Goal: Task Accomplishment & Management: Manage account settings

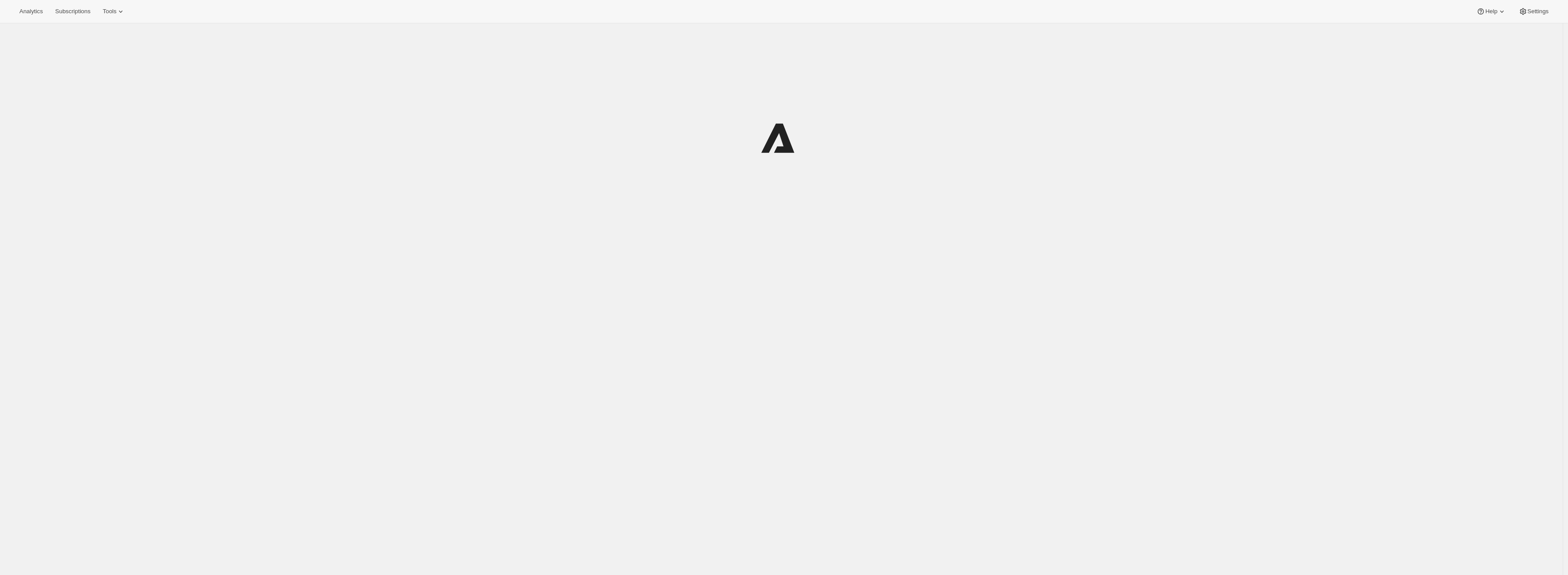
scroll to position [23, 0]
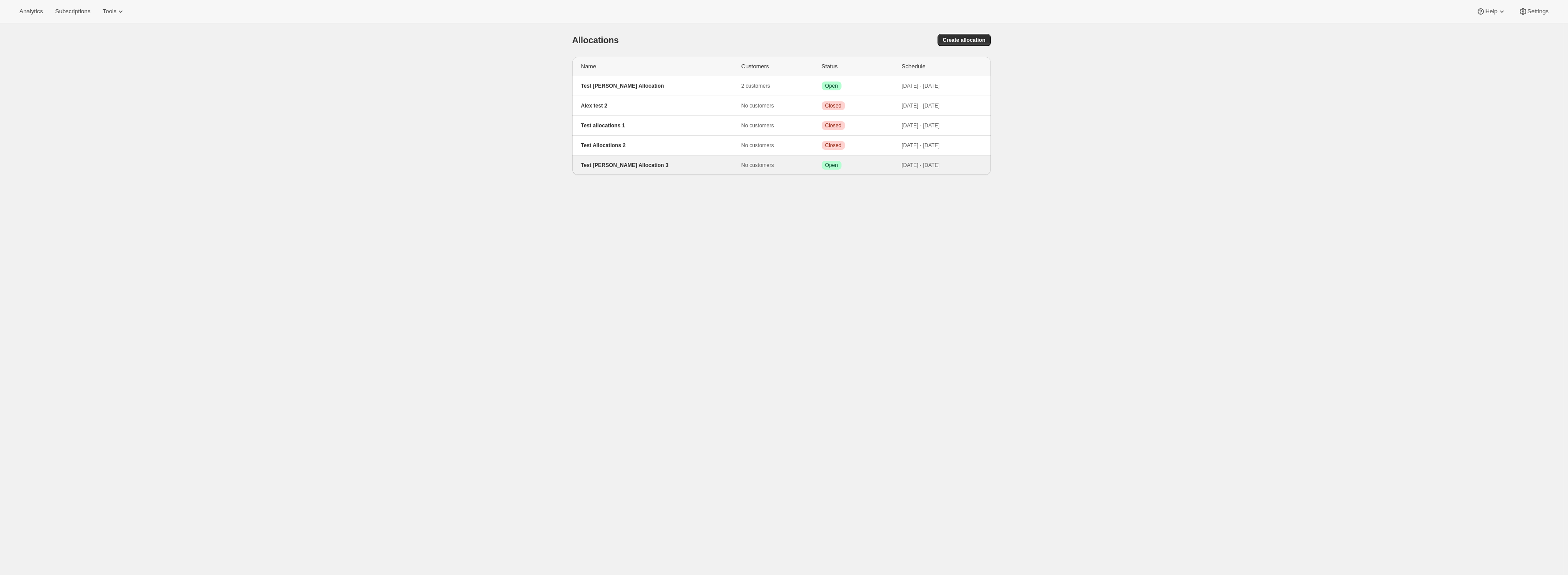
click at [634, 163] on p "Test Alex Allocation 3" at bounding box center [661, 166] width 160 height 7
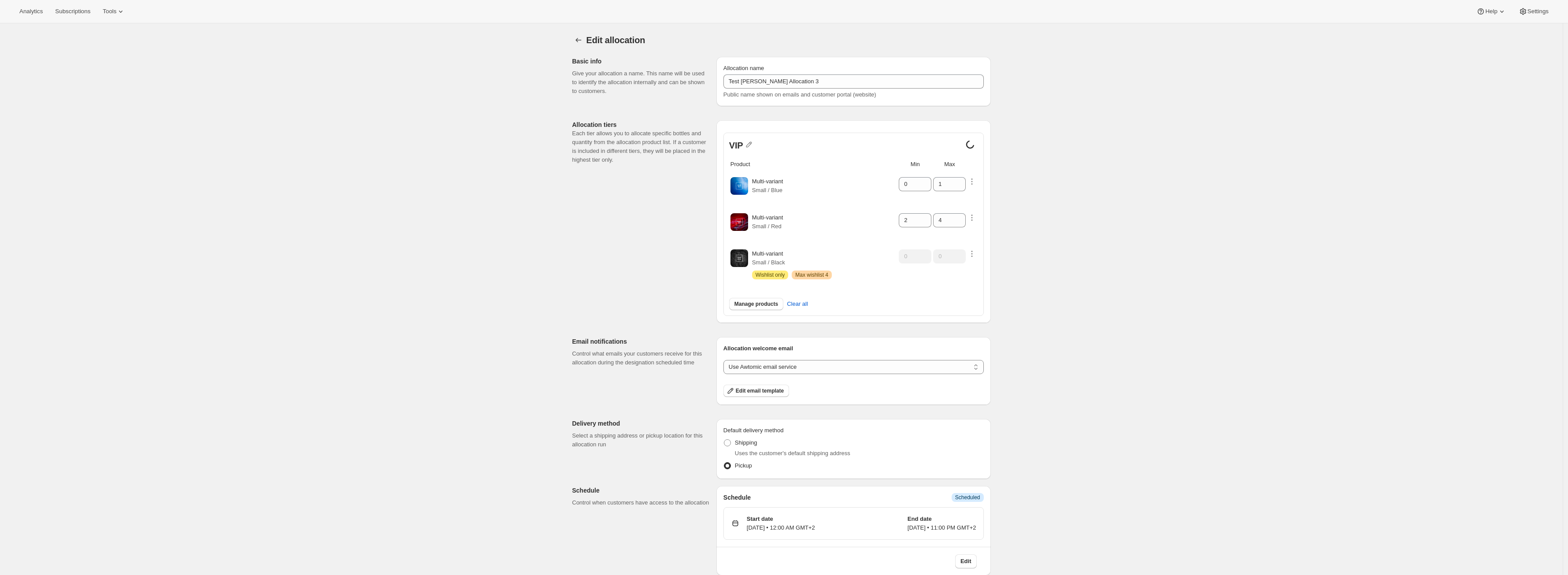
drag, startPoint x: 971, startPoint y: 144, endPoint x: 972, endPoint y: 150, distance: 6.1
click at [971, 144] on icon at bounding box center [970, 144] width 12 height 12
click at [1122, 188] on div "Edit allocation. This page is ready Edit allocation Basic info Give your alloca…" at bounding box center [781, 310] width 1563 height 575
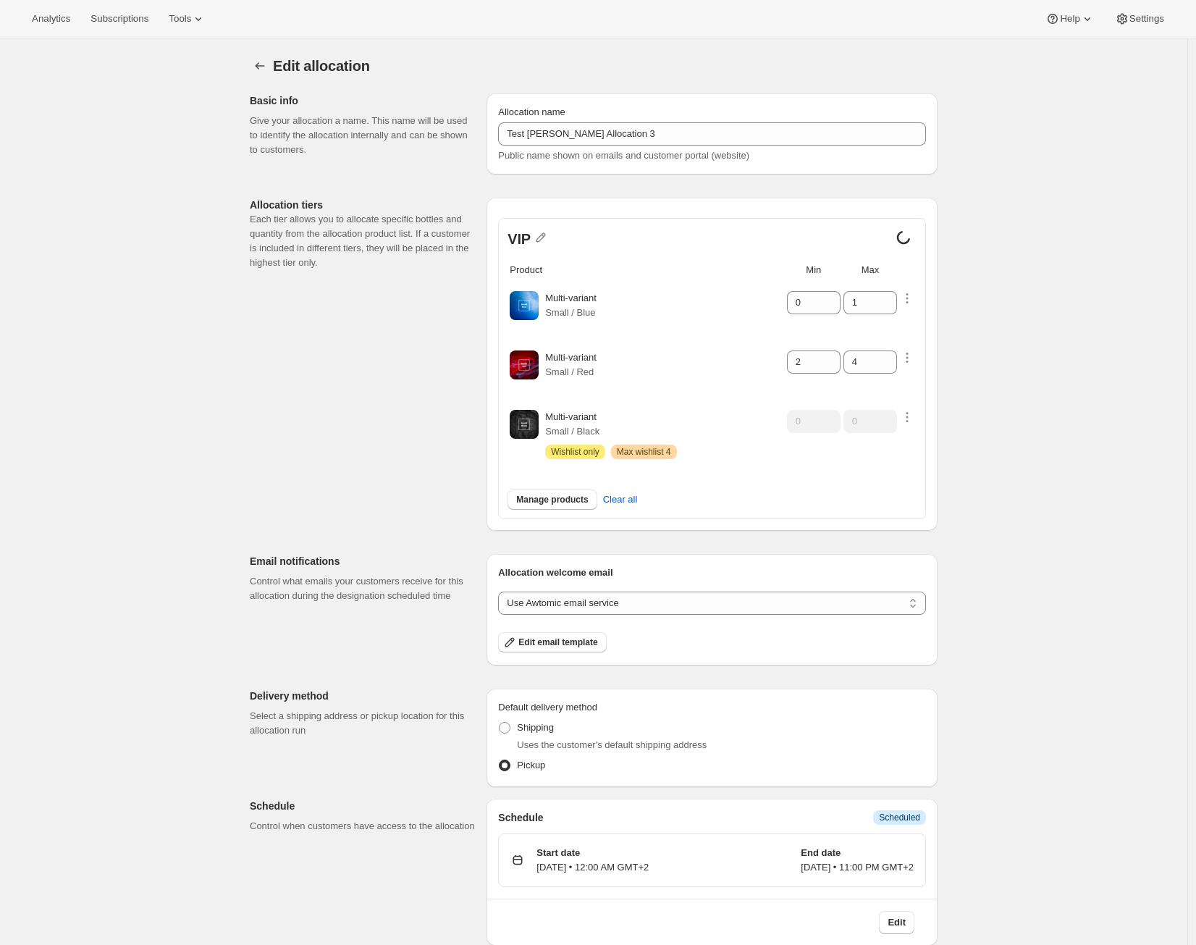
click at [1059, 426] on div "Edit allocation. This page is ready Edit allocation Basic info Give your alloca…" at bounding box center [593, 510] width 1187 height 945
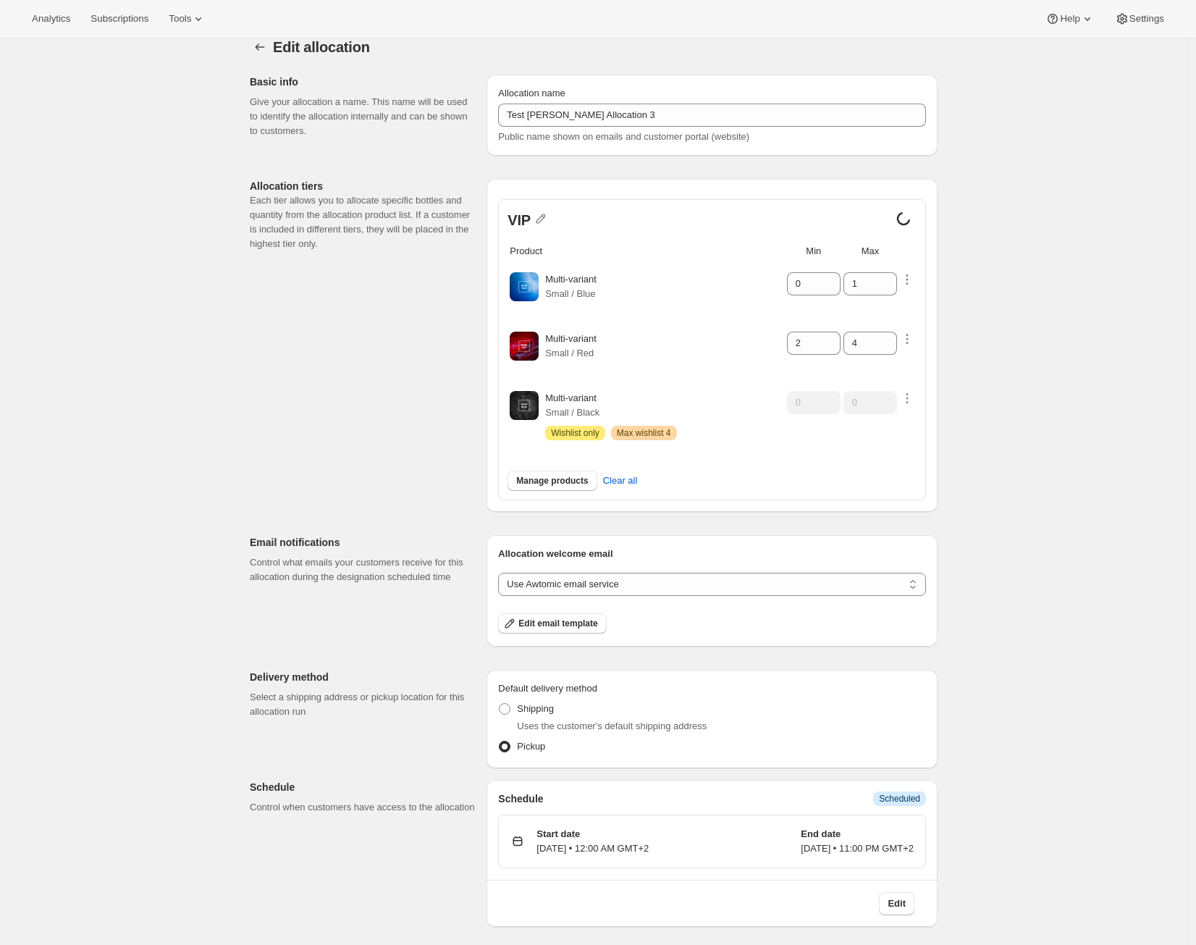
scroll to position [38, 0]
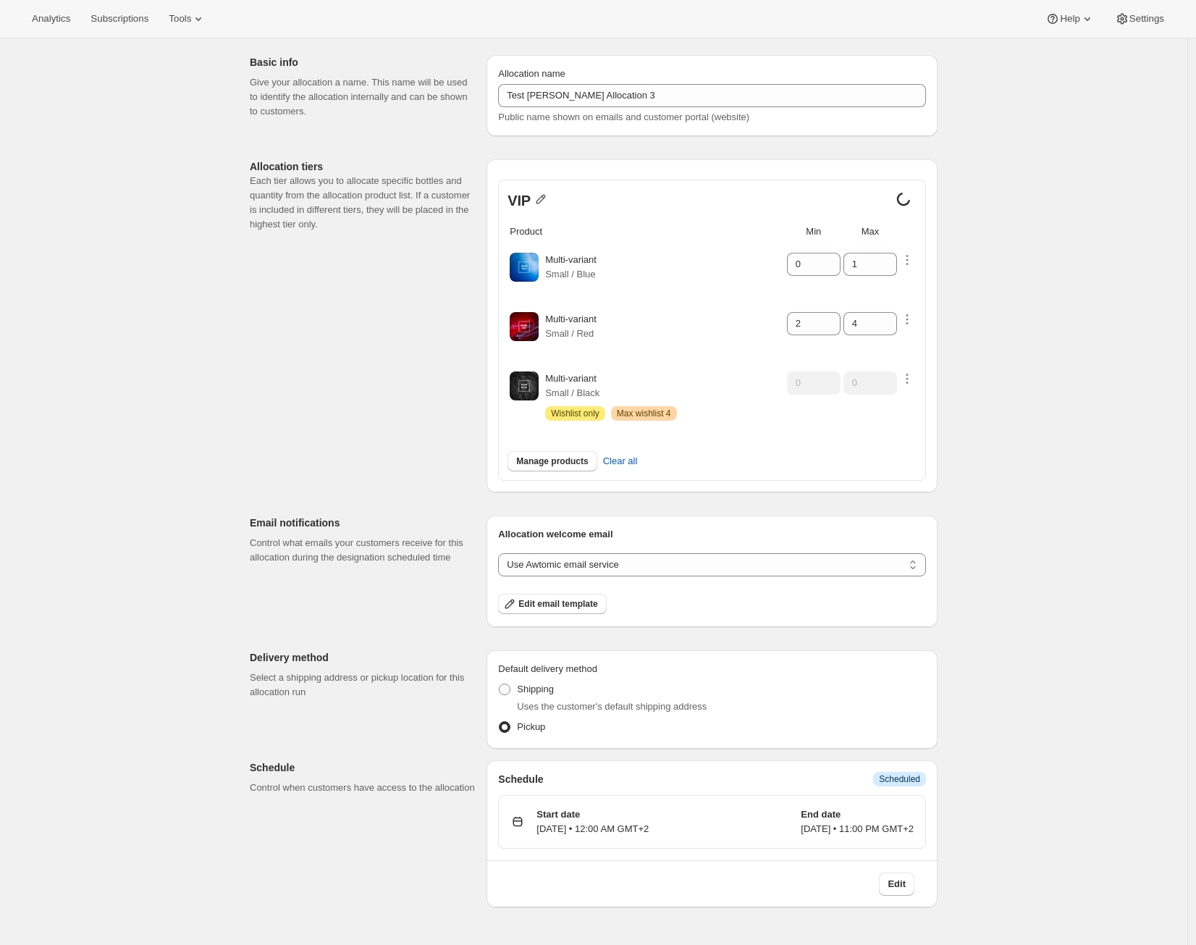
click at [545, 200] on icon "button" at bounding box center [540, 199] width 9 height 9
click at [507, 249] on span "Save" at bounding box center [497, 253] width 22 height 14
click at [685, 915] on icon "button" at bounding box center [679, 914] width 14 height 14
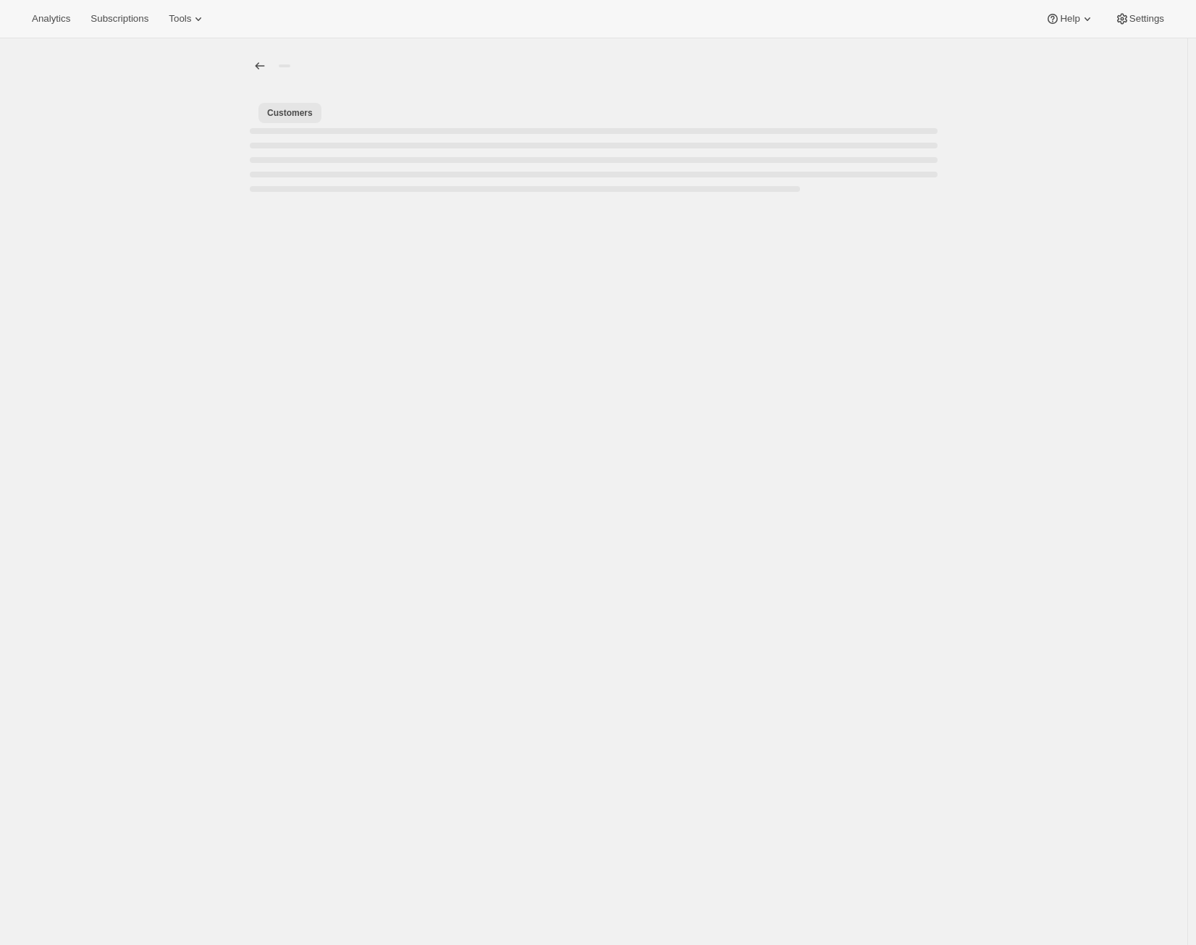
click at [313, 111] on span "Customers" at bounding box center [290, 113] width 46 height 12
click at [258, 61] on icon "Allocations" at bounding box center [260, 66] width 14 height 14
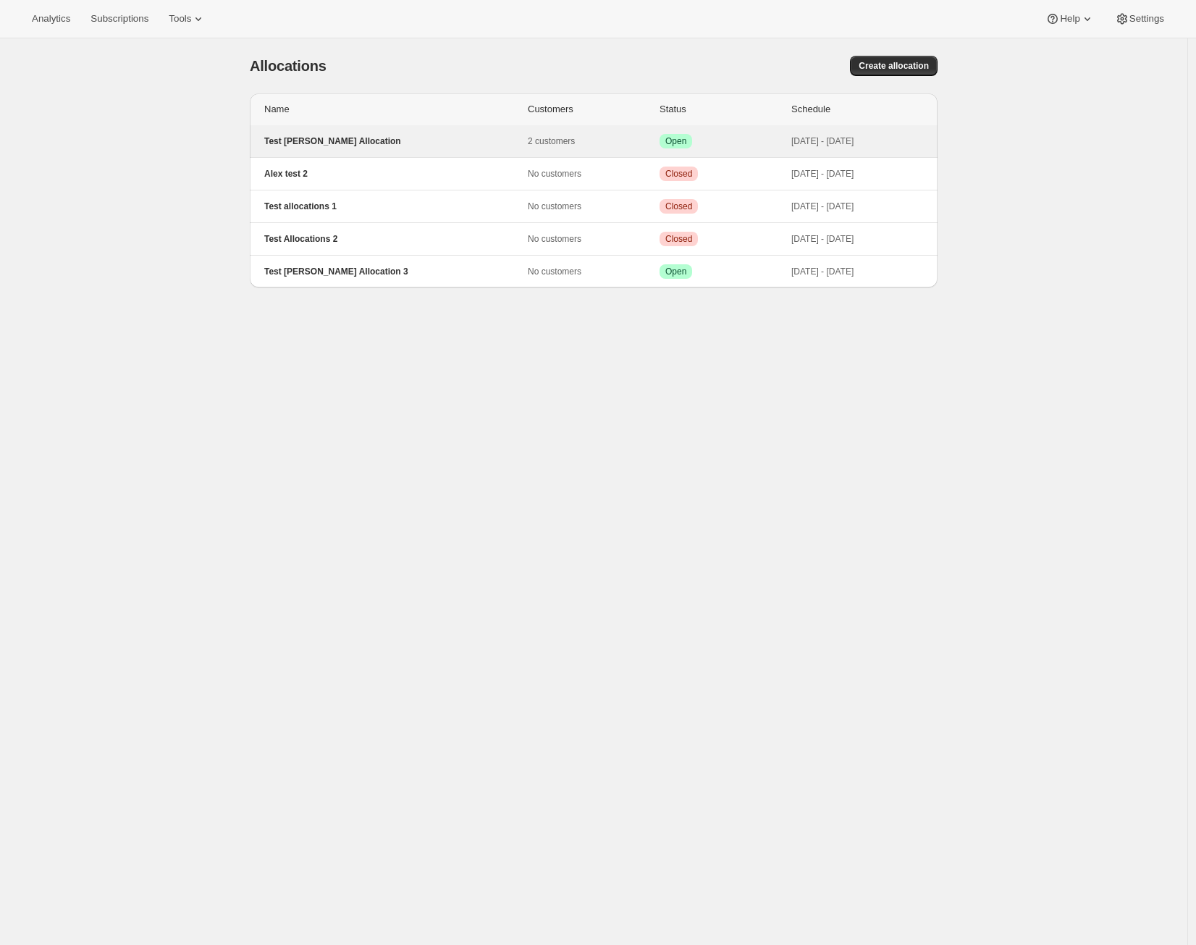
click at [331, 135] on p "Test [PERSON_NAME] Allocation" at bounding box center [395, 141] width 263 height 12
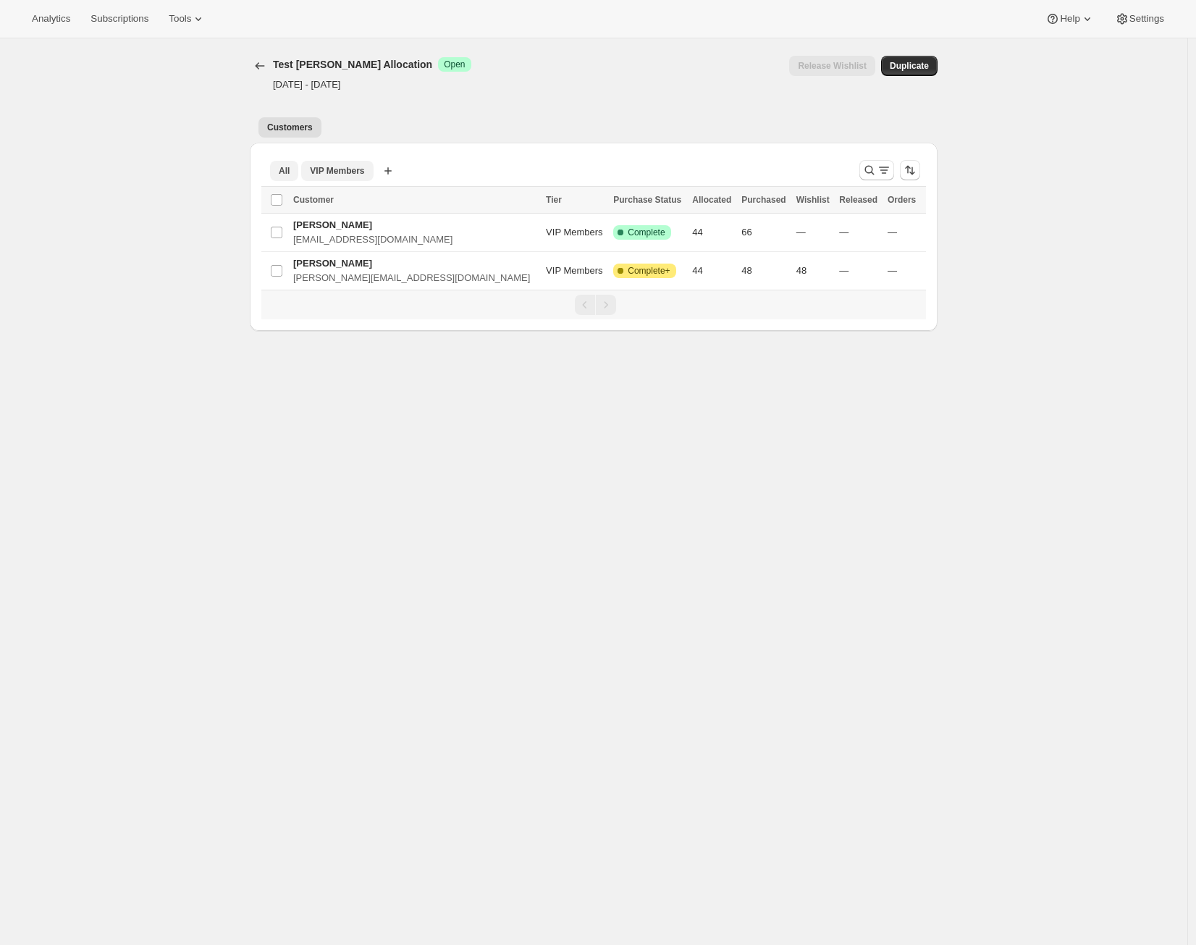
click at [358, 174] on span "VIP Members" at bounding box center [337, 171] width 54 height 12
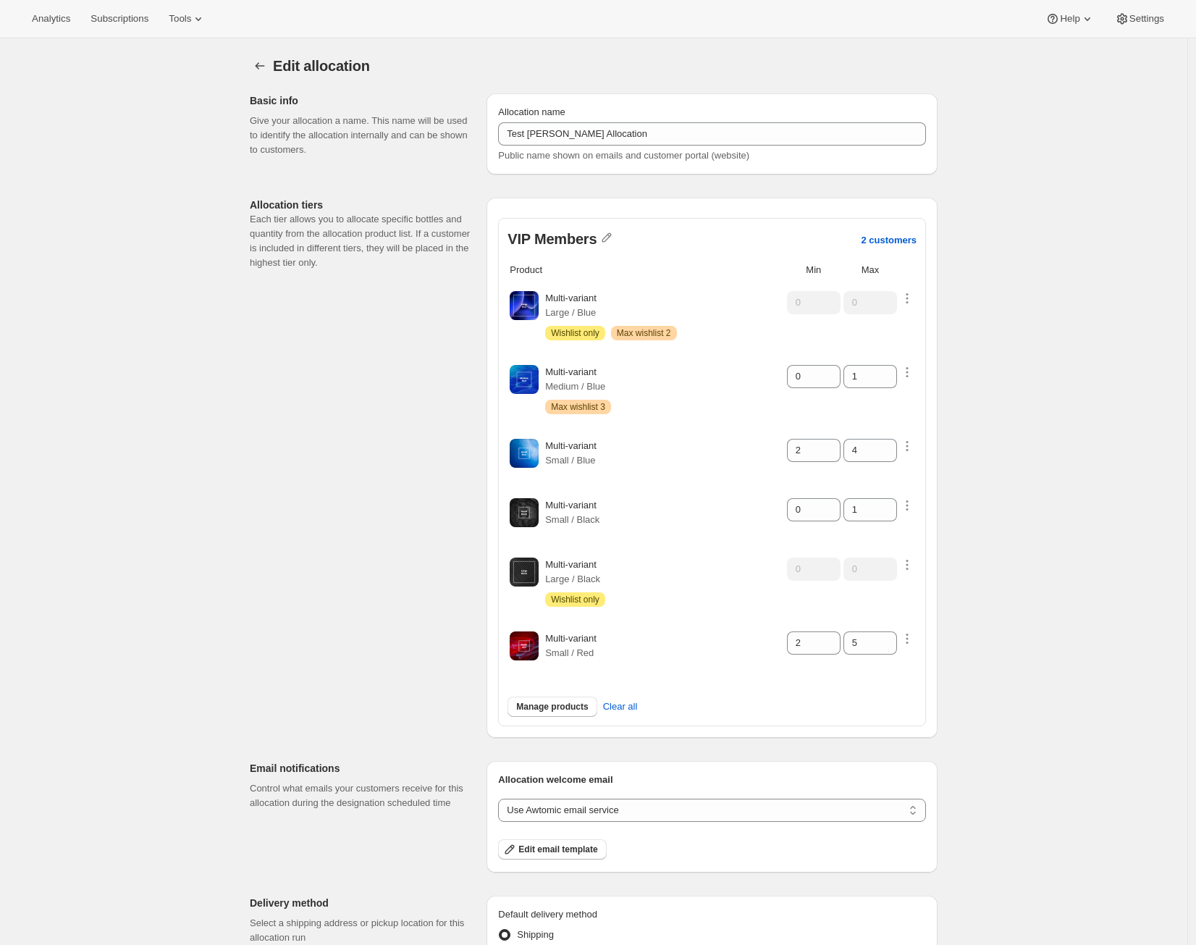
scroll to position [218, 0]
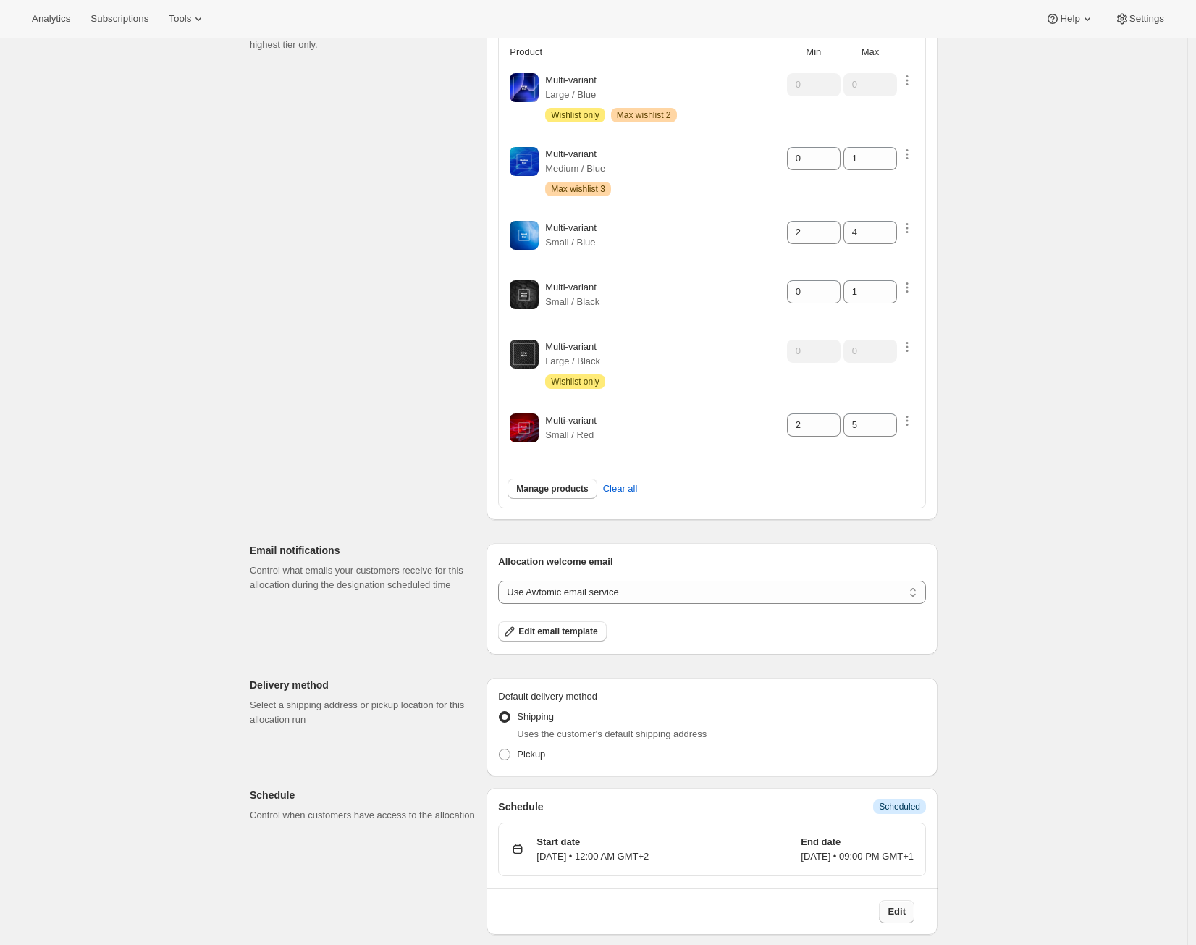
click at [889, 913] on button "Edit" at bounding box center [896, 911] width 35 height 23
select select "21:00"
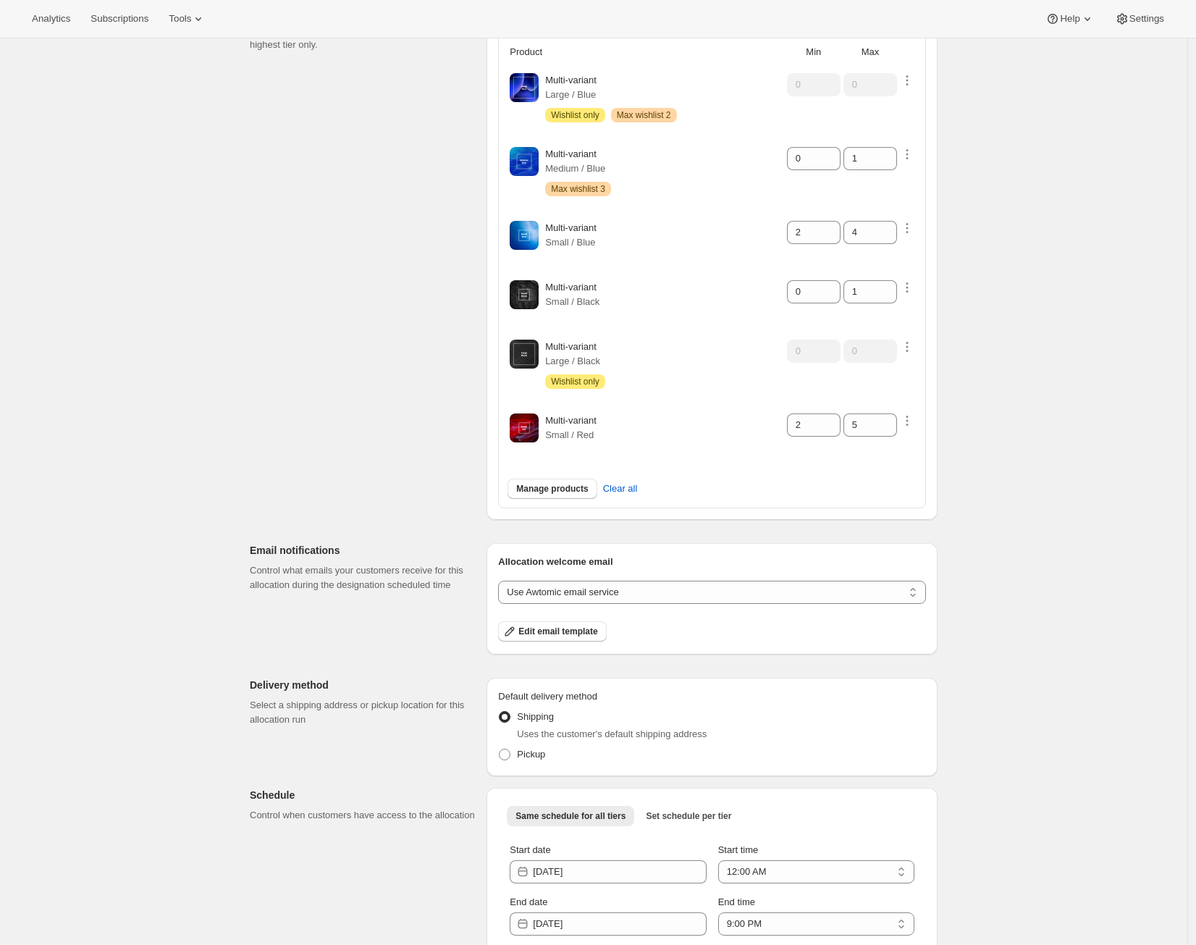
scroll to position [277, 0]
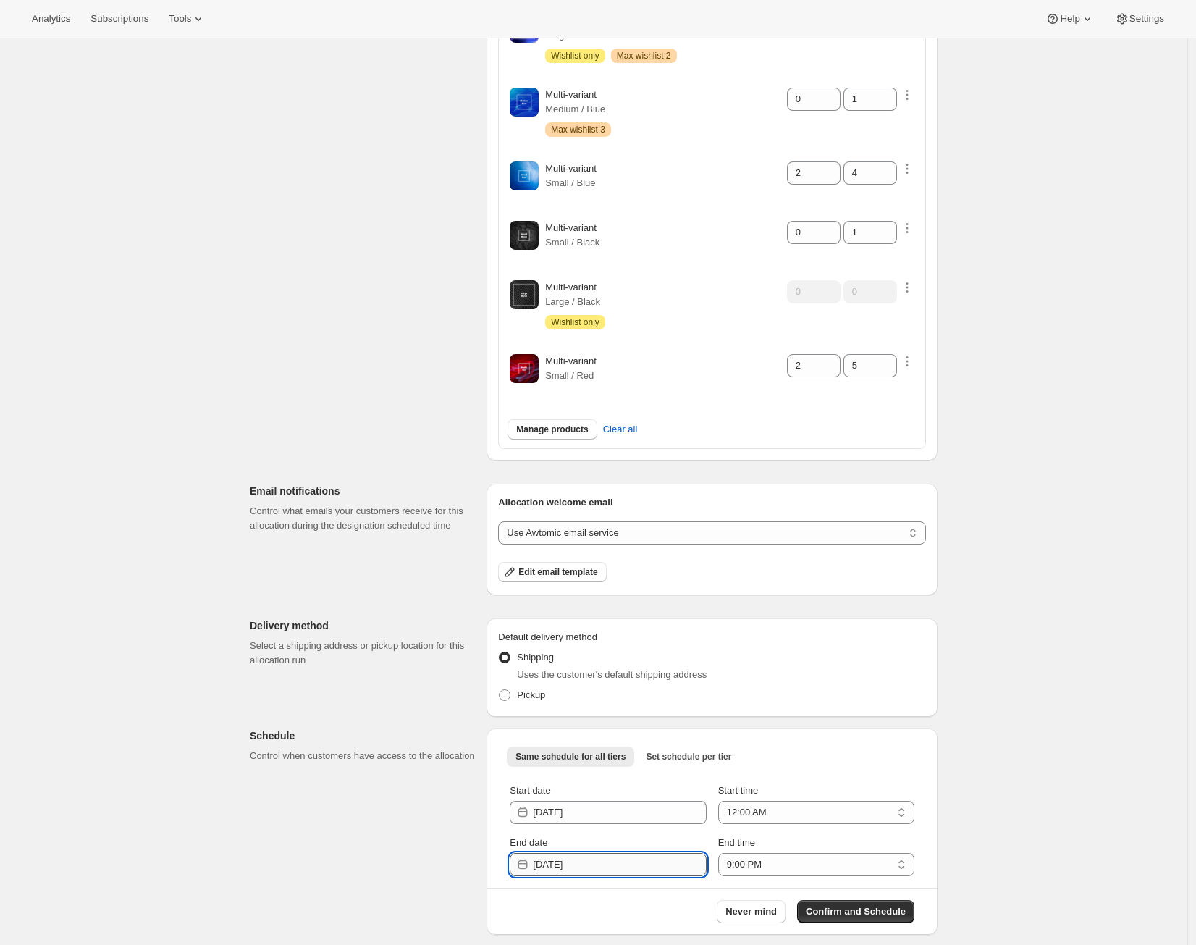
click at [667, 860] on input "[DATE]" at bounding box center [619, 864] width 173 height 23
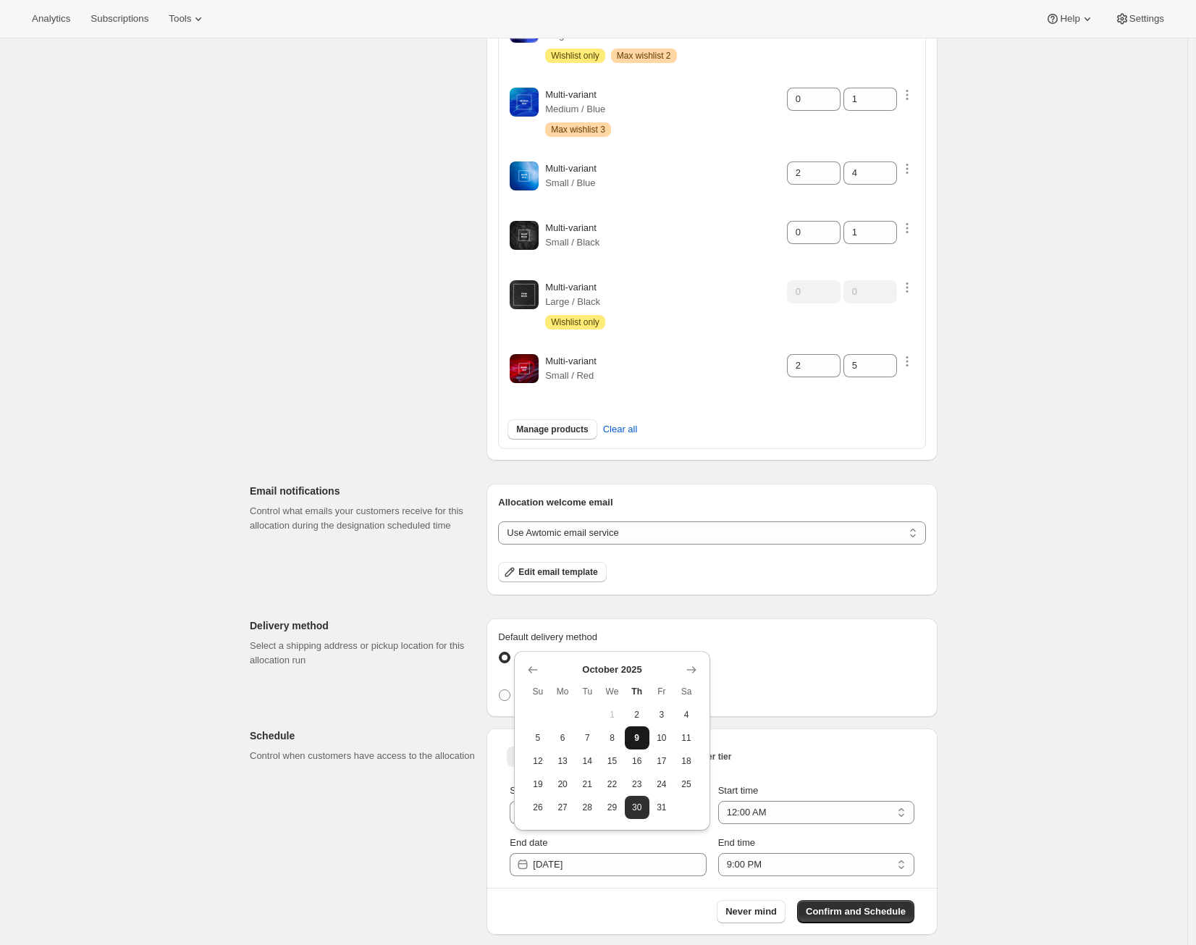
click at [640, 740] on span "9" at bounding box center [636, 738] width 13 height 12
type input "[DATE]"
click at [861, 913] on span "Confirm and Schedule" at bounding box center [856, 911] width 100 height 14
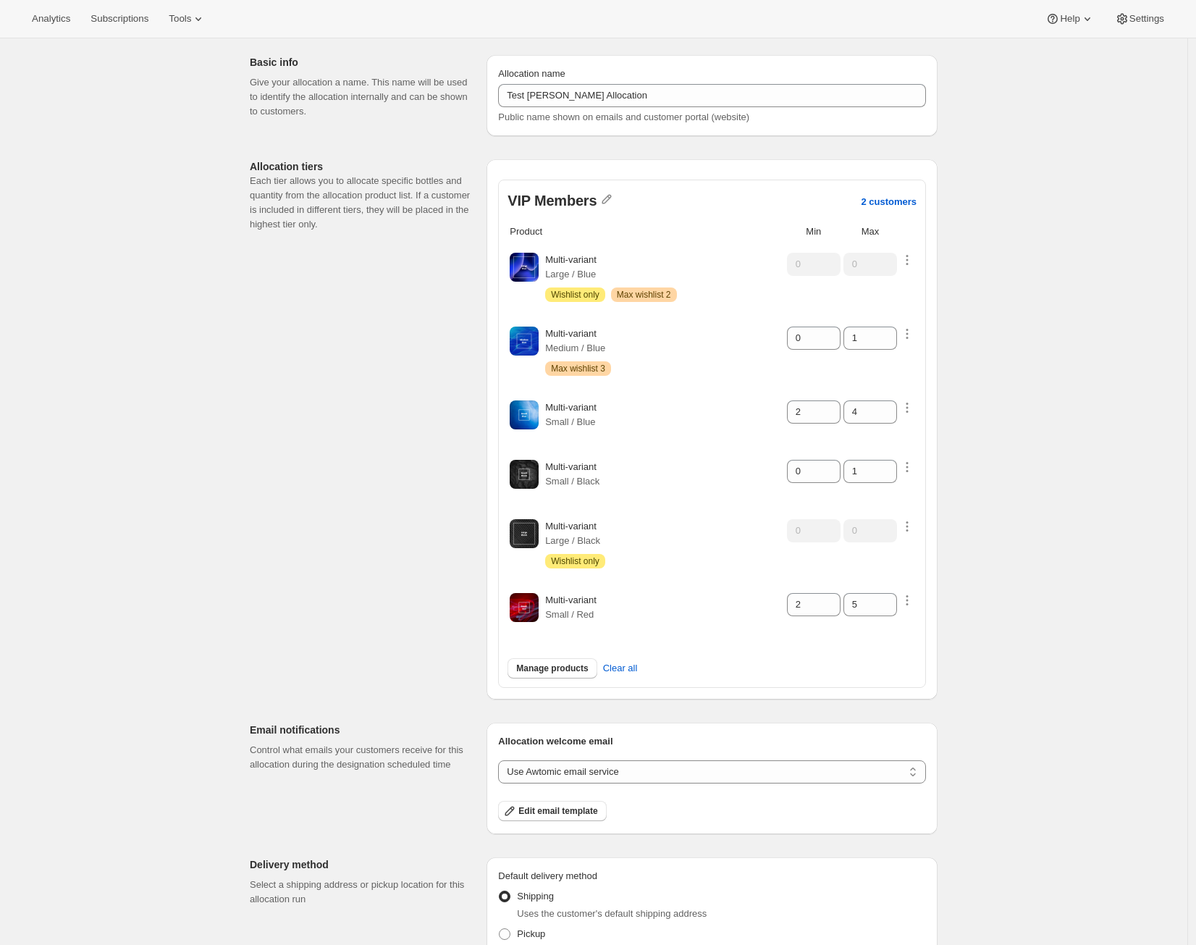
scroll to position [218, 0]
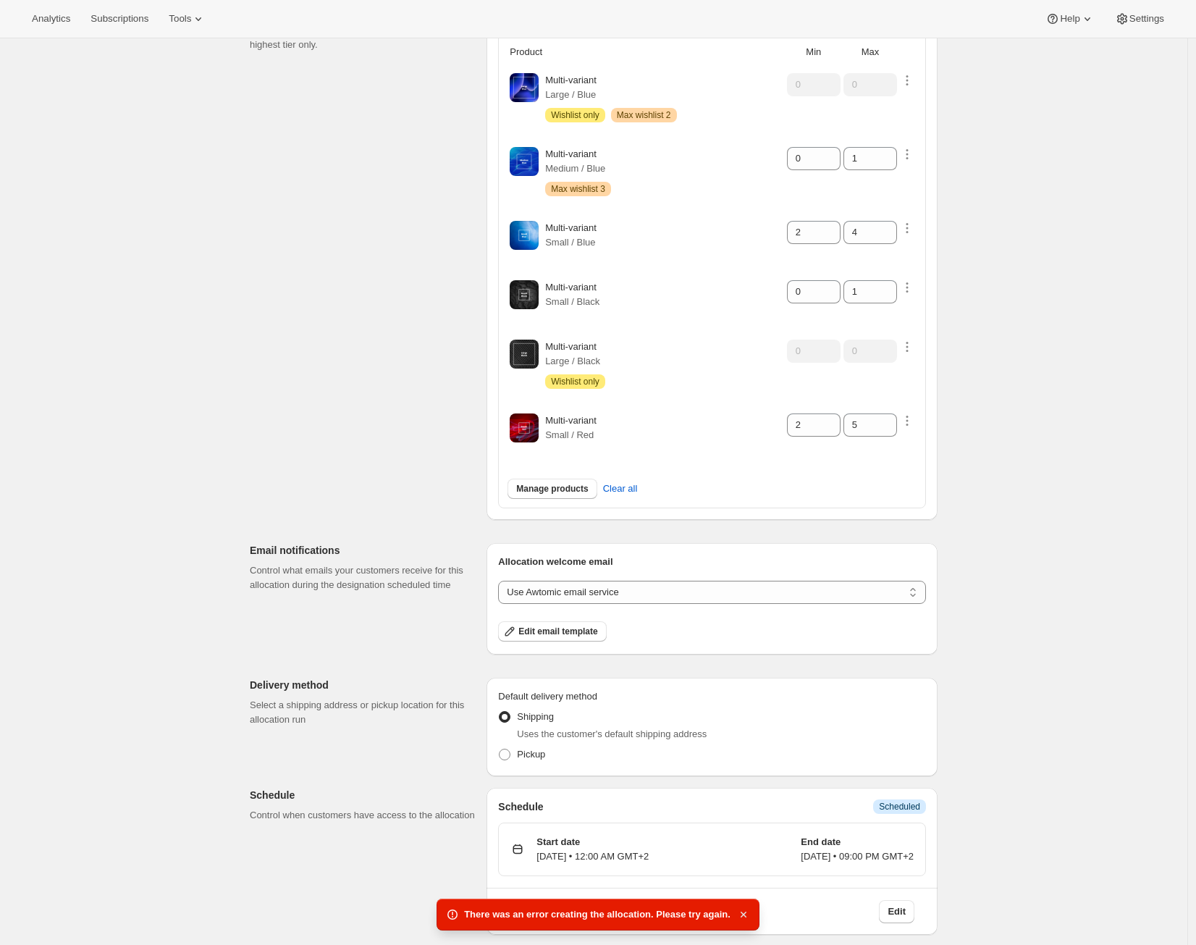
drag, startPoint x: 743, startPoint y: 911, endPoint x: 770, endPoint y: 903, distance: 28.6
click at [743, 911] on icon "button" at bounding box center [743, 914] width 14 height 14
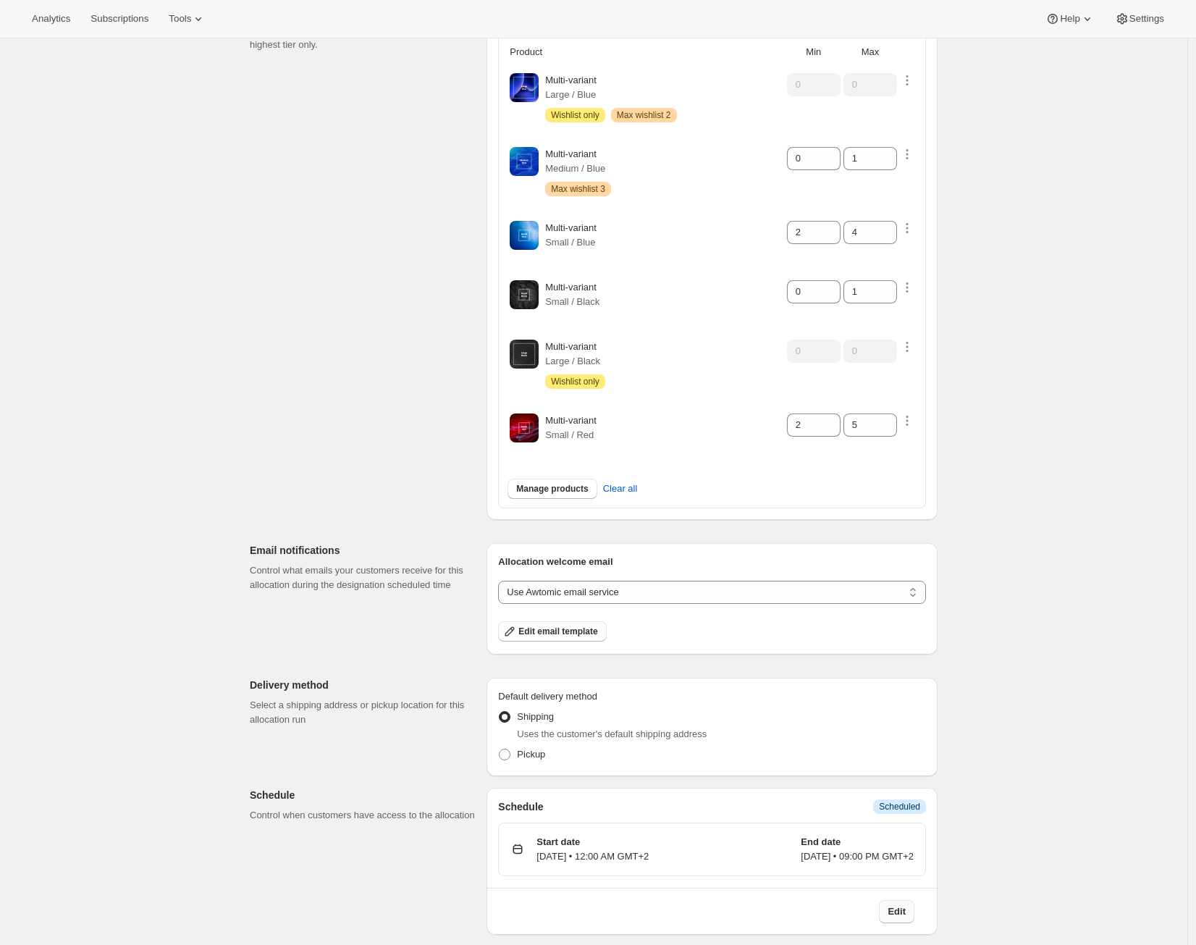
click at [888, 913] on button "Edit" at bounding box center [896, 911] width 35 height 23
select select "21:00"
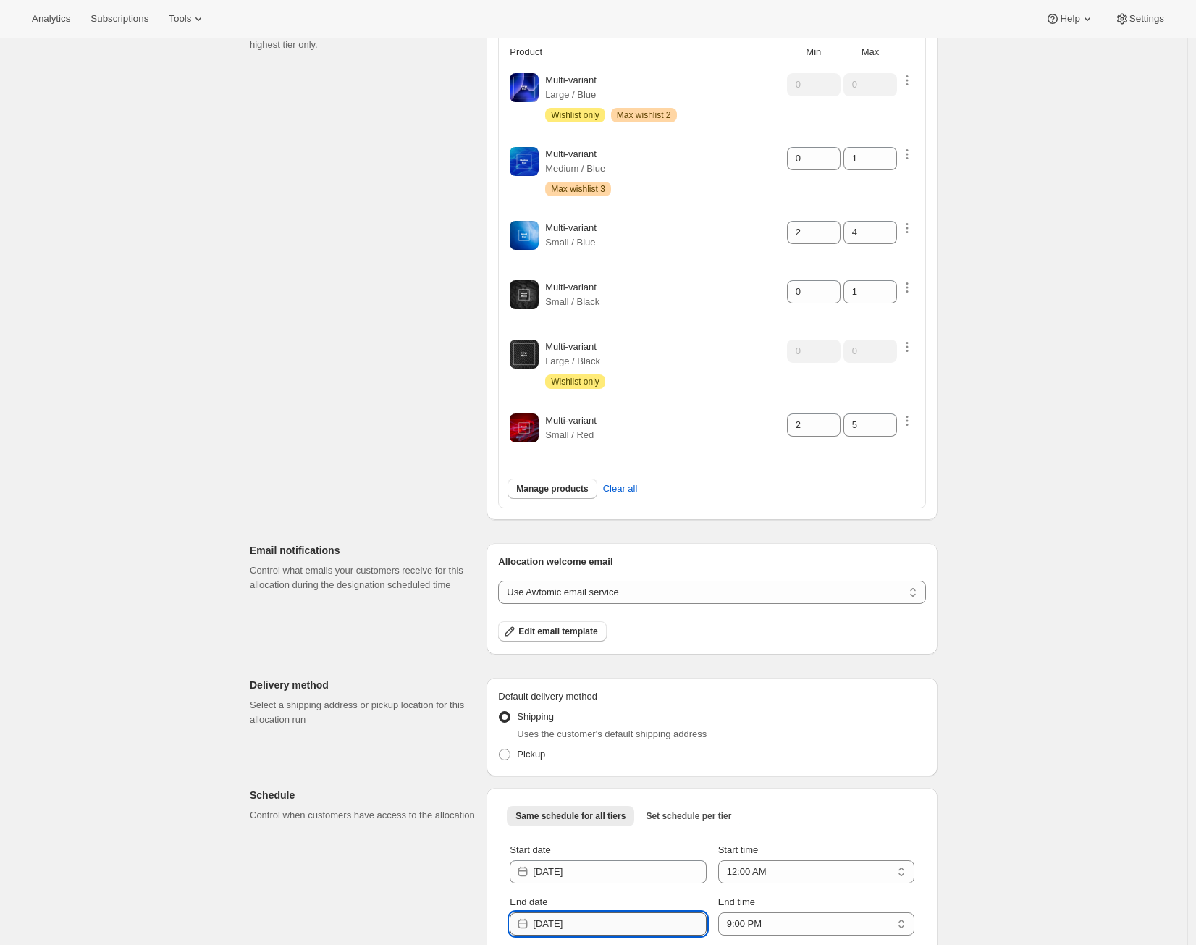
click at [644, 918] on input "2025-10-08" at bounding box center [619, 923] width 173 height 23
click at [670, 807] on button "10" at bounding box center [661, 796] width 25 height 23
type input "2025-10-09"
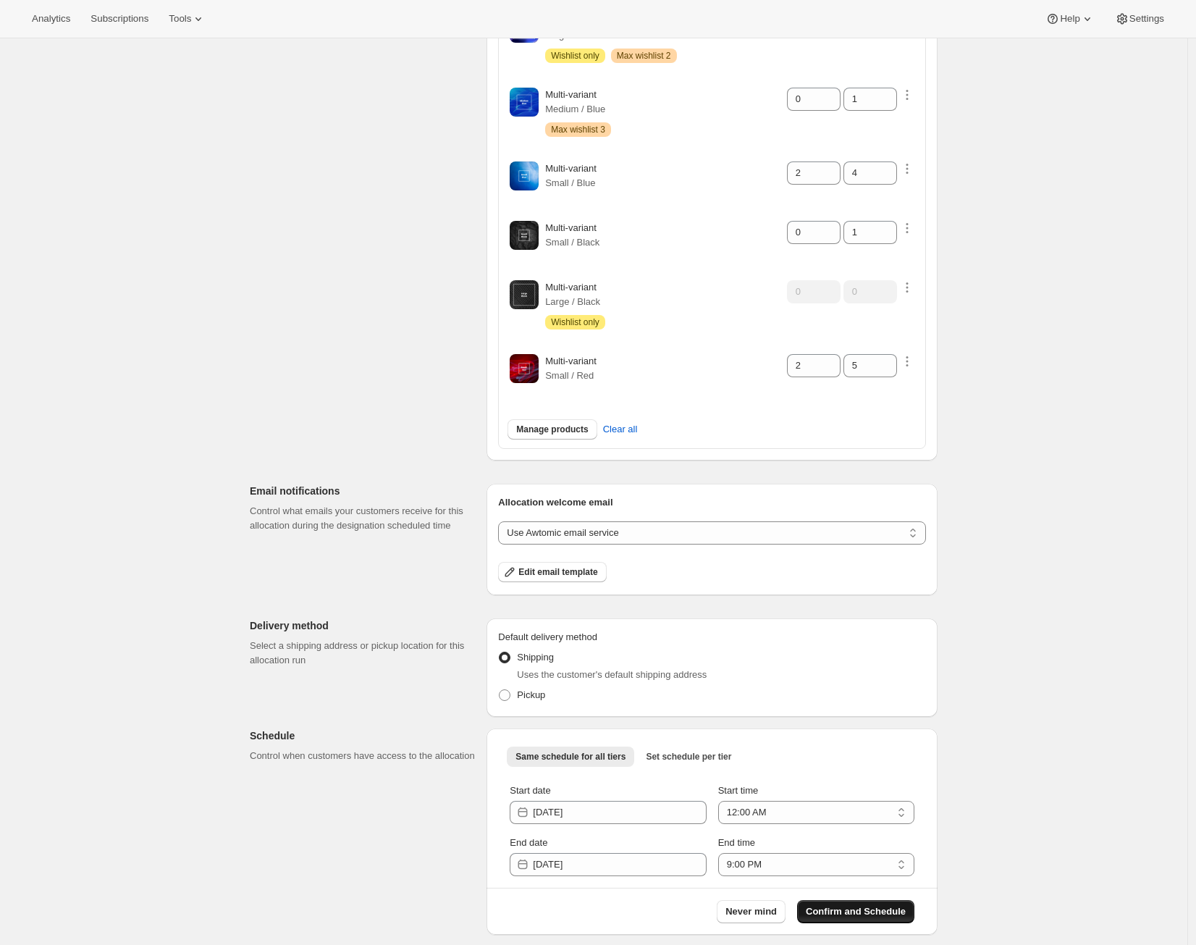
click at [879, 913] on span "Confirm and Schedule" at bounding box center [856, 911] width 100 height 14
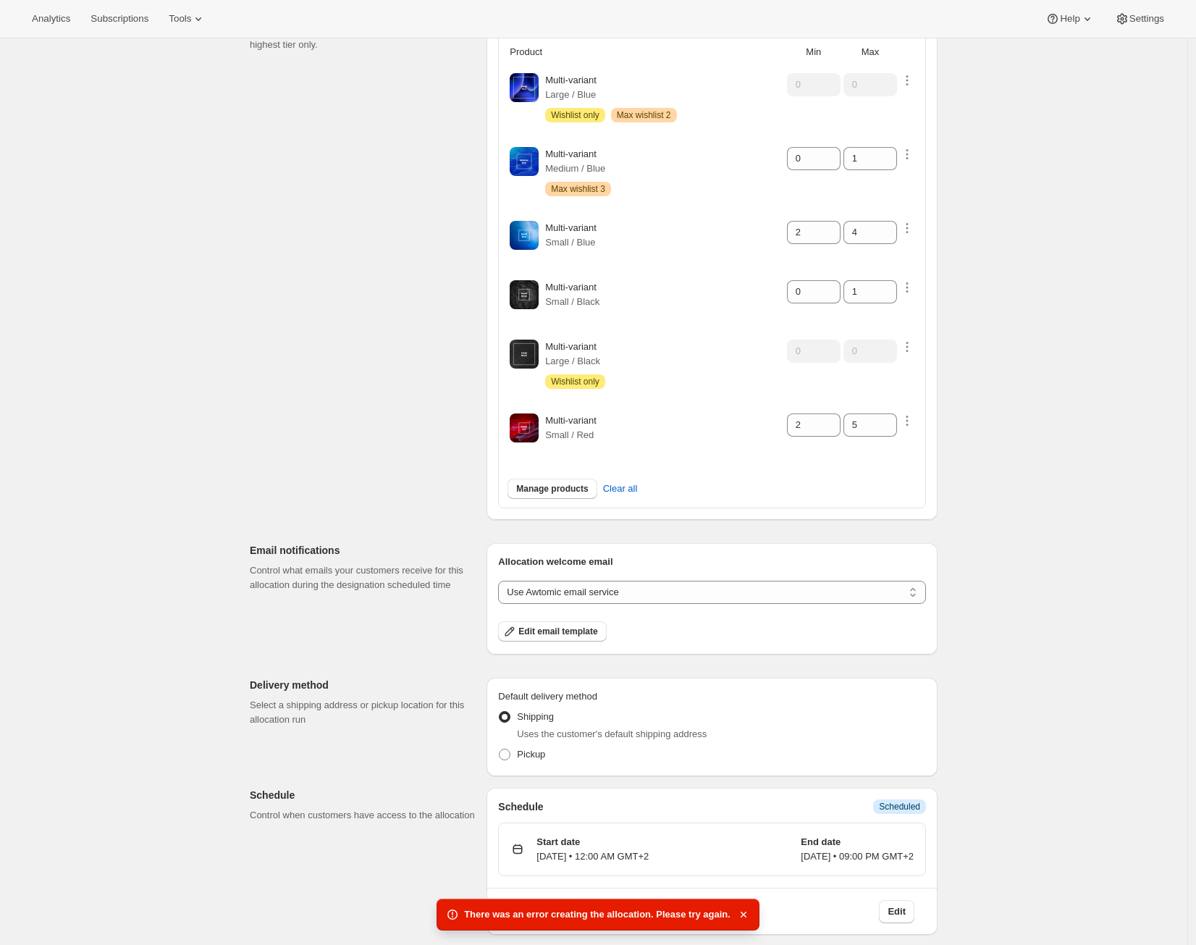
scroll to position [0, 0]
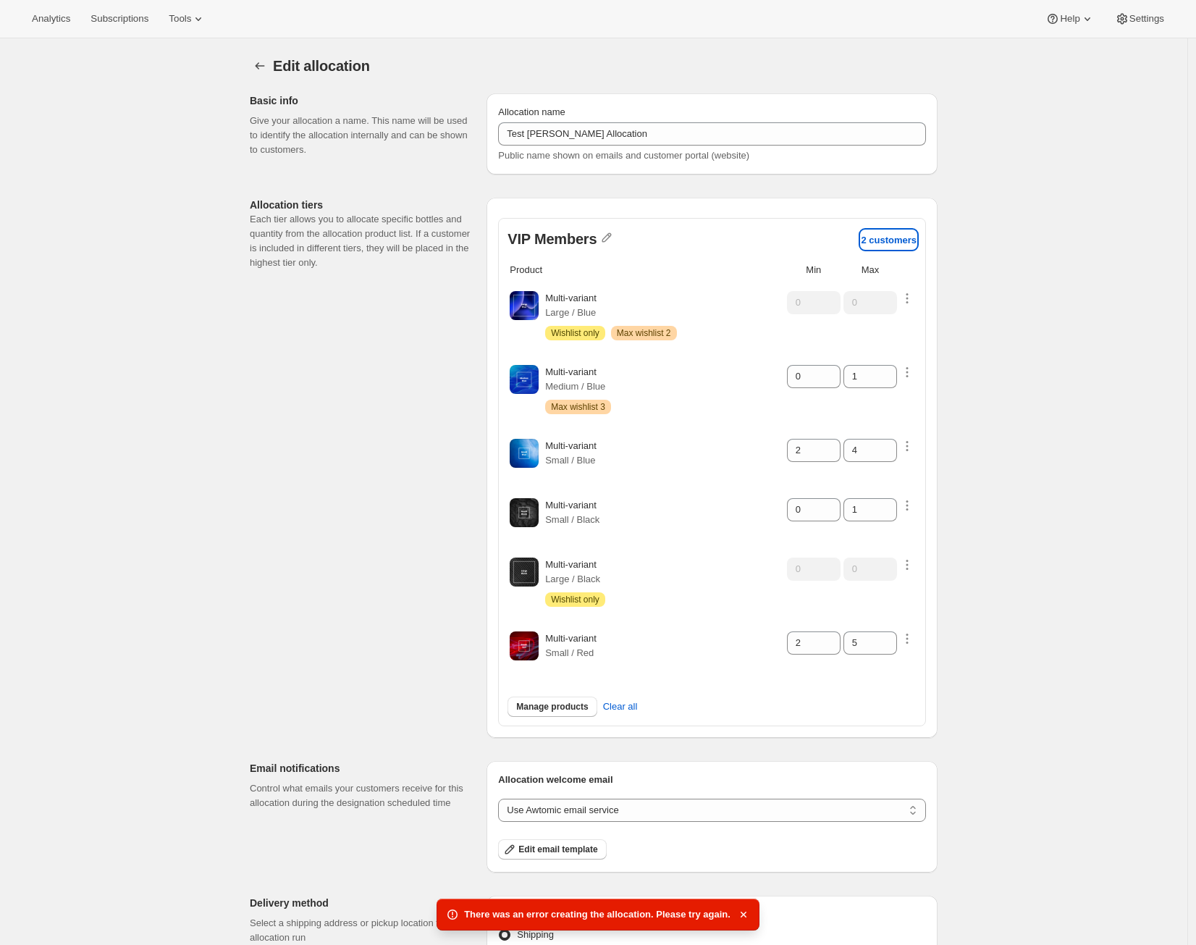
click at [908, 236] on p "2 customers" at bounding box center [889, 240] width 56 height 11
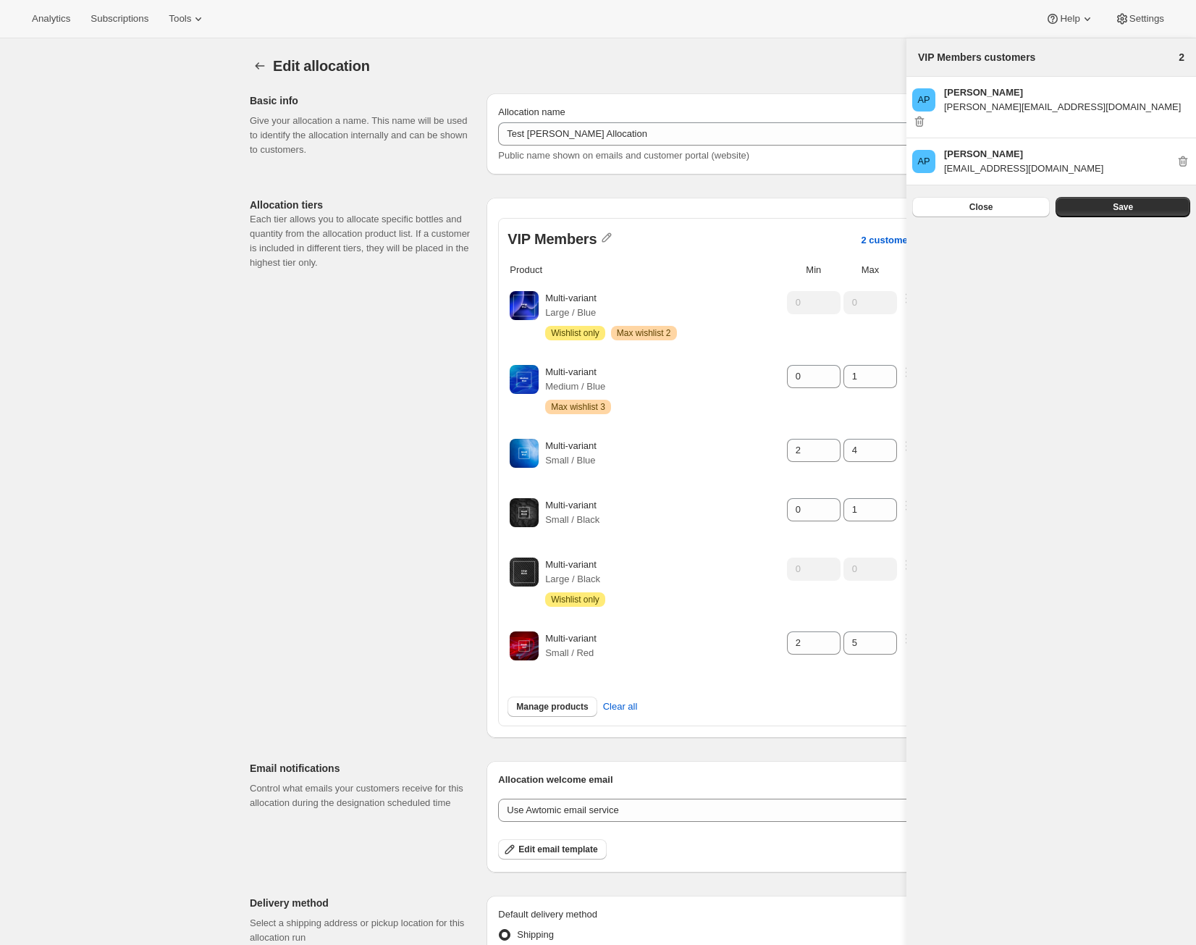
click at [1181, 160] on icon at bounding box center [1181, 162] width 1 height 4
click at [1182, 154] on icon at bounding box center [1182, 161] width 14 height 14
click at [717, 22] on div "Analytics Subscriptions Tools Help Settings" at bounding box center [598, 19] width 1196 height 38
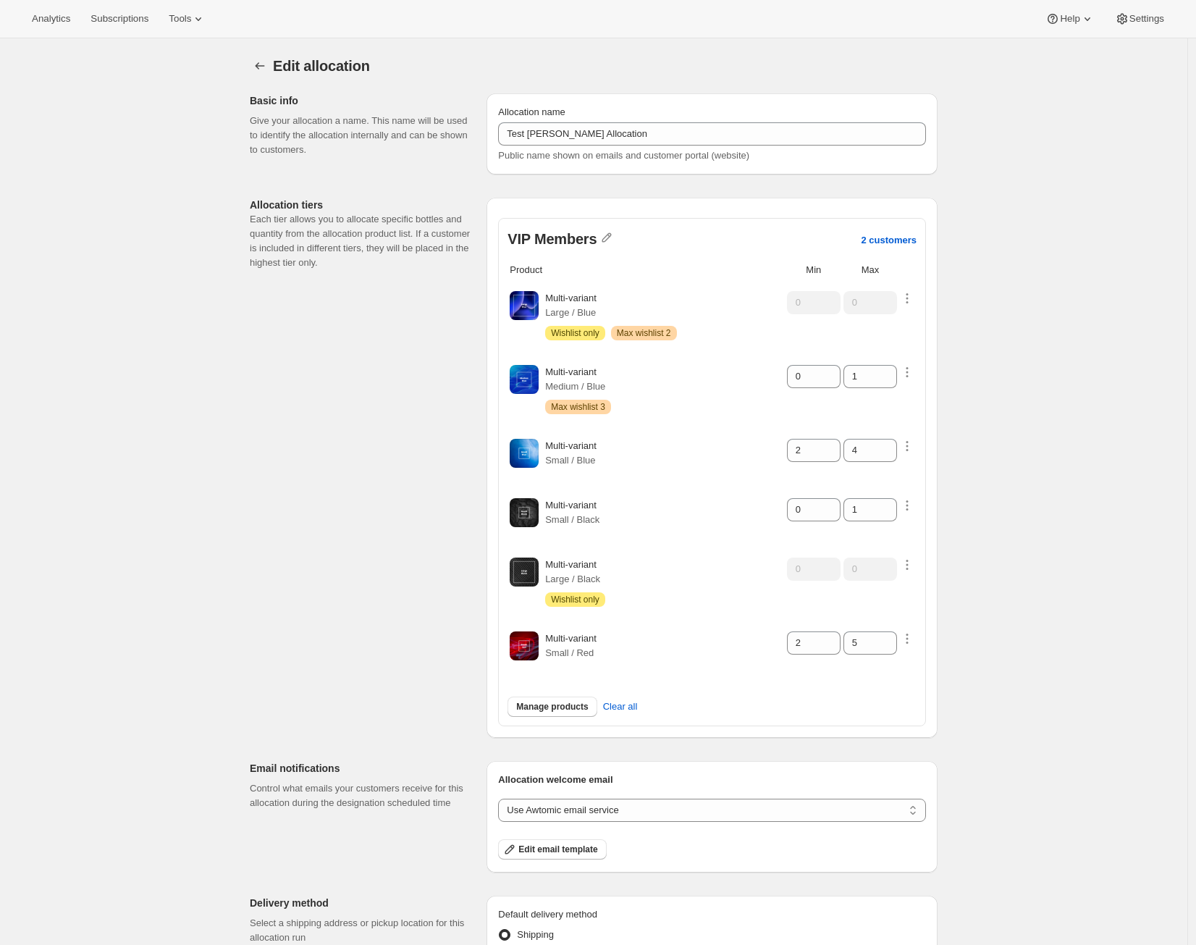
click at [250, 55] on div "Edit allocation. This page is ready Edit allocation Basic info Give your alloca…" at bounding box center [593, 601] width 722 height 1126
click at [256, 66] on icon "Allocations" at bounding box center [260, 66] width 14 height 14
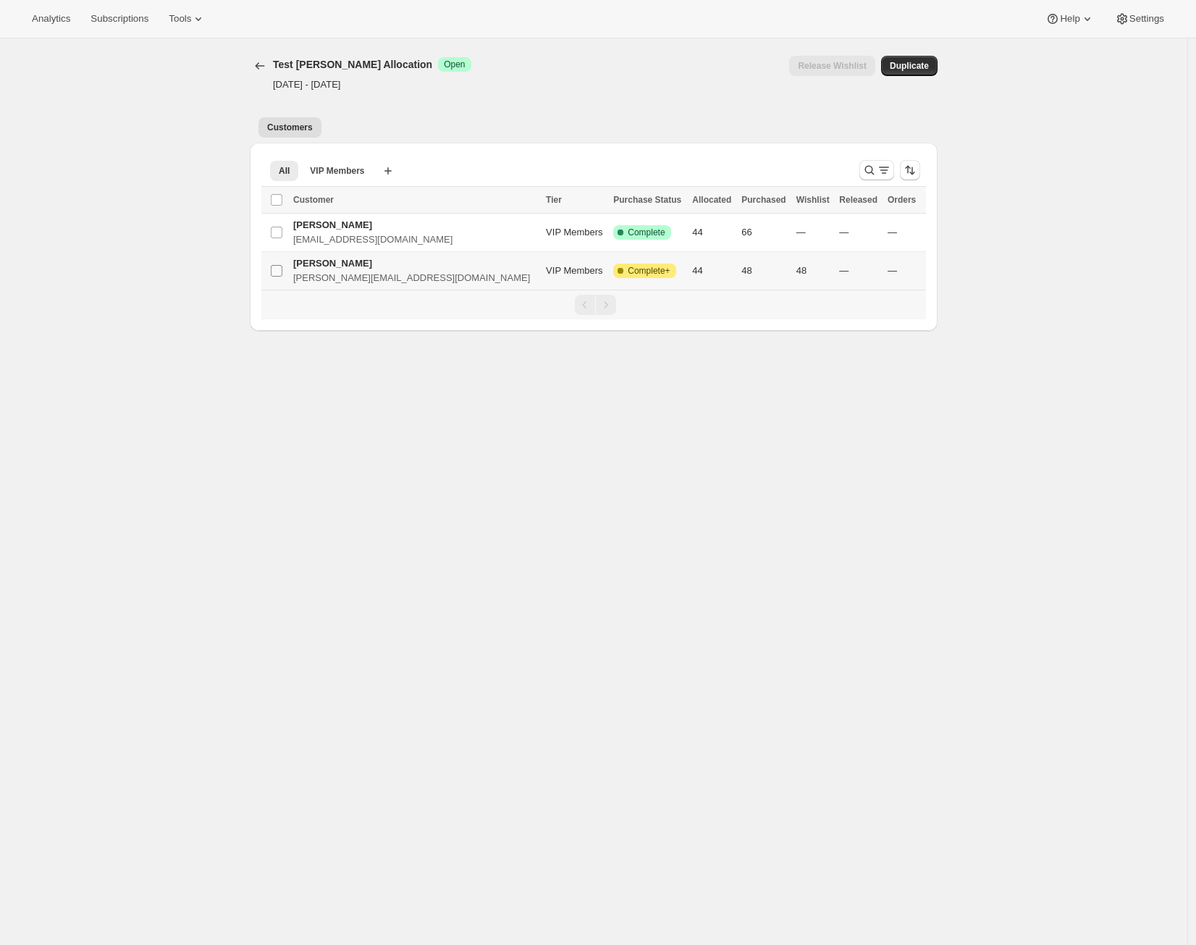
click at [282, 269] on input "Select Item" at bounding box center [277, 271] width 12 height 12
click at [897, 199] on div "Release wishlist" at bounding box center [880, 199] width 79 height 17
click at [895, 199] on div "Release wishlist" at bounding box center [880, 199] width 79 height 17
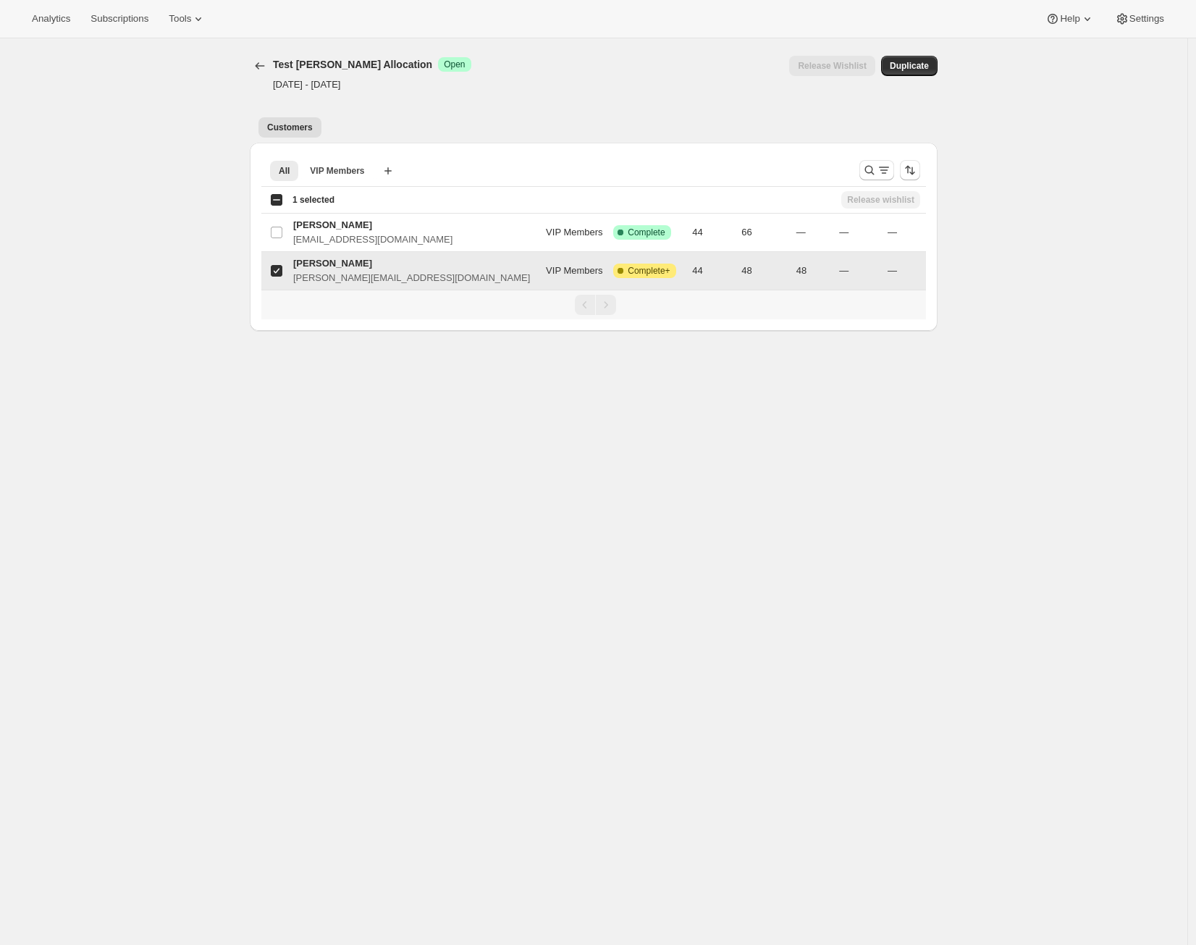
click at [792, 266] on td "48" at bounding box center [813, 271] width 43 height 38
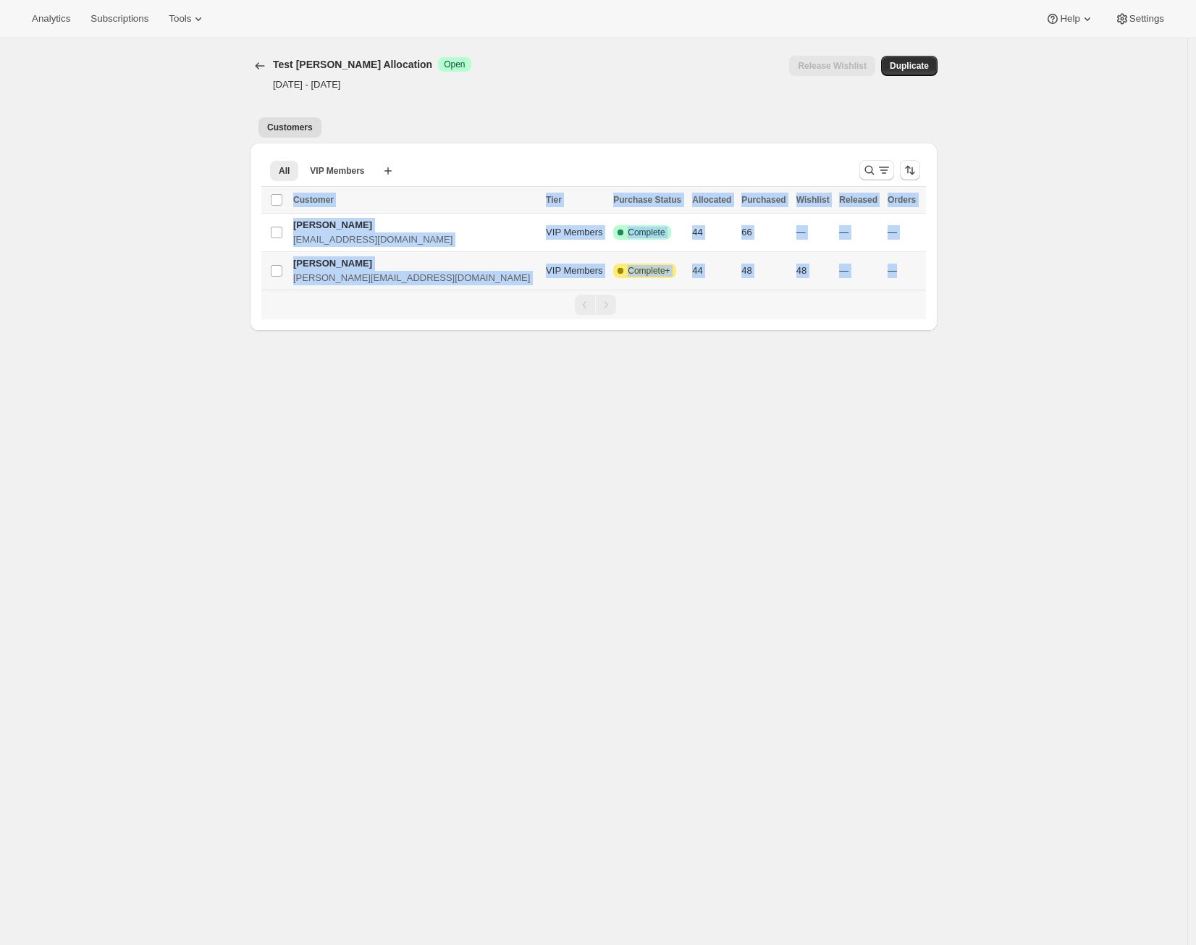
click at [792, 266] on td "48" at bounding box center [813, 271] width 43 height 38
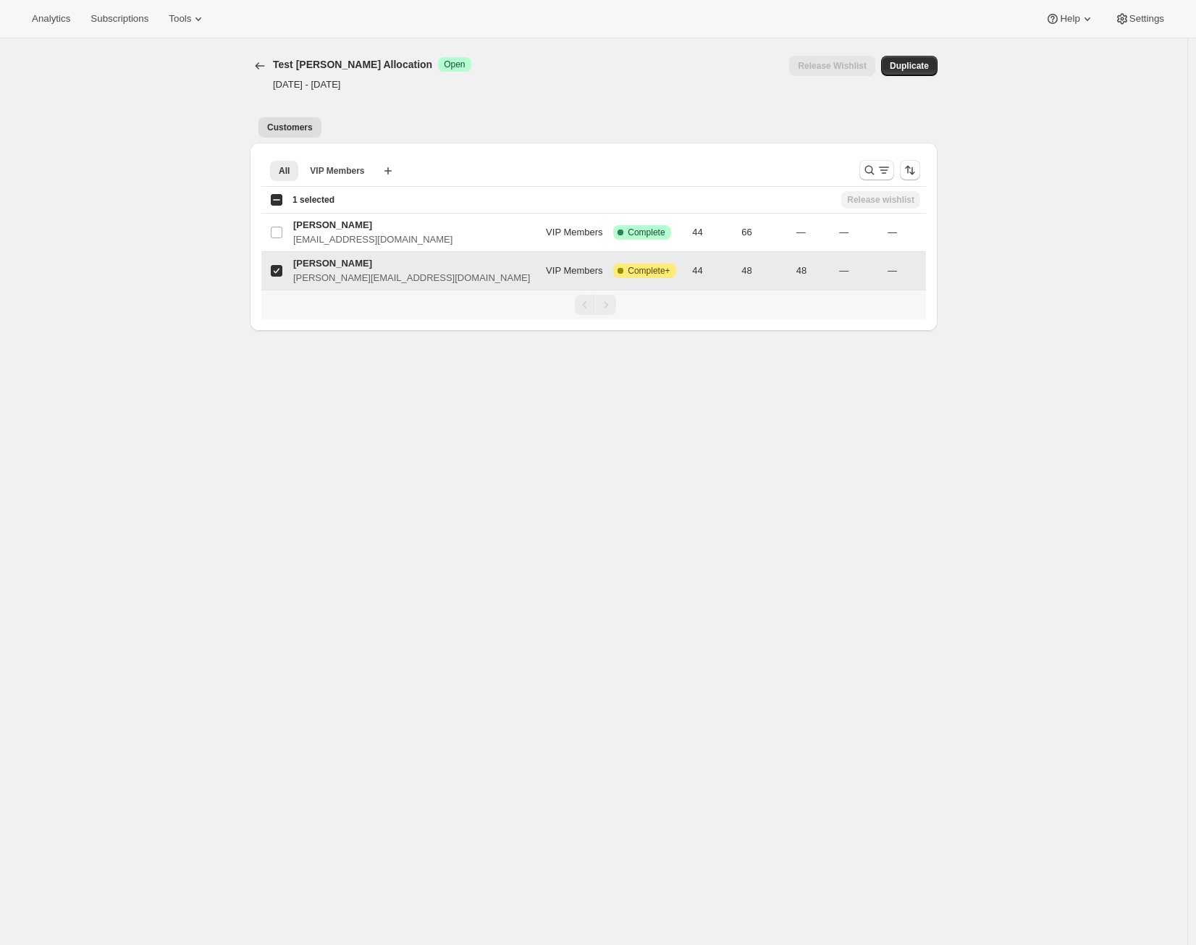
click at [792, 266] on td "48" at bounding box center [813, 271] width 43 height 38
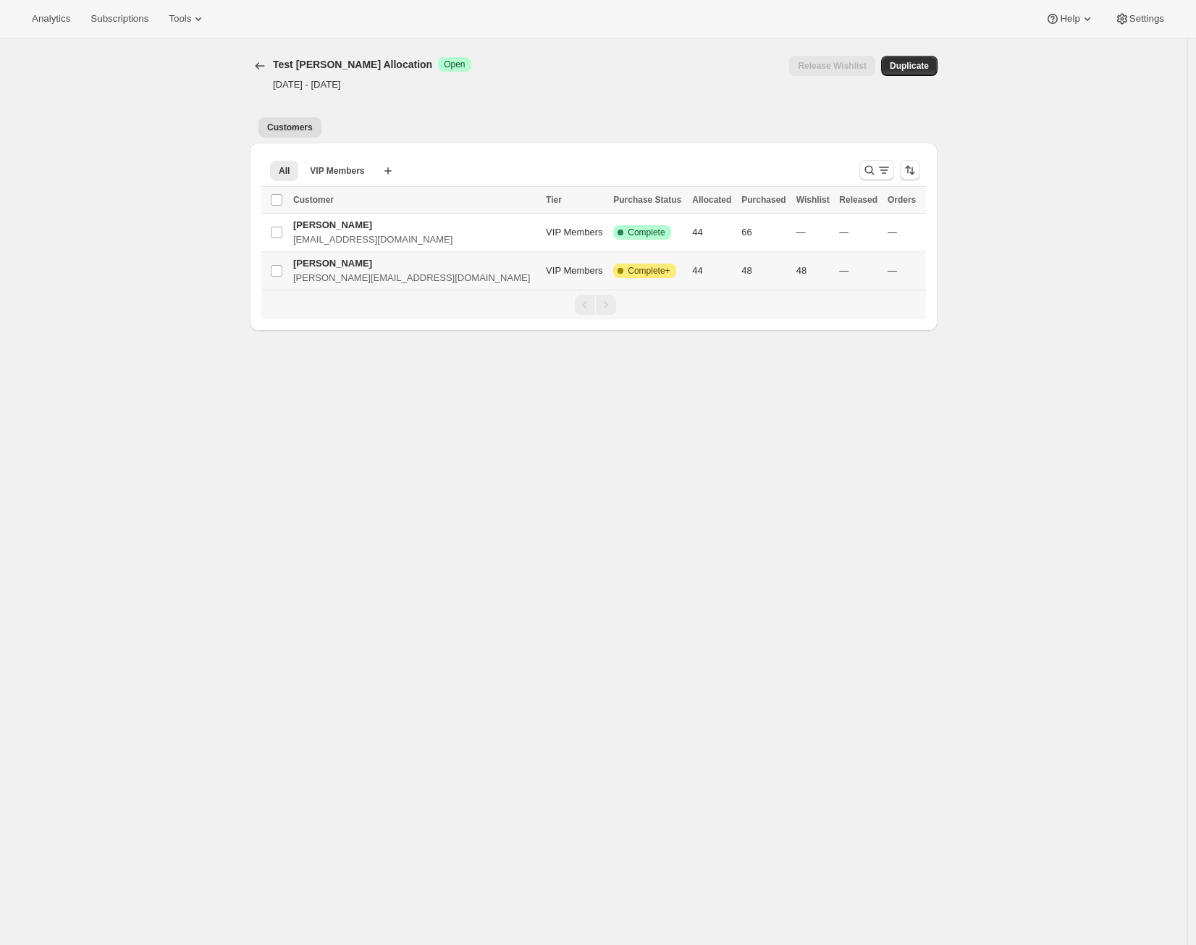
click at [792, 266] on td "48" at bounding box center [813, 271] width 43 height 38
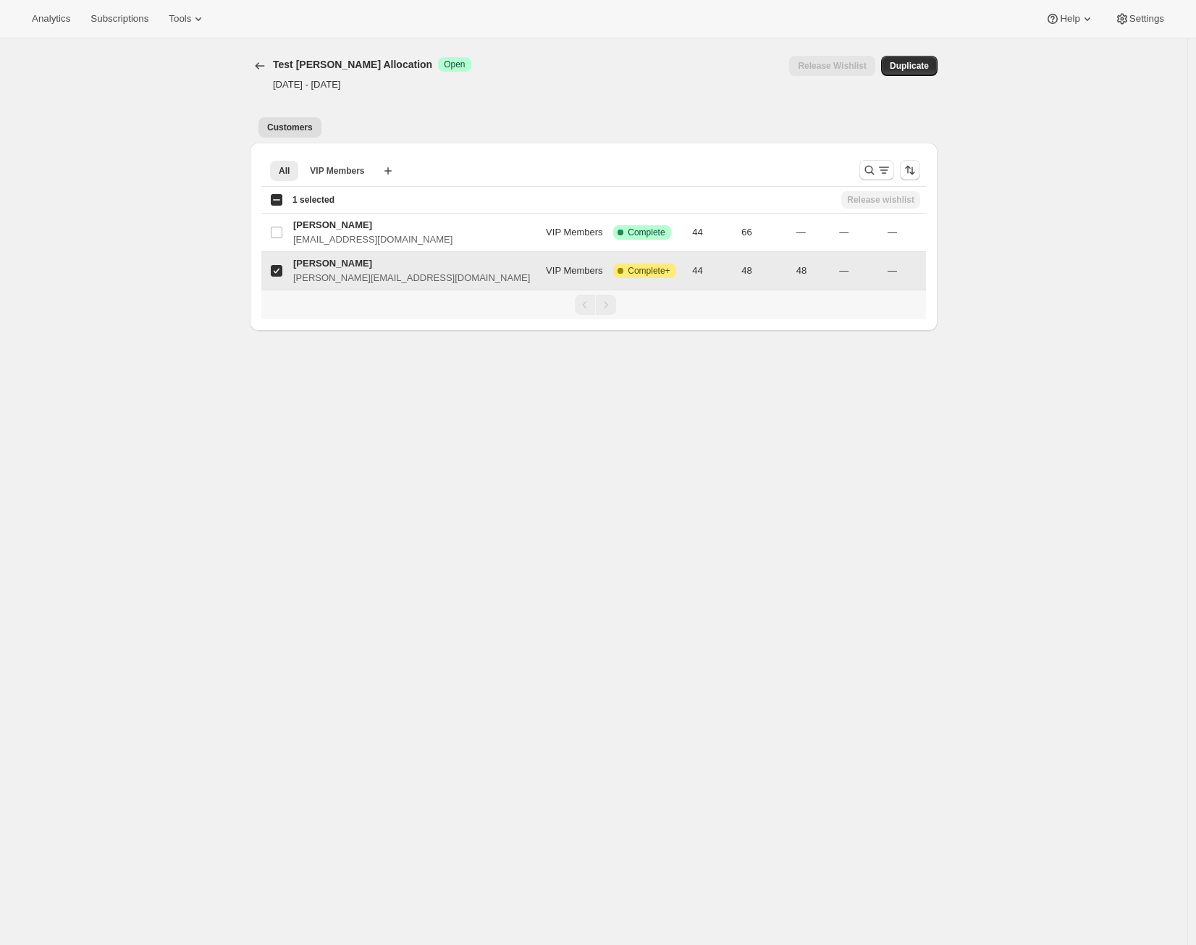
click at [792, 266] on td "48" at bounding box center [813, 271] width 43 height 38
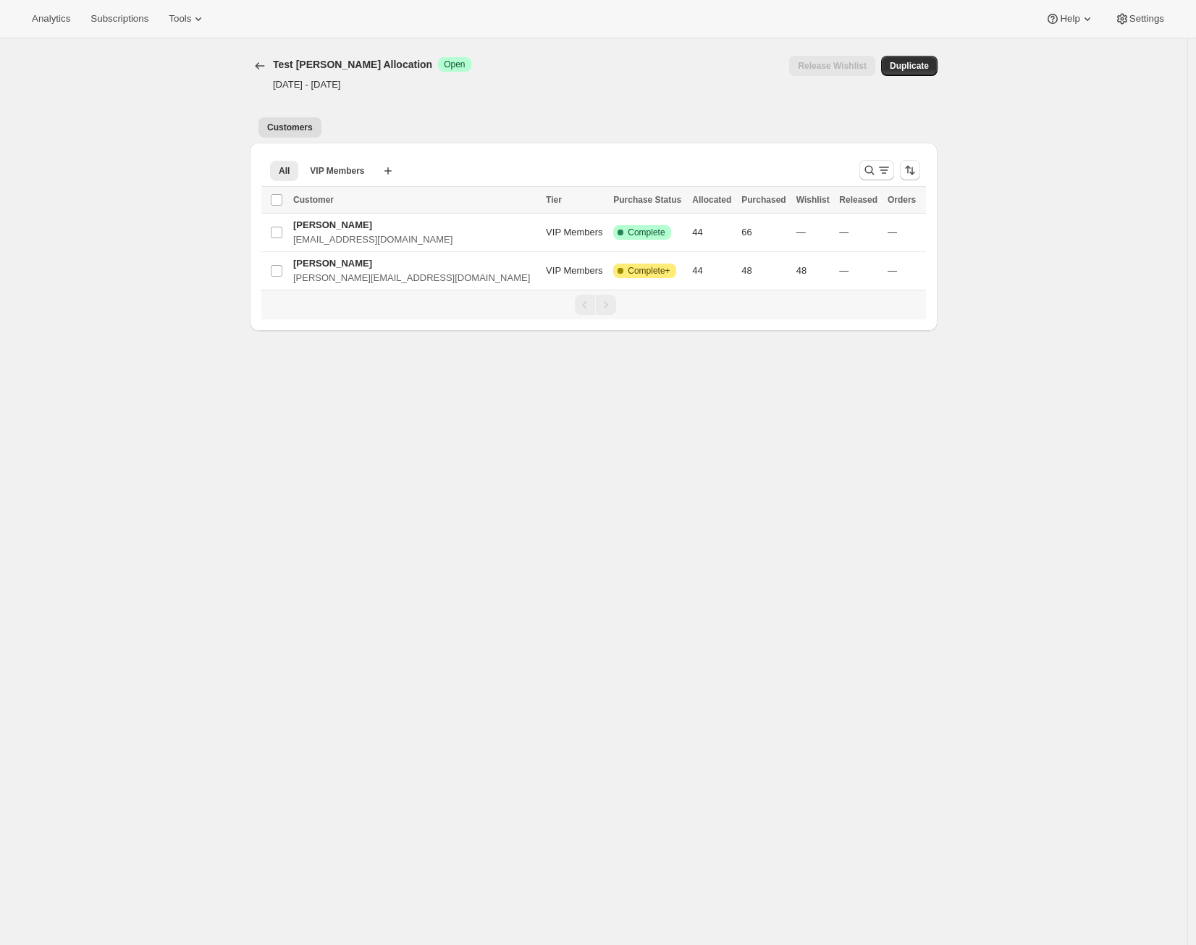
click at [978, 668] on div "[object Object]. This page is ready Test Alex Allocation Success Open Oct 2, 20…" at bounding box center [593, 510] width 1187 height 945
click at [282, 271] on input "Select Item" at bounding box center [277, 271] width 12 height 12
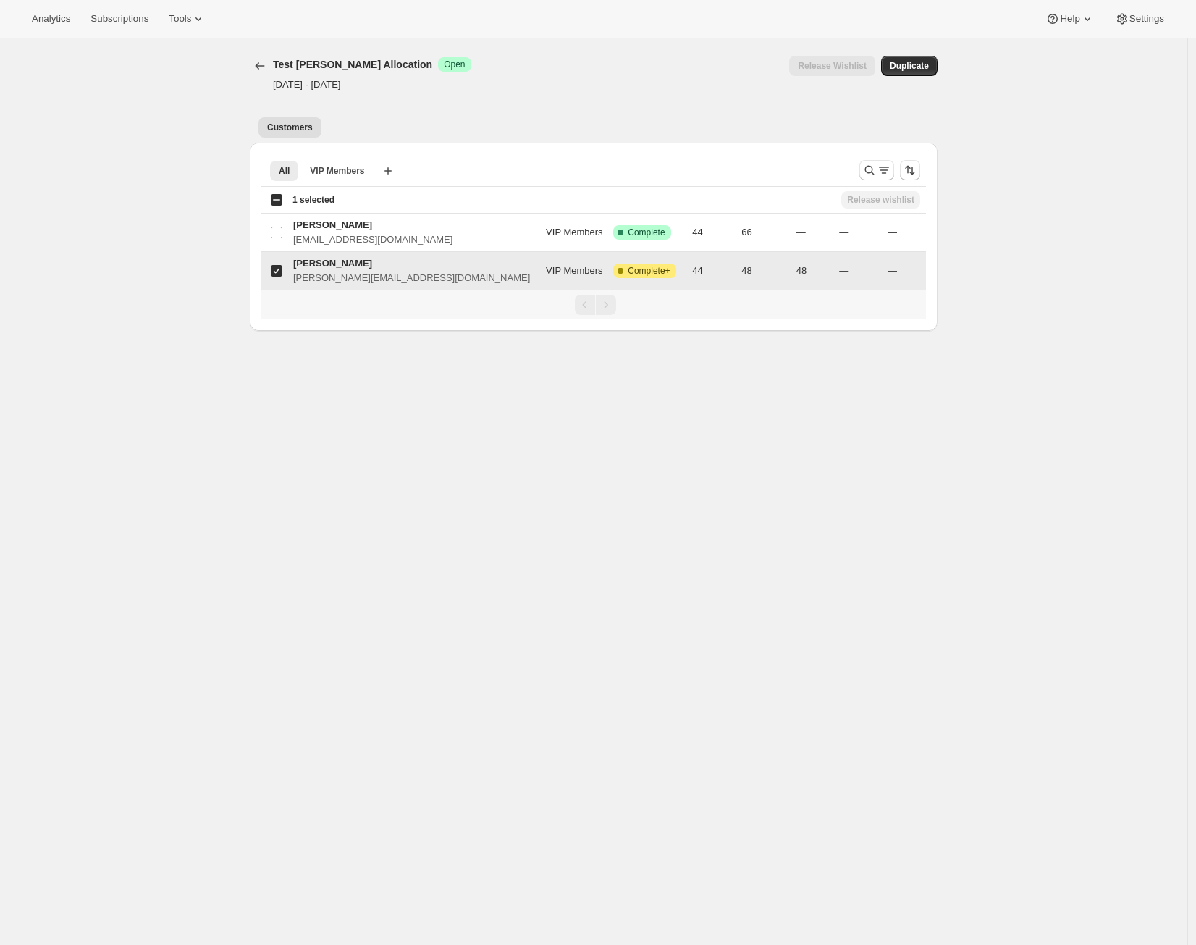
click at [282, 272] on input "Select Item" at bounding box center [277, 271] width 12 height 12
checkbox input "false"
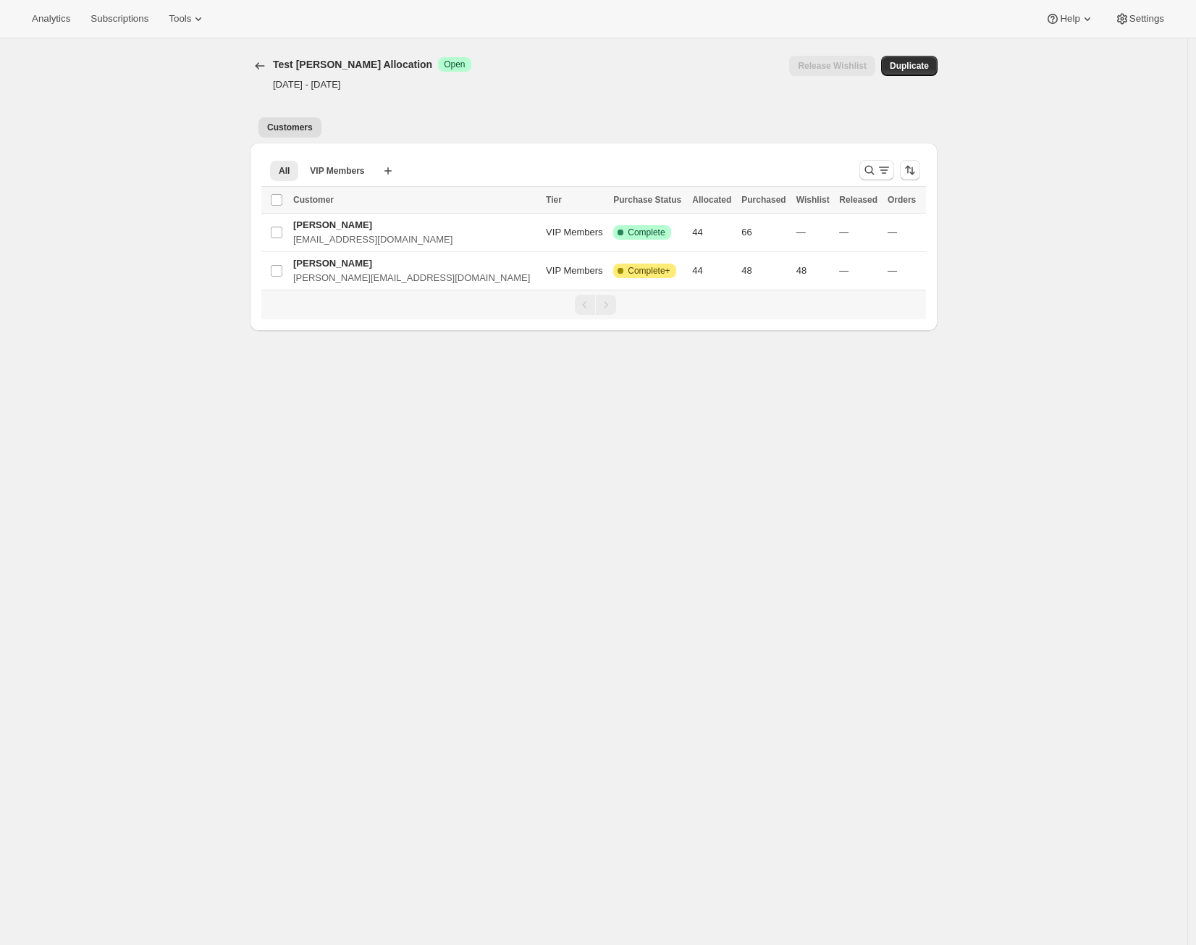
click at [688, 454] on div "[object Object]. This page is ready Test Alex Allocation Success Open Oct 2, 20…" at bounding box center [593, 510] width 1187 height 945
click at [903, 690] on div "[object Object]. This page is ready Test Alex Allocation Success Open Oct 2, 20…" at bounding box center [593, 510] width 1187 height 945
click at [923, 504] on div "[object Object]. This page is ready Test Alex Allocation Success Open Oct 2, 20…" at bounding box center [593, 510] width 1187 height 945
click at [667, 761] on div "[object Object]. This page is ready Test Alex Allocation Success Open Oct 2, 20…" at bounding box center [593, 510] width 1187 height 945
click at [267, 70] on icon "Allocations" at bounding box center [260, 66] width 14 height 14
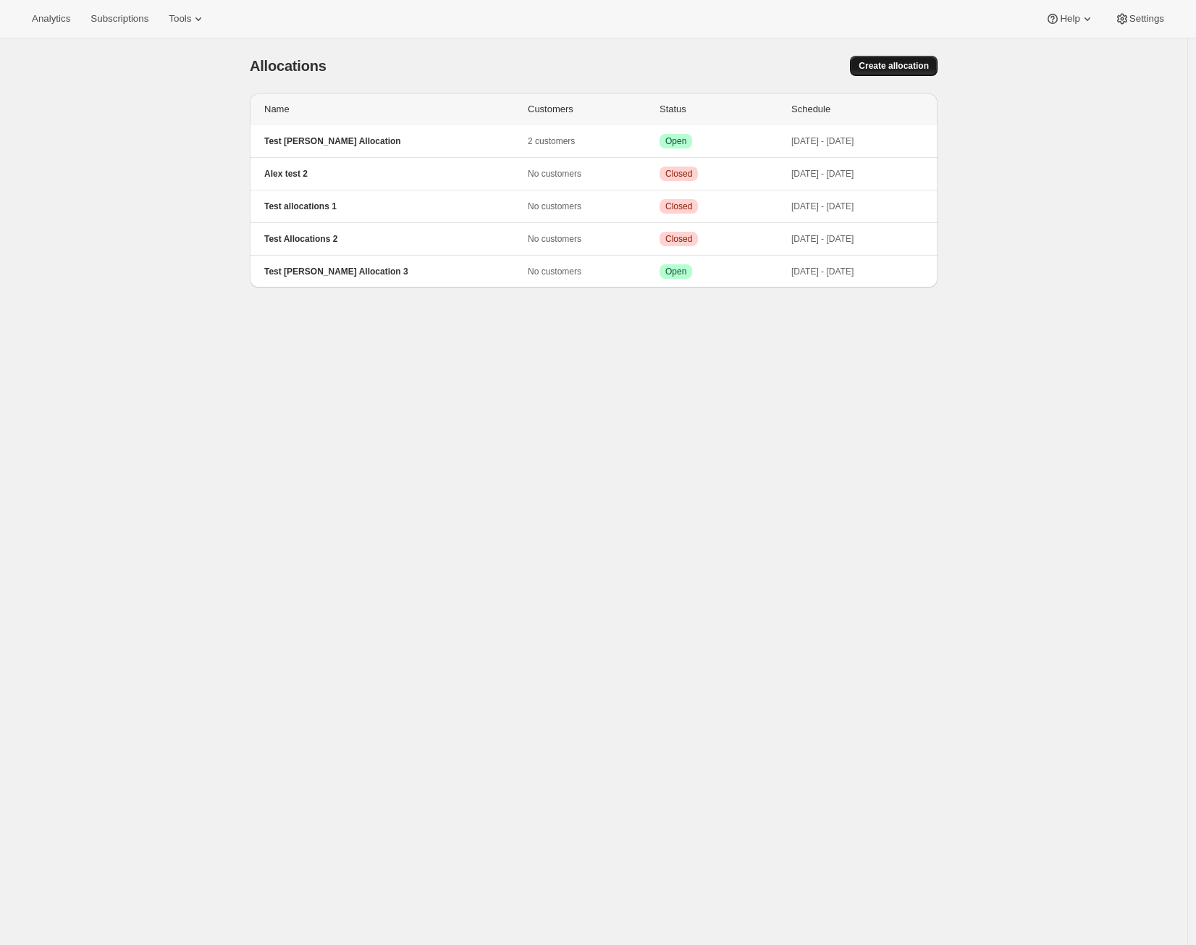
click at [894, 58] on button "Create allocation" at bounding box center [894, 66] width 88 height 20
select select "12:00"
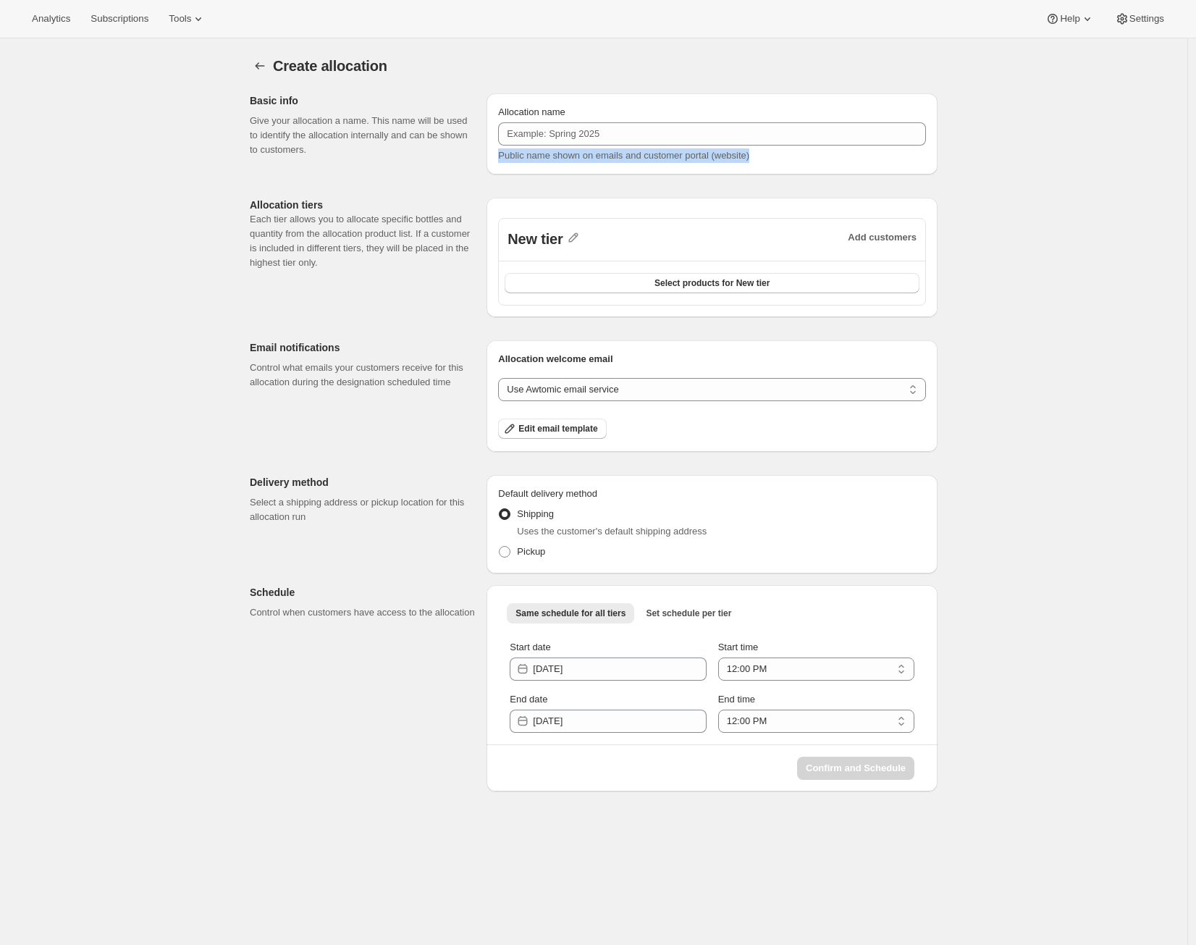
click at [808, 145] on div "Allocation name Public name shown on emails and customer portal (website)" at bounding box center [712, 134] width 428 height 58
click at [810, 140] on input "Allocation name" at bounding box center [712, 133] width 428 height 23
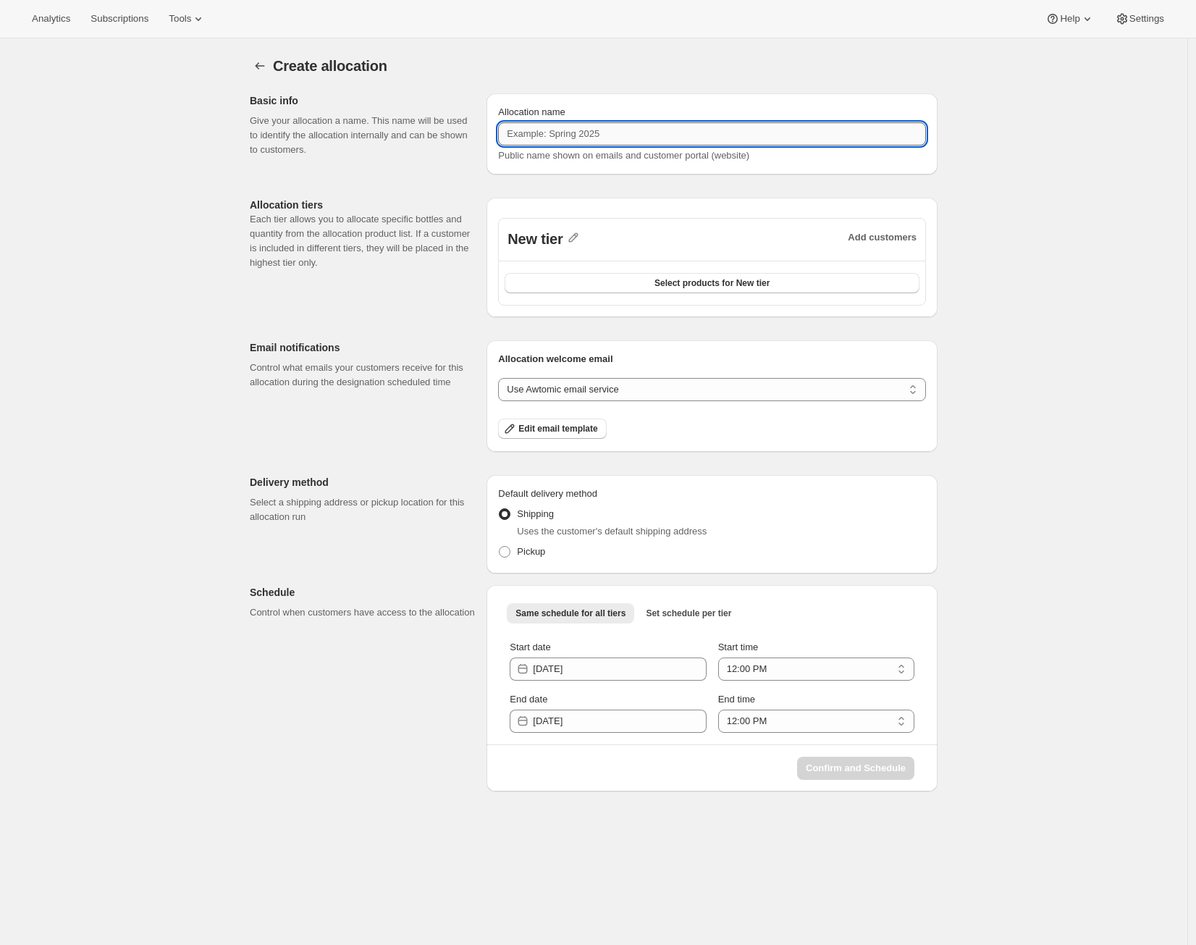
click at [816, 132] on input "Allocation name" at bounding box center [712, 133] width 428 height 23
type input "Allocation Second tests [PERSON_NAME]"
drag, startPoint x: 910, startPoint y: 79, endPoint x: 900, endPoint y: 73, distance: 11.0
click at [910, 79] on div "Create allocation. This page is ready Create allocation" at bounding box center [594, 65] width 688 height 55
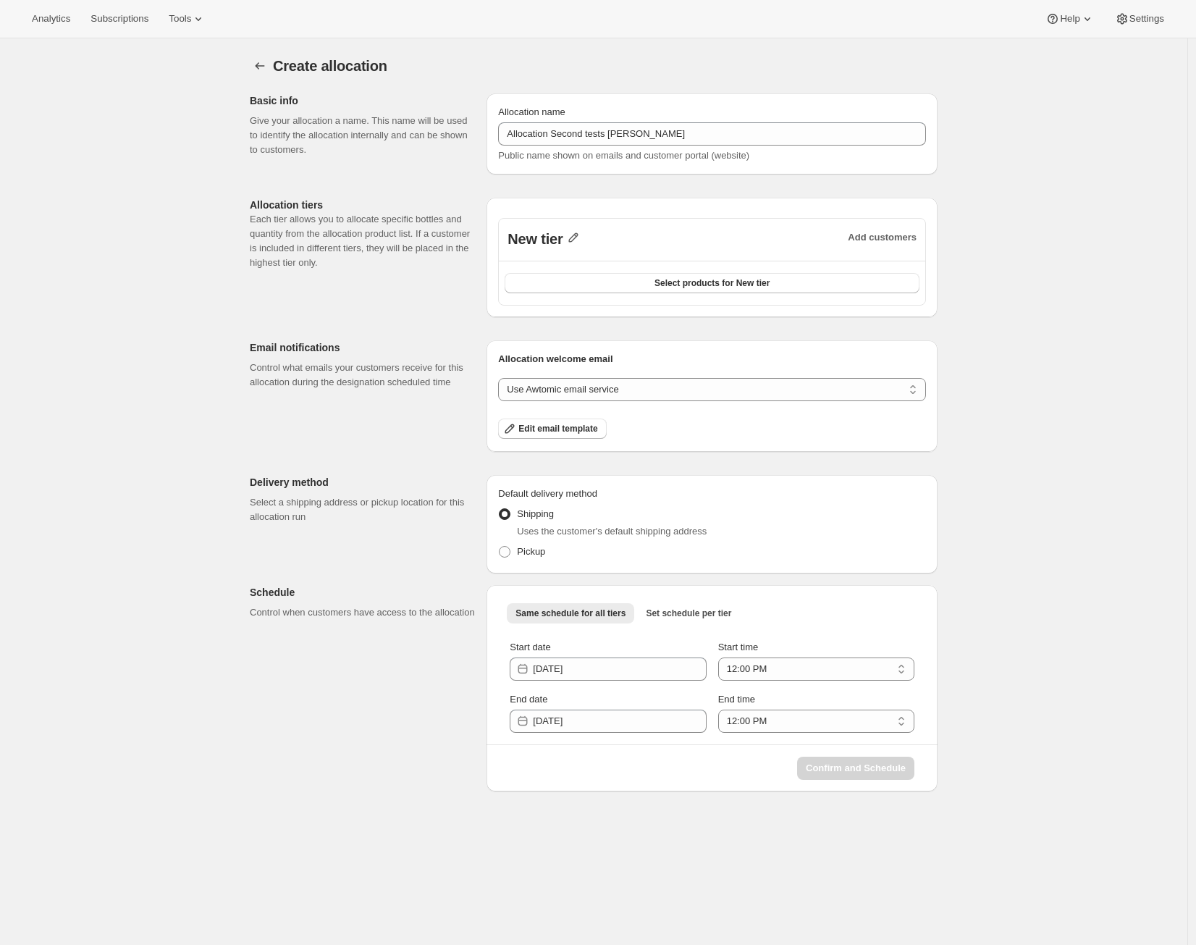
click at [577, 238] on icon "button" at bounding box center [573, 237] width 14 height 14
click at [565, 262] on input "New tier" at bounding box center [586, 268] width 139 height 23
click at [566, 262] on input "New tier" at bounding box center [586, 268] width 139 height 23
type input "VIP"
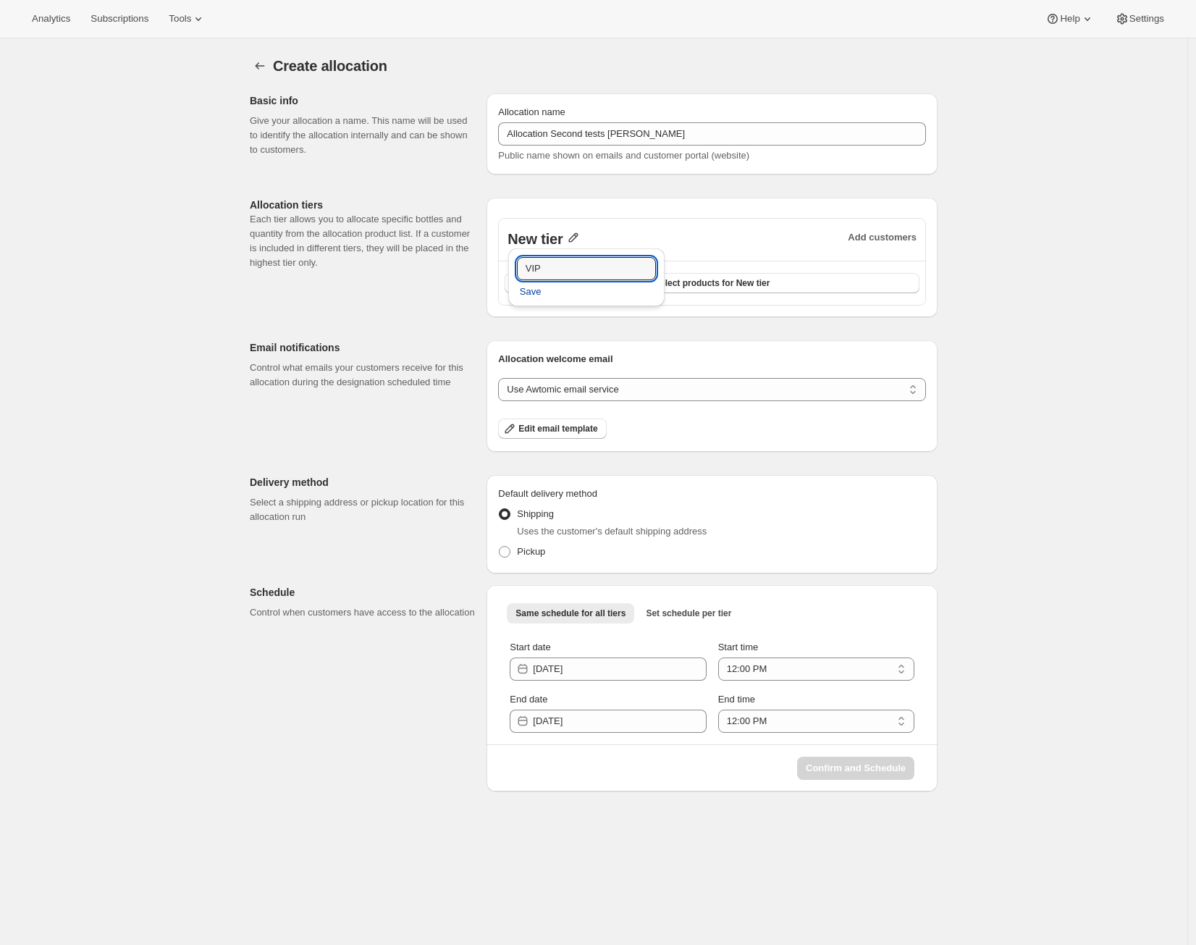
click at [539, 292] on span "Save" at bounding box center [531, 291] width 22 height 14
click at [717, 280] on span "Select products for VIP" at bounding box center [712, 283] width 96 height 12
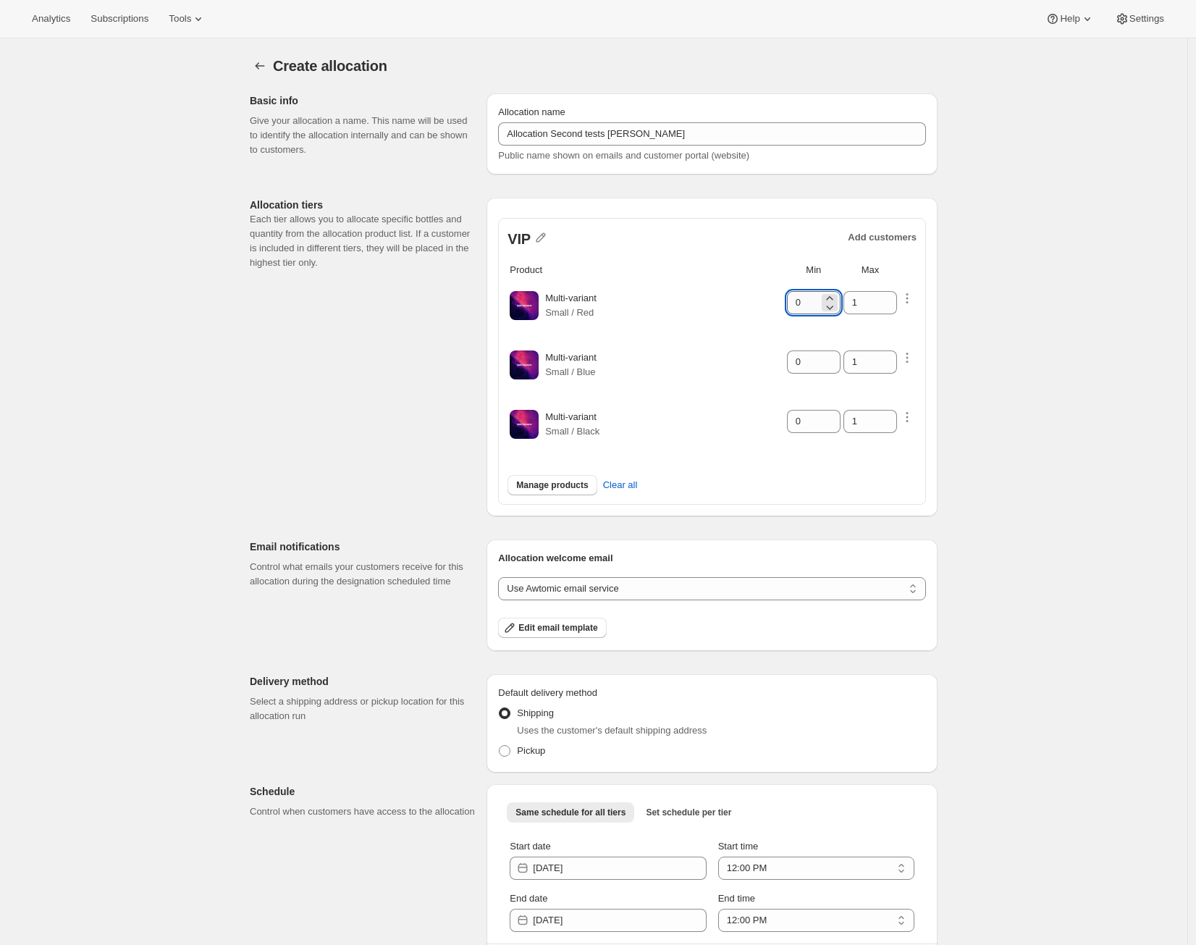
drag, startPoint x: 829, startPoint y: 305, endPoint x: 801, endPoint y: 302, distance: 28.5
click at [801, 302] on div "0" at bounding box center [814, 302] width 54 height 23
drag, startPoint x: 801, startPoint y: 302, endPoint x: 811, endPoint y: 303, distance: 10.2
click at [811, 303] on input "0" at bounding box center [803, 302] width 32 height 23
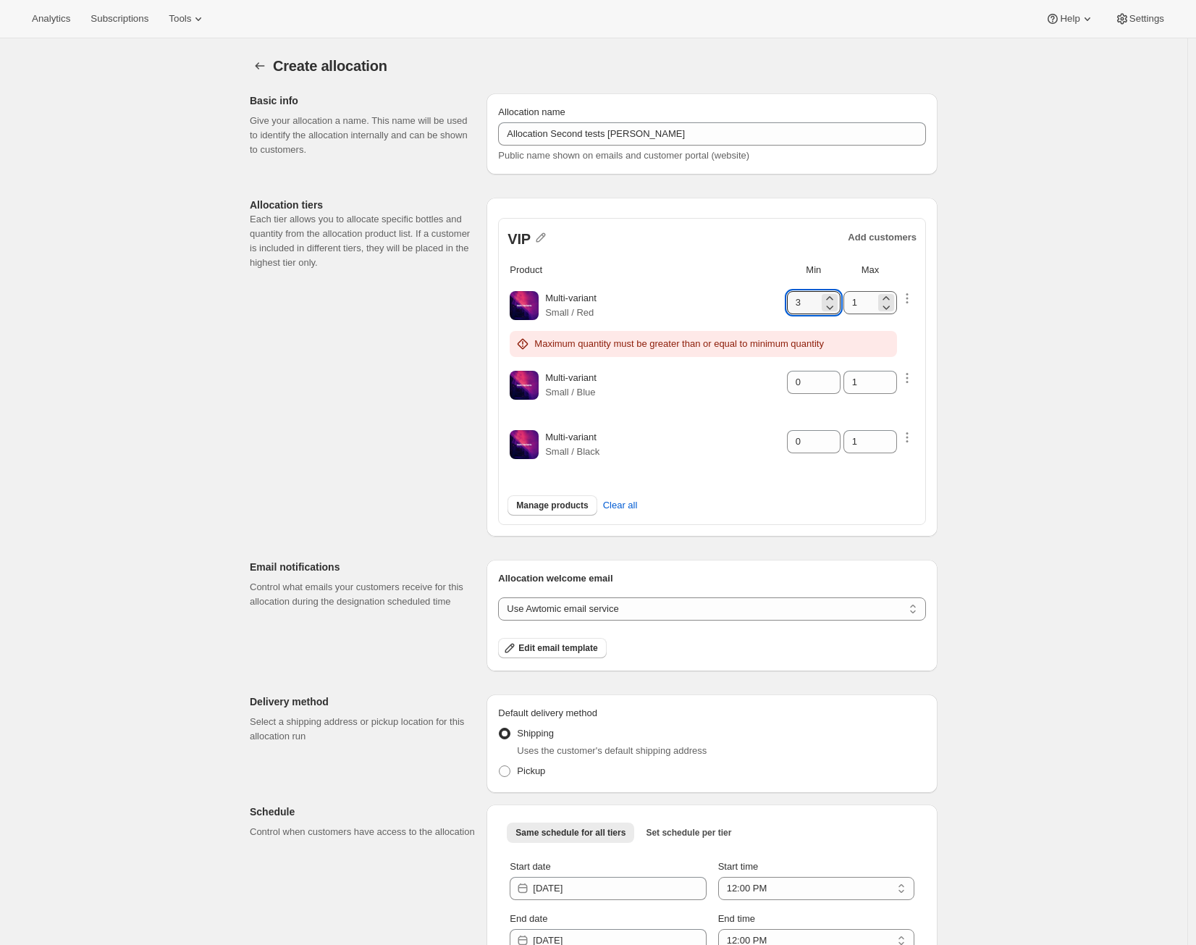
type input "3"
drag, startPoint x: 874, startPoint y: 300, endPoint x: 803, endPoint y: 291, distance: 72.2
click at [803, 291] on tr "Multi-variant Small / Red 3 Maximum quantity must be greater than or equal to m…" at bounding box center [712, 308] width 406 height 58
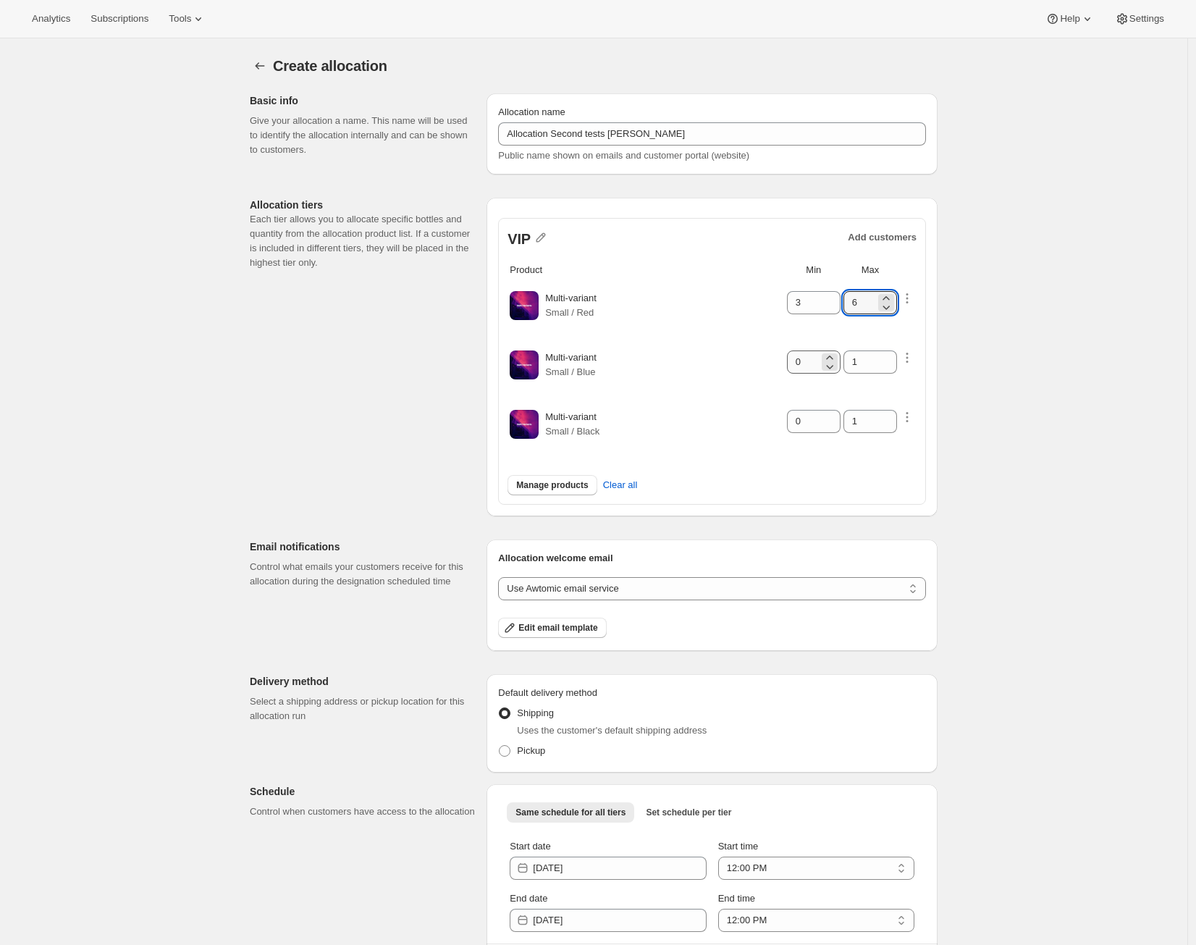
type input "6"
drag, startPoint x: 822, startPoint y: 361, endPoint x: 801, endPoint y: 364, distance: 21.9
click at [801, 364] on input "0" at bounding box center [803, 361] width 32 height 23
type input "0"
click at [910, 353] on icon "button" at bounding box center [907, 357] width 14 height 14
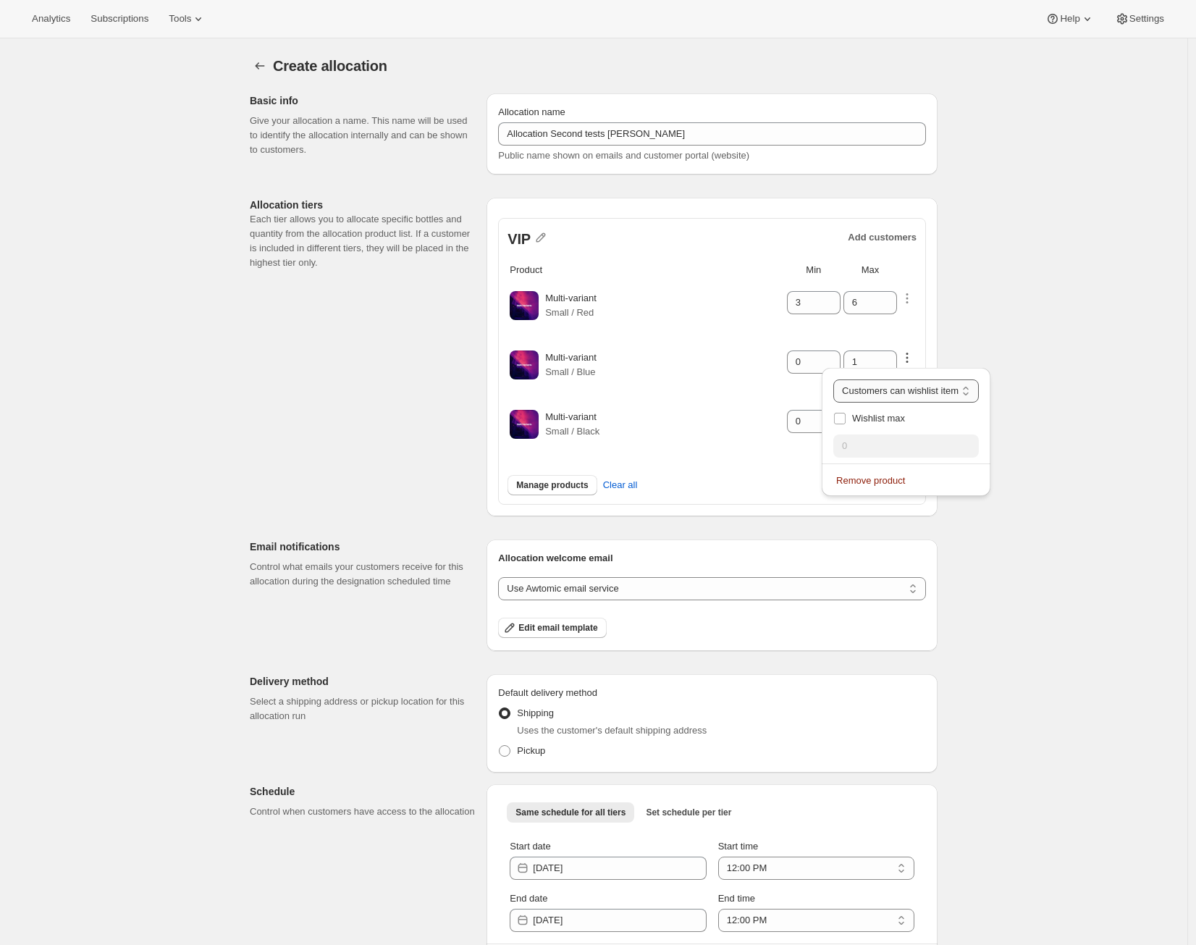
click at [924, 397] on select "Customers can wishlist item Wishlist only product Block item from wishlist" at bounding box center [905, 390] width 145 height 23
select select "blocked"
click at [843, 379] on select "Customers can wishlist item Wishlist only product Block item from wishlist" at bounding box center [905, 390] width 145 height 23
click at [867, 362] on input "1" at bounding box center [859, 361] width 32 height 23
drag, startPoint x: 868, startPoint y: 362, endPoint x: 826, endPoint y: 360, distance: 42.0
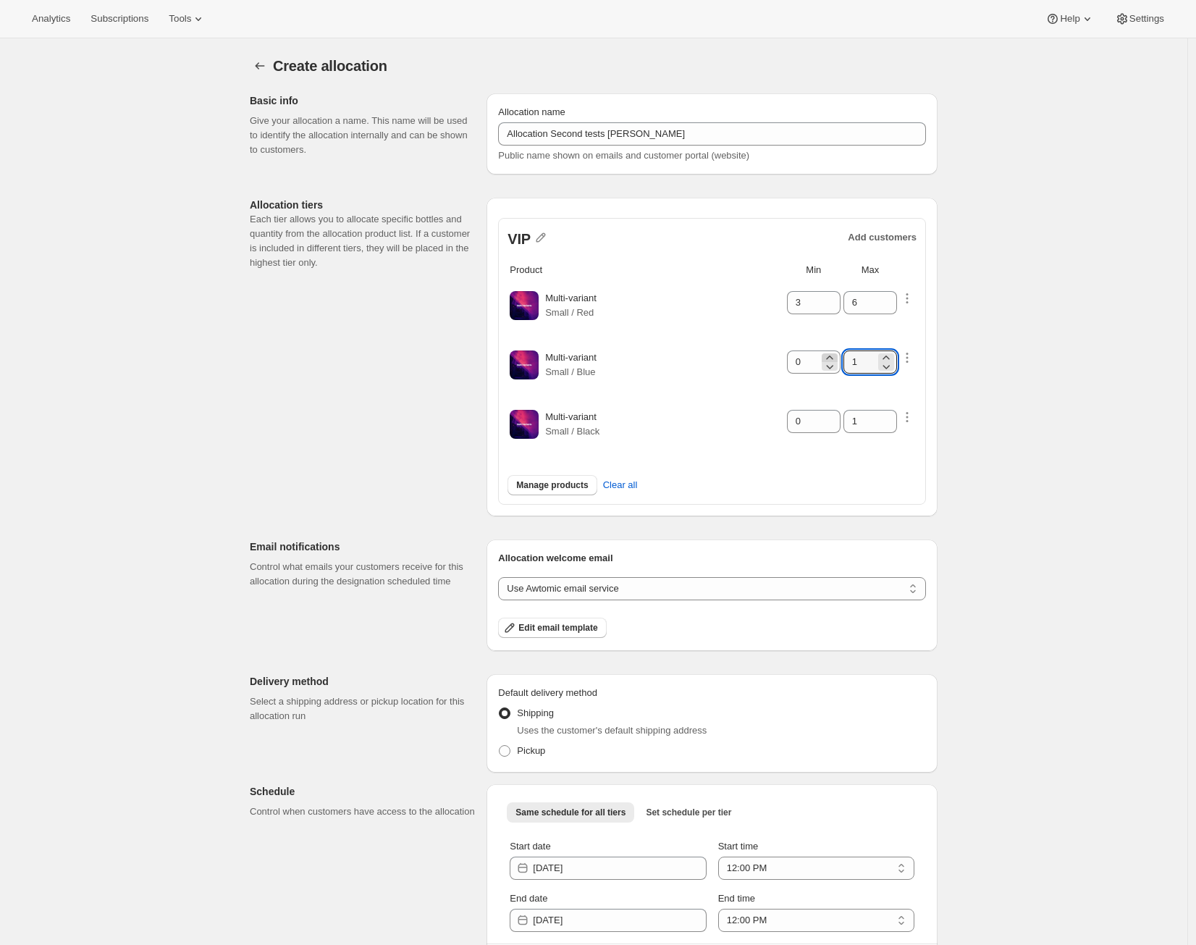
click at [826, 358] on tr "Multi-variant Small / Blue 0 1" at bounding box center [712, 368] width 406 height 58
type input "4"
drag, startPoint x: 816, startPoint y: 422, endPoint x: 790, endPoint y: 421, distance: 26.1
click at [790, 421] on tr "Multi-variant Small / Black 0 1" at bounding box center [712, 427] width 406 height 58
type input "1"
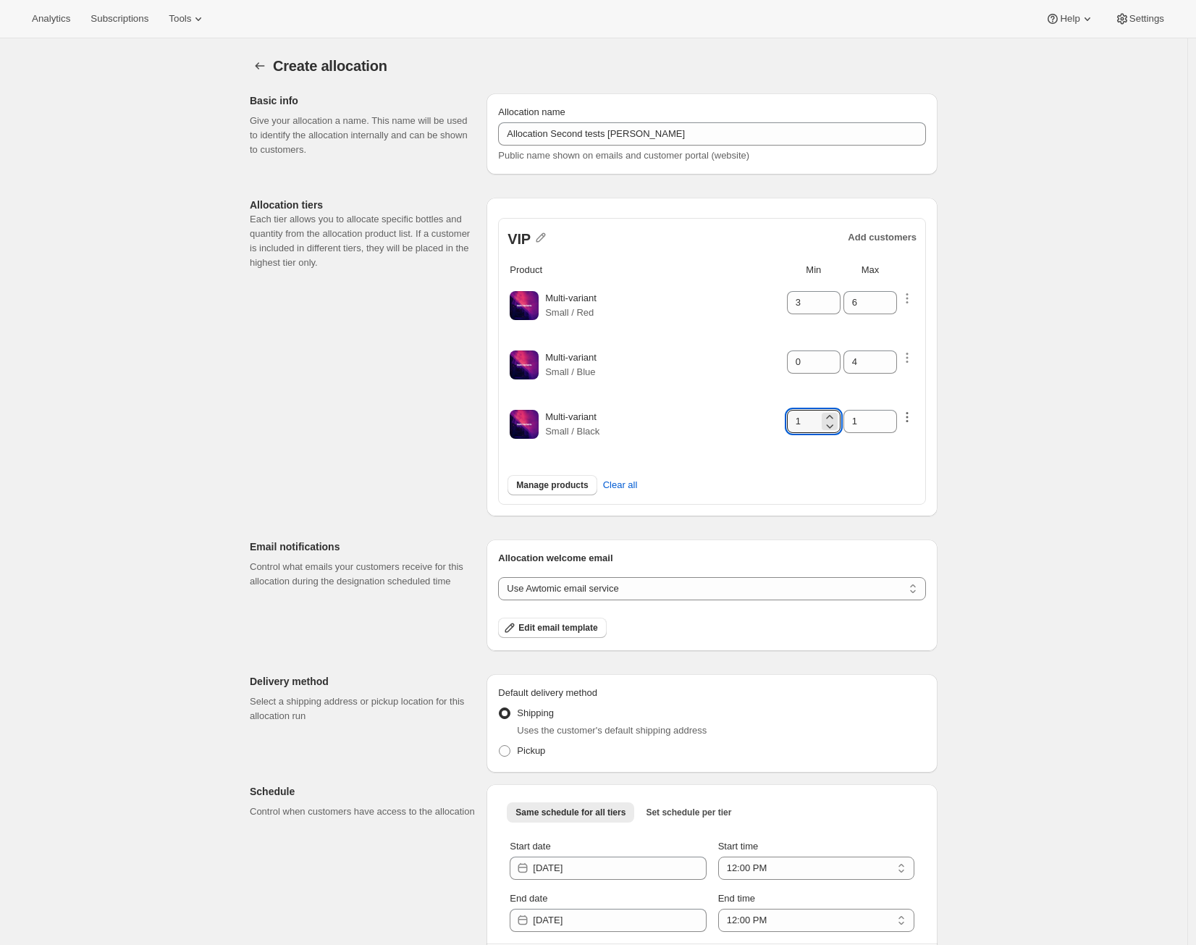
click at [911, 415] on icon "button" at bounding box center [907, 417] width 14 height 14
click at [907, 455] on select "Customers can wishlist item Wishlist only product Block item from wishlist" at bounding box center [905, 450] width 145 height 23
select select "only"
click at [848, 439] on select "Customers can wishlist item Wishlist only product Block item from wishlist" at bounding box center [905, 450] width 145 height 23
type input "0"
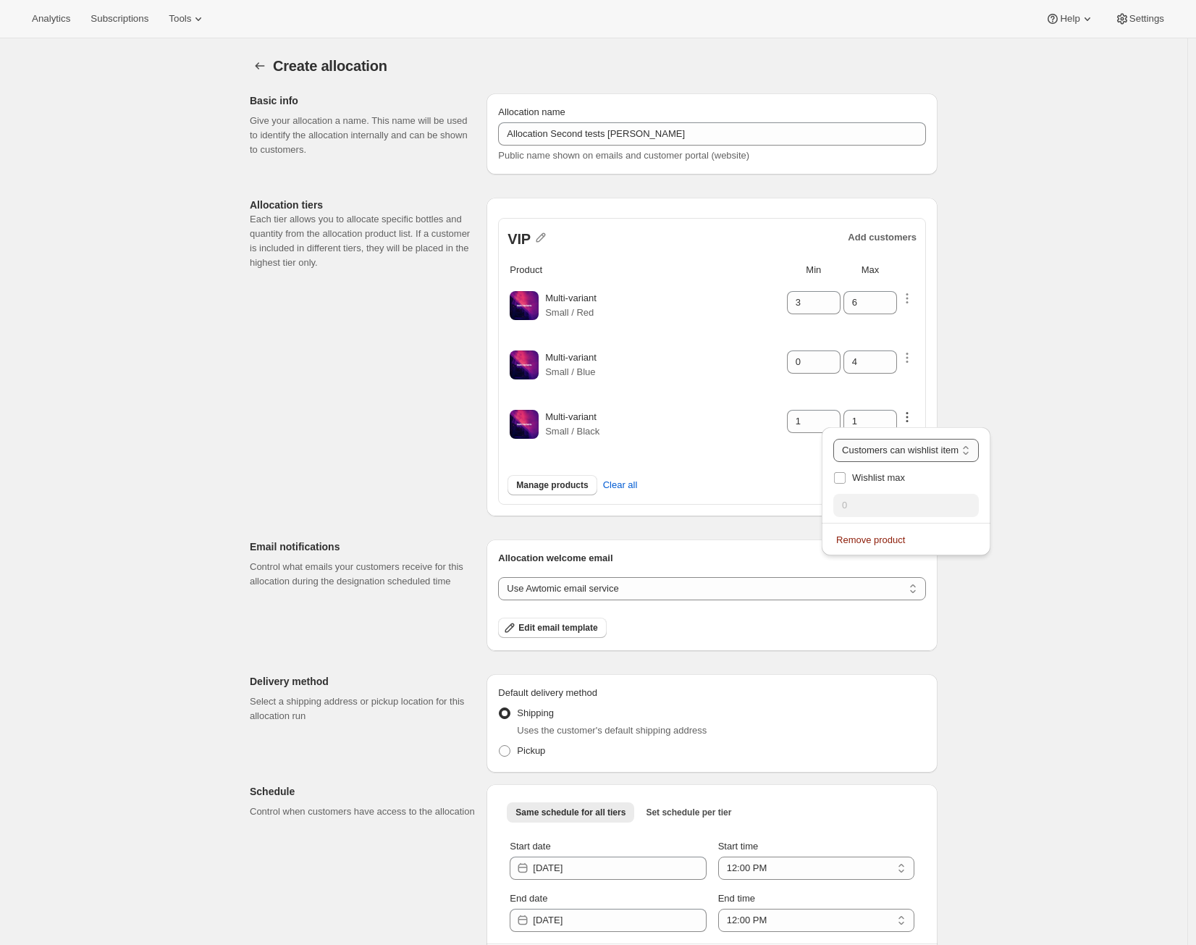
type input "0"
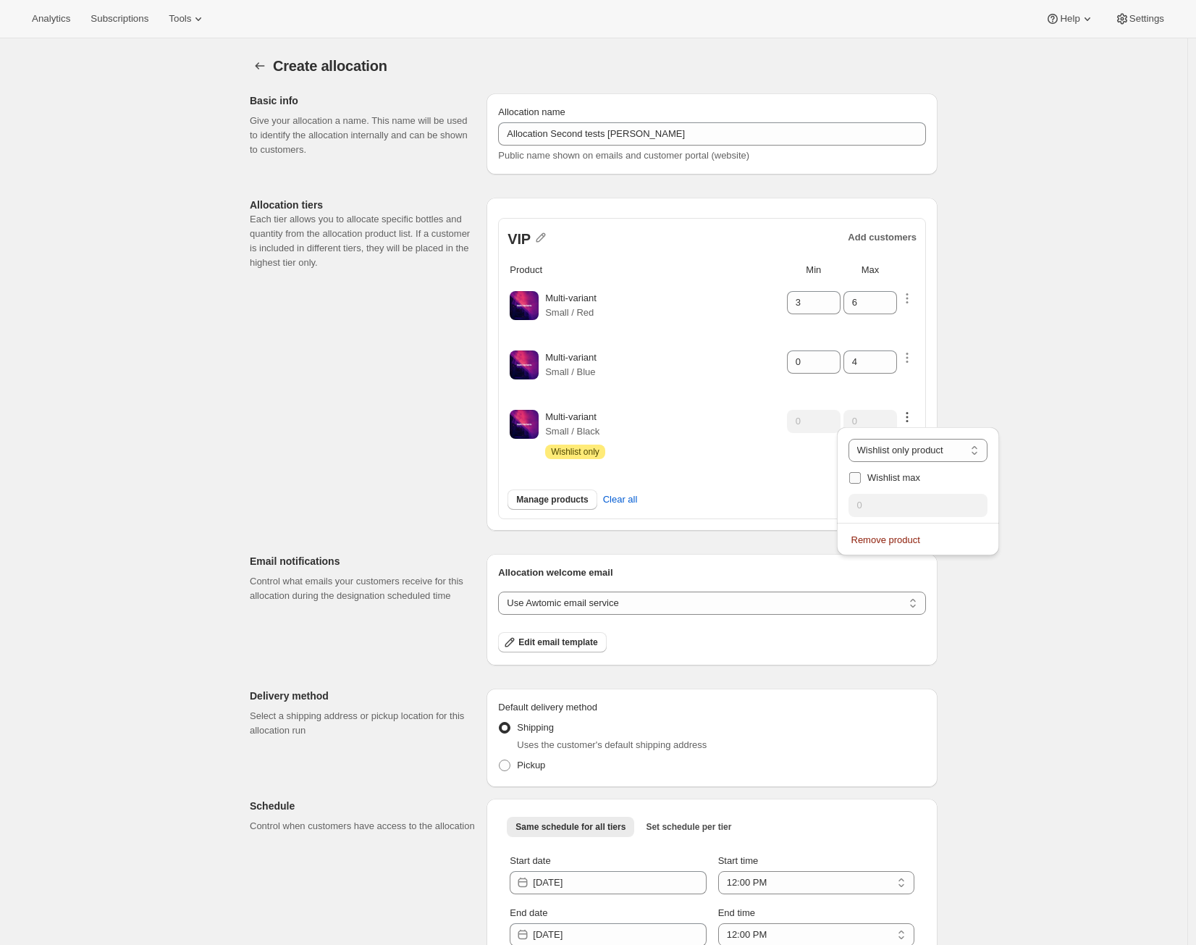
click at [877, 476] on span "Wishlist max" at bounding box center [893, 477] width 53 height 11
click at [861, 476] on input "Wishlist max" at bounding box center [855, 478] width 12 height 12
checkbox input "true"
drag, startPoint x: 874, startPoint y: 503, endPoint x: 793, endPoint y: 515, distance: 82.6
click at [793, 515] on div "Analytics Subscriptions Tools Help Settings Skip to content Create allocation. …" at bounding box center [598, 508] width 1196 height 1016
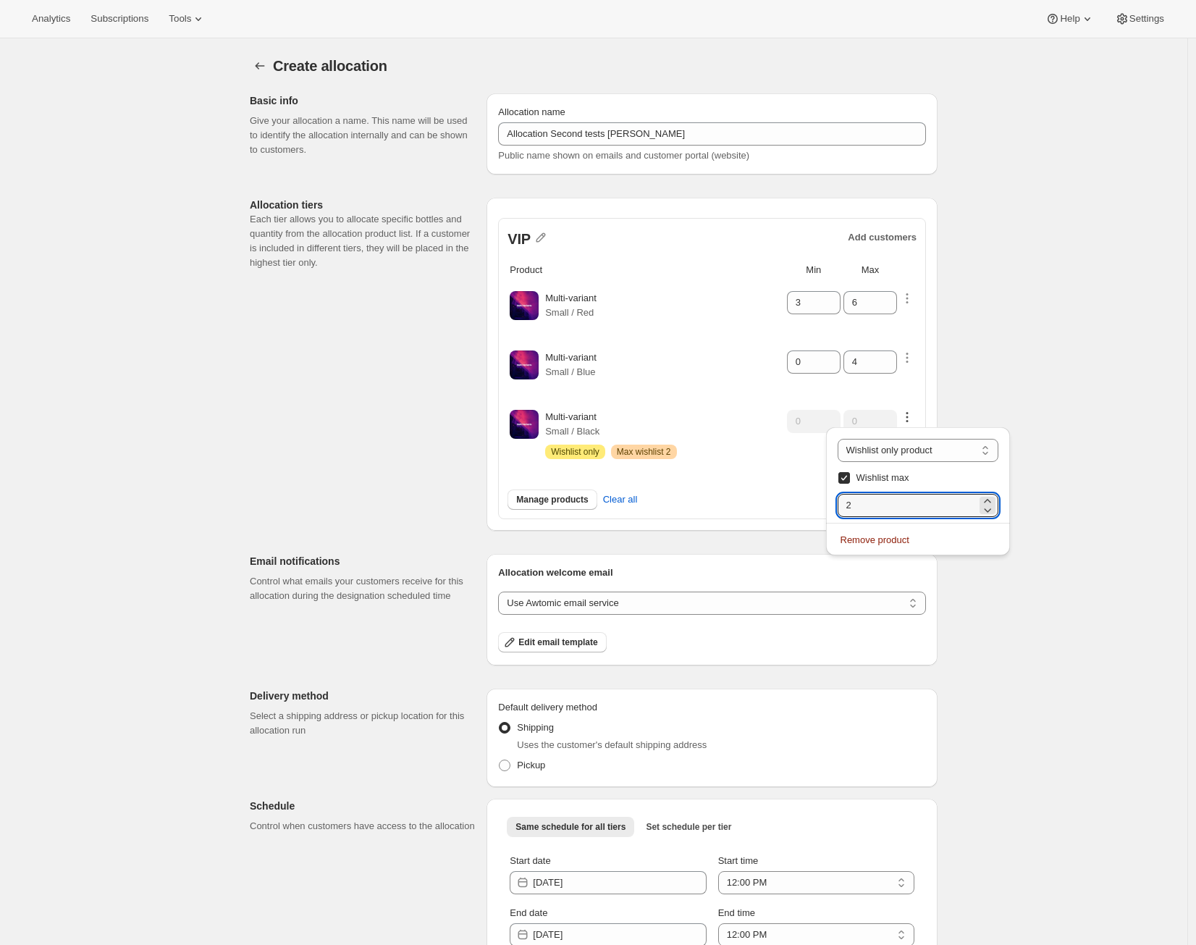
type input "2"
click at [1110, 389] on div "Create allocation. This page is ready Create allocation Basic info Give your al…" at bounding box center [593, 527] width 1187 height 978
click at [914, 353] on icon "button" at bounding box center [907, 357] width 14 height 14
select select "blocked"
click at [913, 388] on select "Customers can wishlist item Wishlist only product Block item from wishlist" at bounding box center [912, 390] width 139 height 23
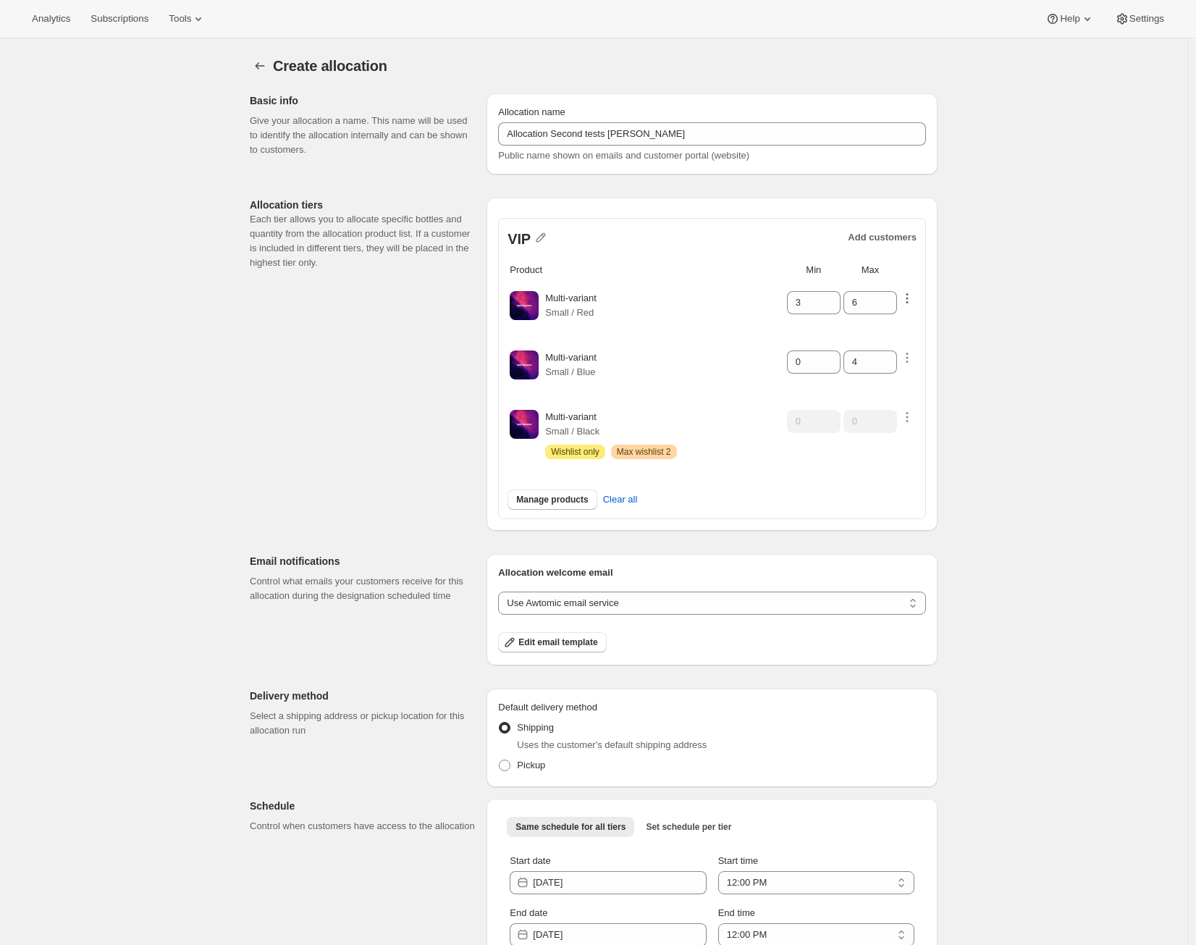
click at [911, 300] on icon "button" at bounding box center [907, 298] width 14 height 14
click at [909, 331] on select "Customers can wishlist item Wishlist only product Block item from wishlist" at bounding box center [905, 331] width 145 height 23
click at [833, 320] on select "Customers can wishlist item Wishlist only product Block item from wishlist" at bounding box center [905, 331] width 145 height 23
click at [716, 388] on td "Multi-variant Small / Blue" at bounding box center [664, 368] width 240 height 58
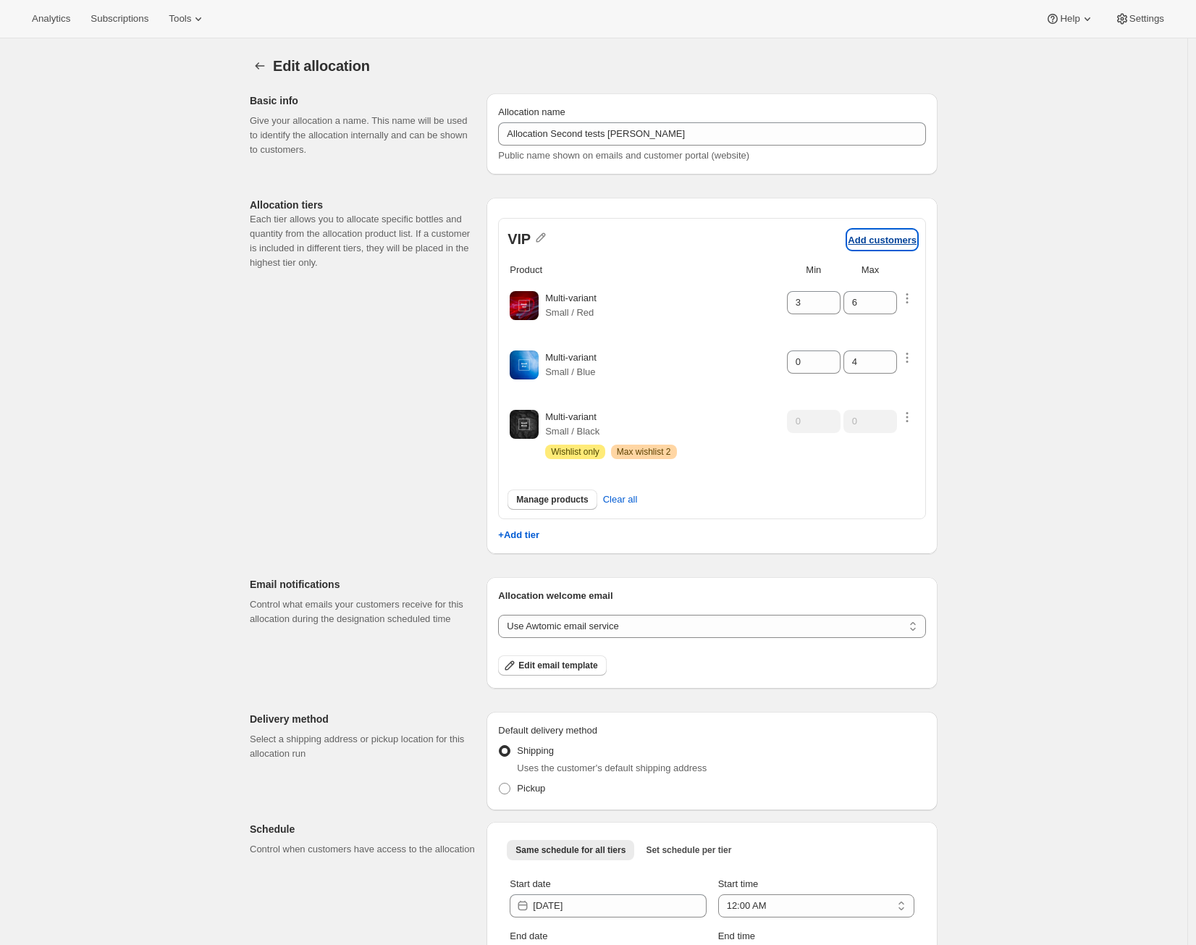
click at [884, 235] on p "Add customers" at bounding box center [882, 240] width 69 height 11
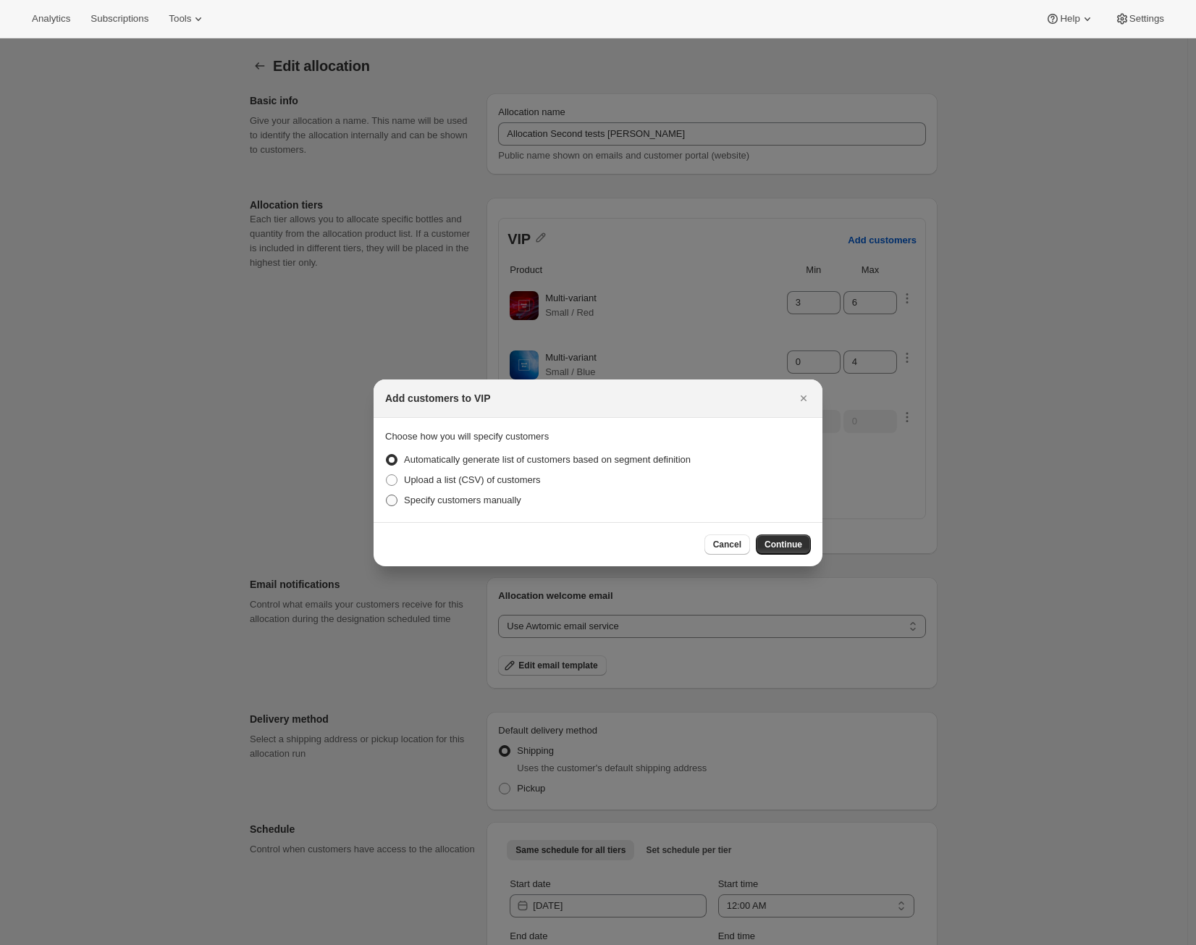
click at [473, 494] on span "Specify customers manually" at bounding box center [462, 499] width 117 height 11
click at [387, 494] on input "Specify customers manually" at bounding box center [386, 494] width 1 height 1
click at [766, 544] on span "Continue" at bounding box center [783, 545] width 38 height 12
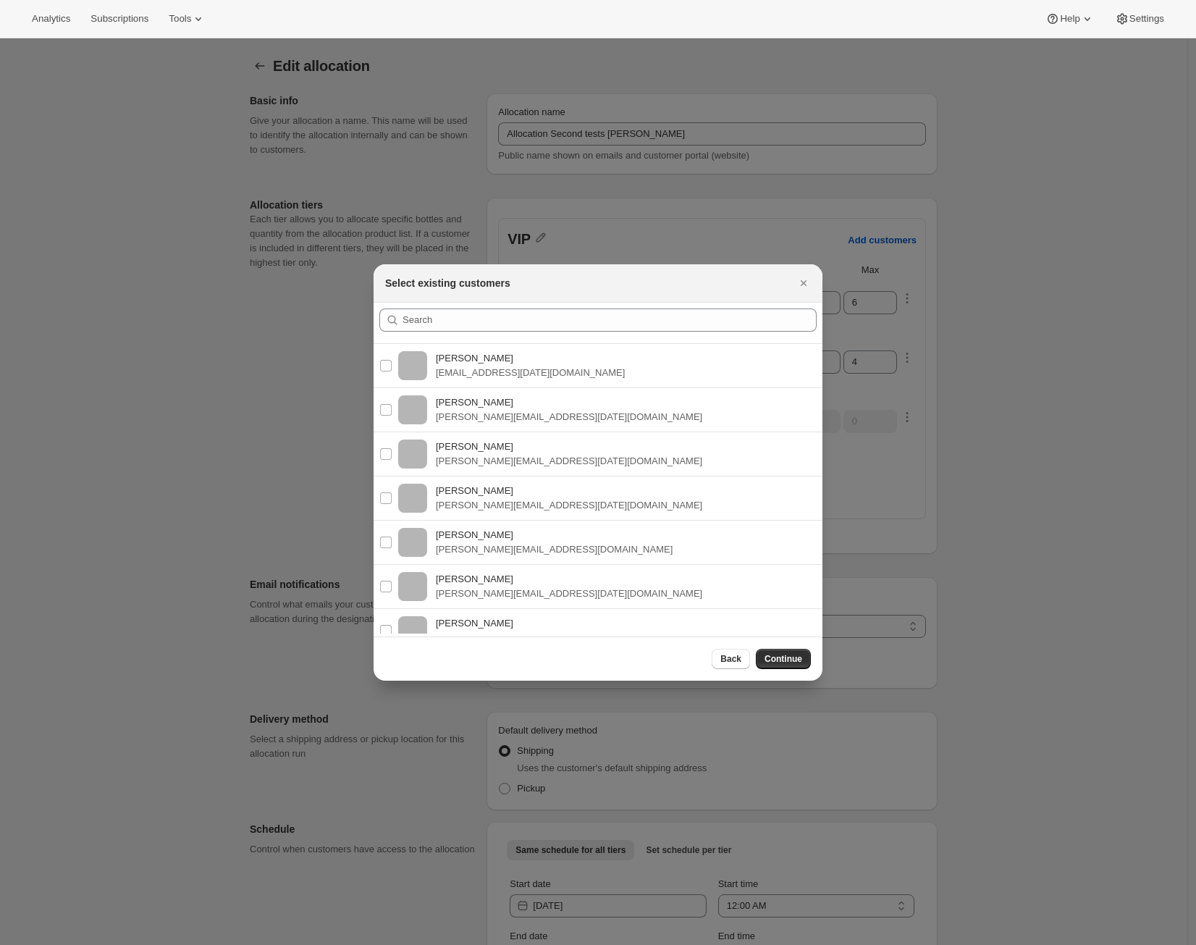
click at [526, 433] on div "Adrian Andrad adrian+dec10@awtomic.com" at bounding box center [598, 454] width 472 height 44
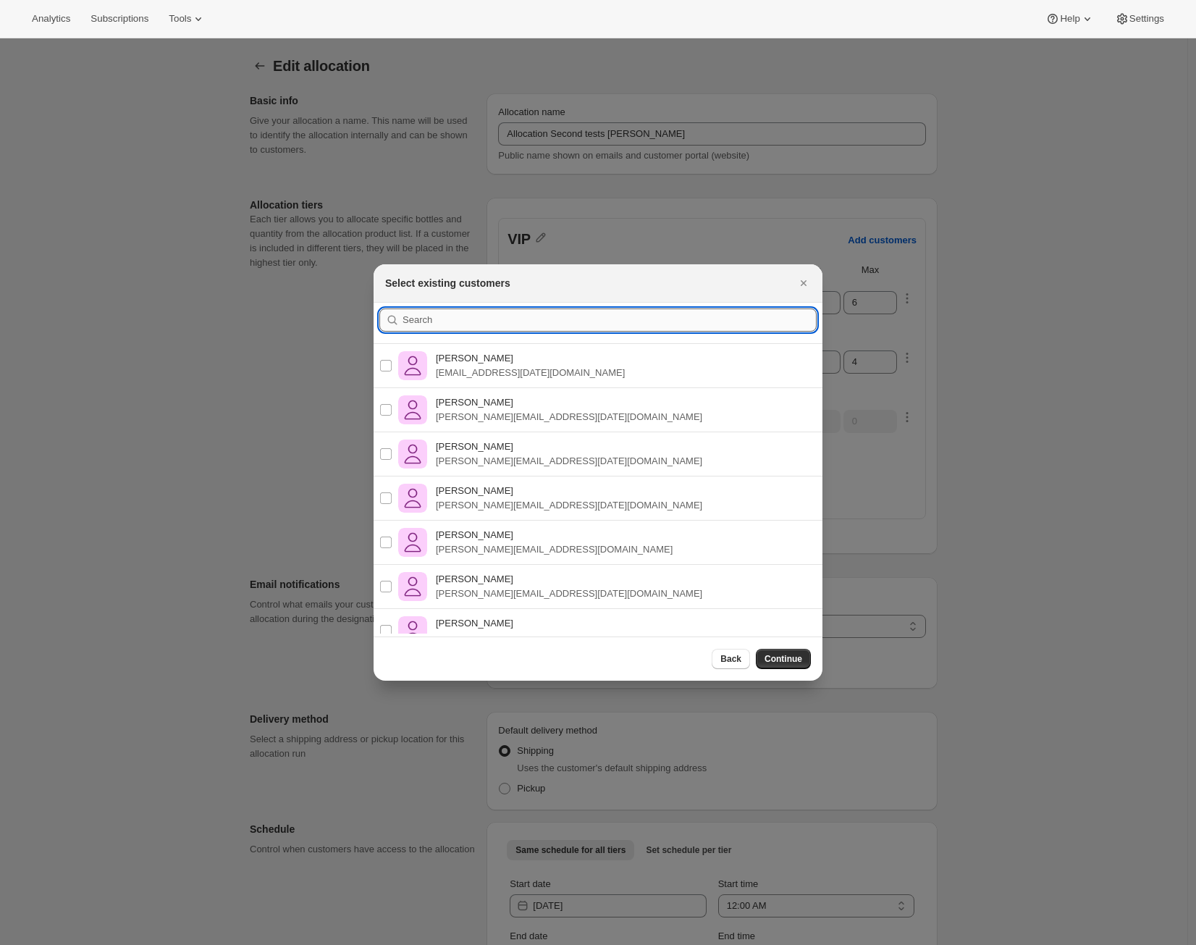
click at [533, 320] on input ":r8p:" at bounding box center [609, 319] width 414 height 23
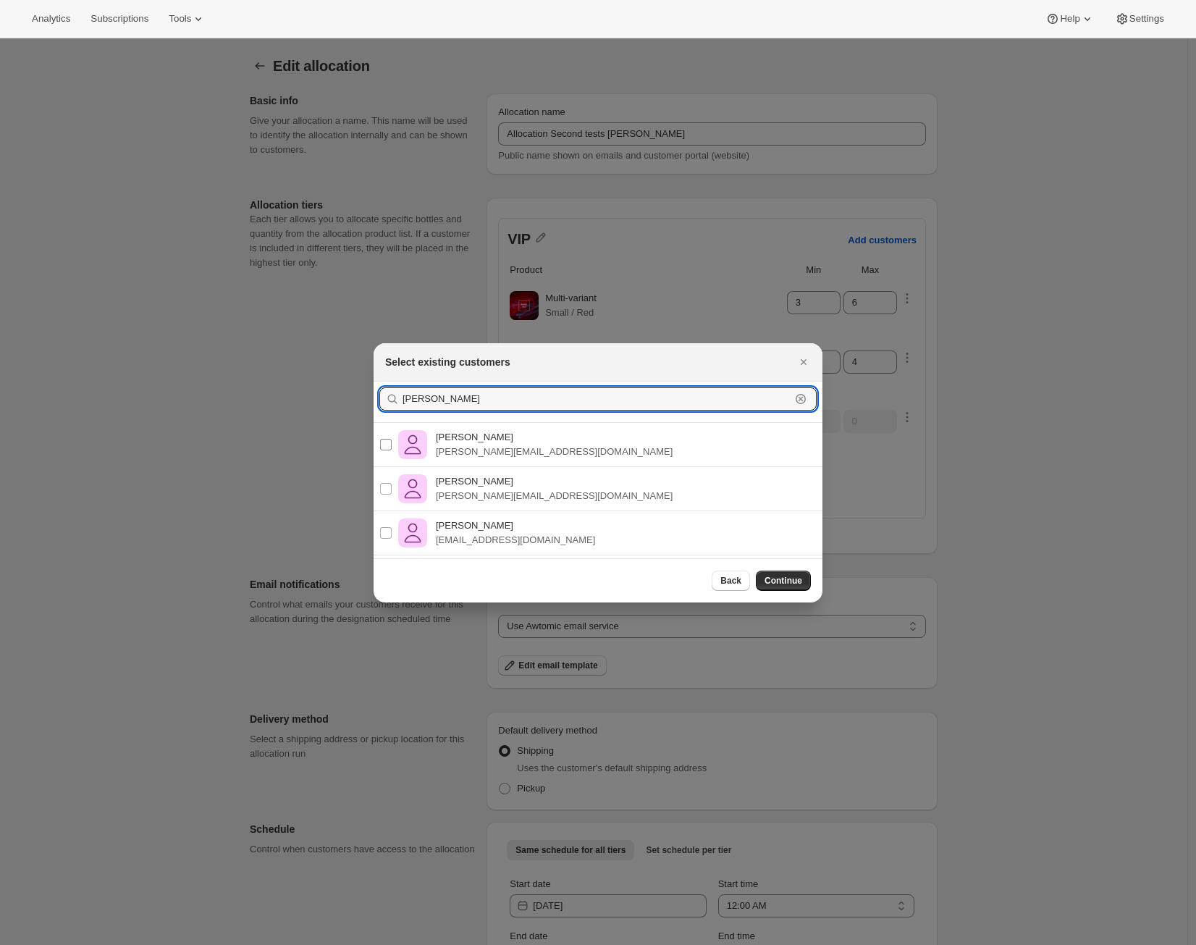
type input "Alejandro"
click at [463, 445] on p "alex@awtomic.com" at bounding box center [554, 451] width 237 height 14
click at [392, 445] on input "Alejandro Pérez Ramos alex@awtomic.com" at bounding box center [386, 445] width 12 height 12
checkbox input "true"
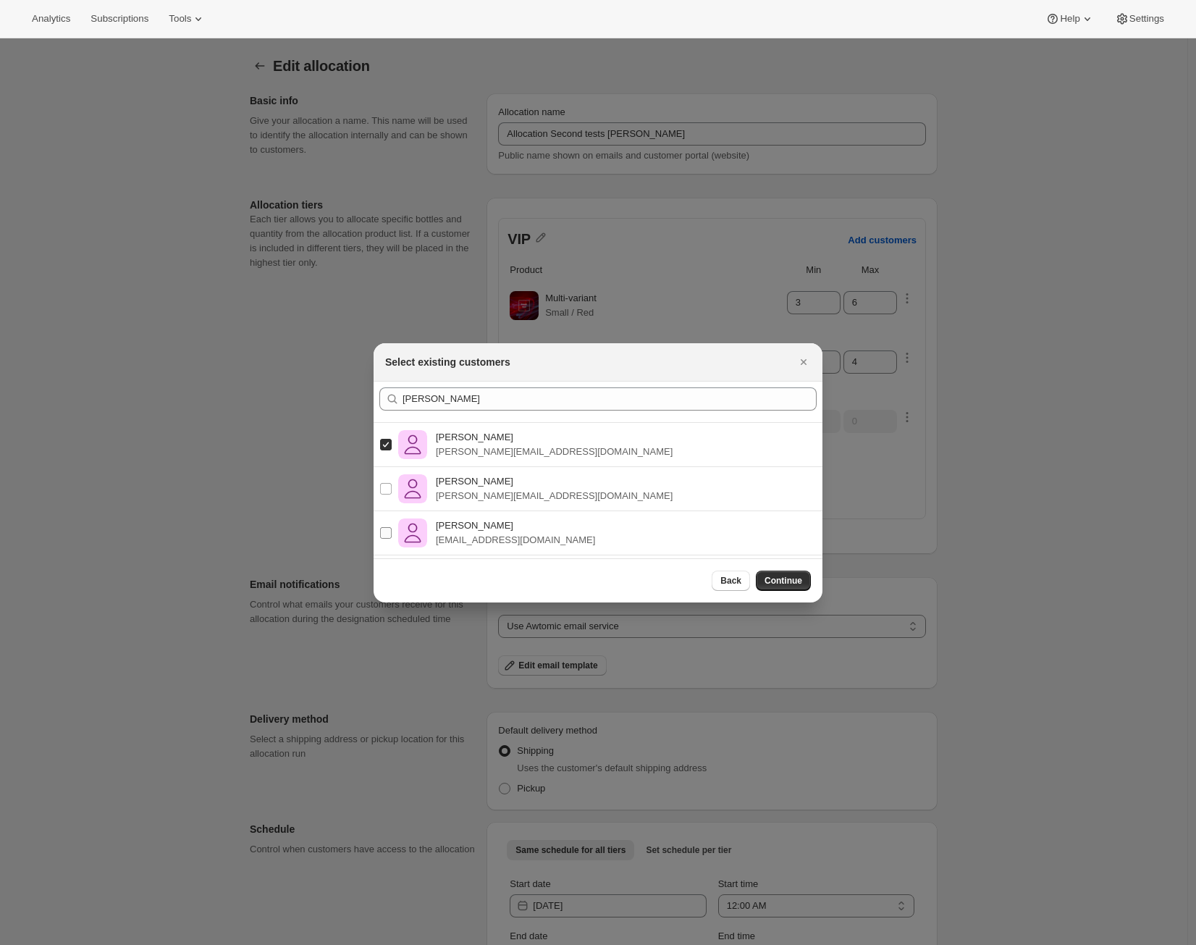
click at [460, 533] on p "alex@shopbundle.co" at bounding box center [515, 540] width 159 height 14
click at [392, 533] on input "Alejandro Pérez Ramos alex@shopbundle.co" at bounding box center [386, 533] width 12 height 12
checkbox input "true"
click at [800, 588] on button "Continue" at bounding box center [783, 580] width 55 height 20
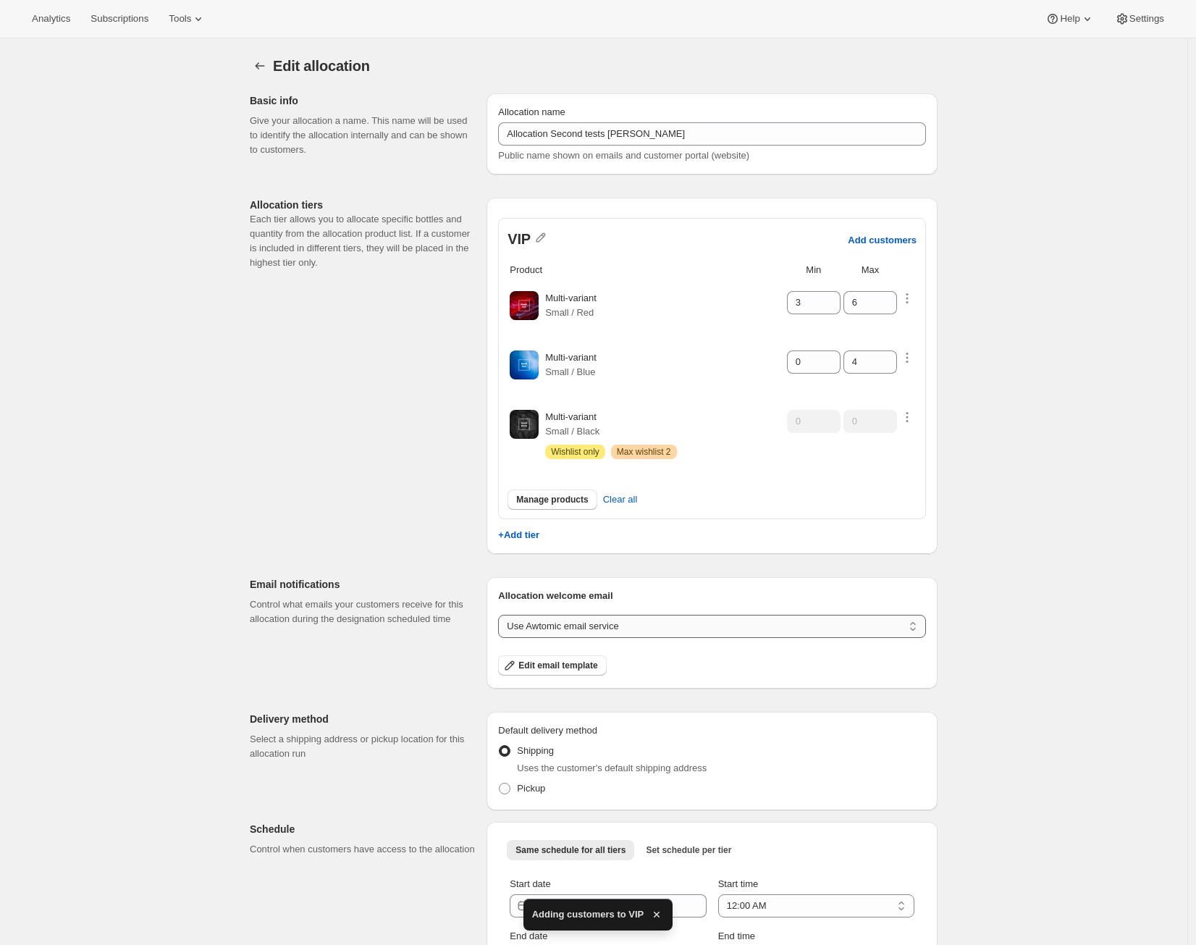
scroll to position [93, 0]
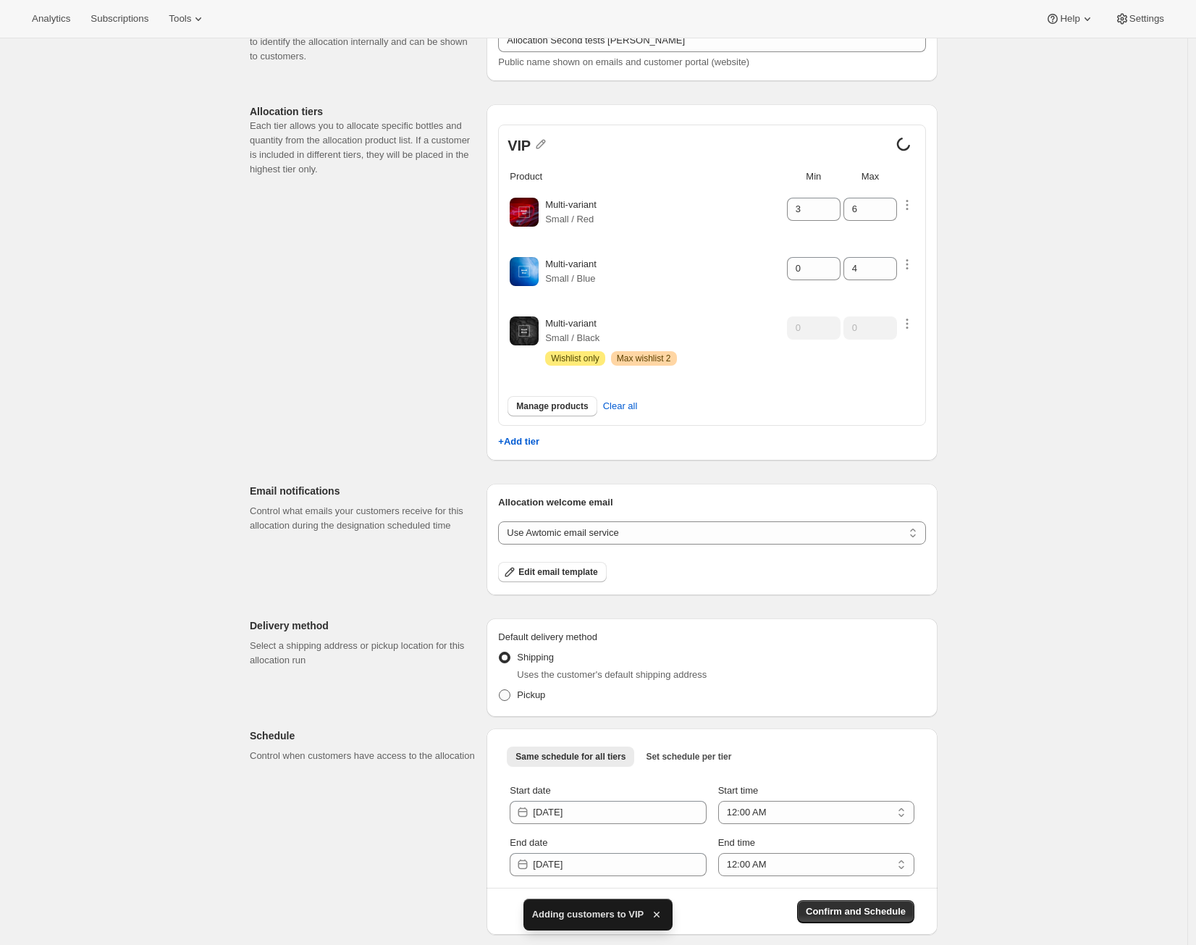
click at [530, 698] on span "Pickup" at bounding box center [531, 694] width 28 height 11
click at [499, 690] on input "Pickup" at bounding box center [499, 689] width 1 height 1
radio input "true"
click at [631, 813] on input "2025-10-10" at bounding box center [619, 812] width 173 height 23
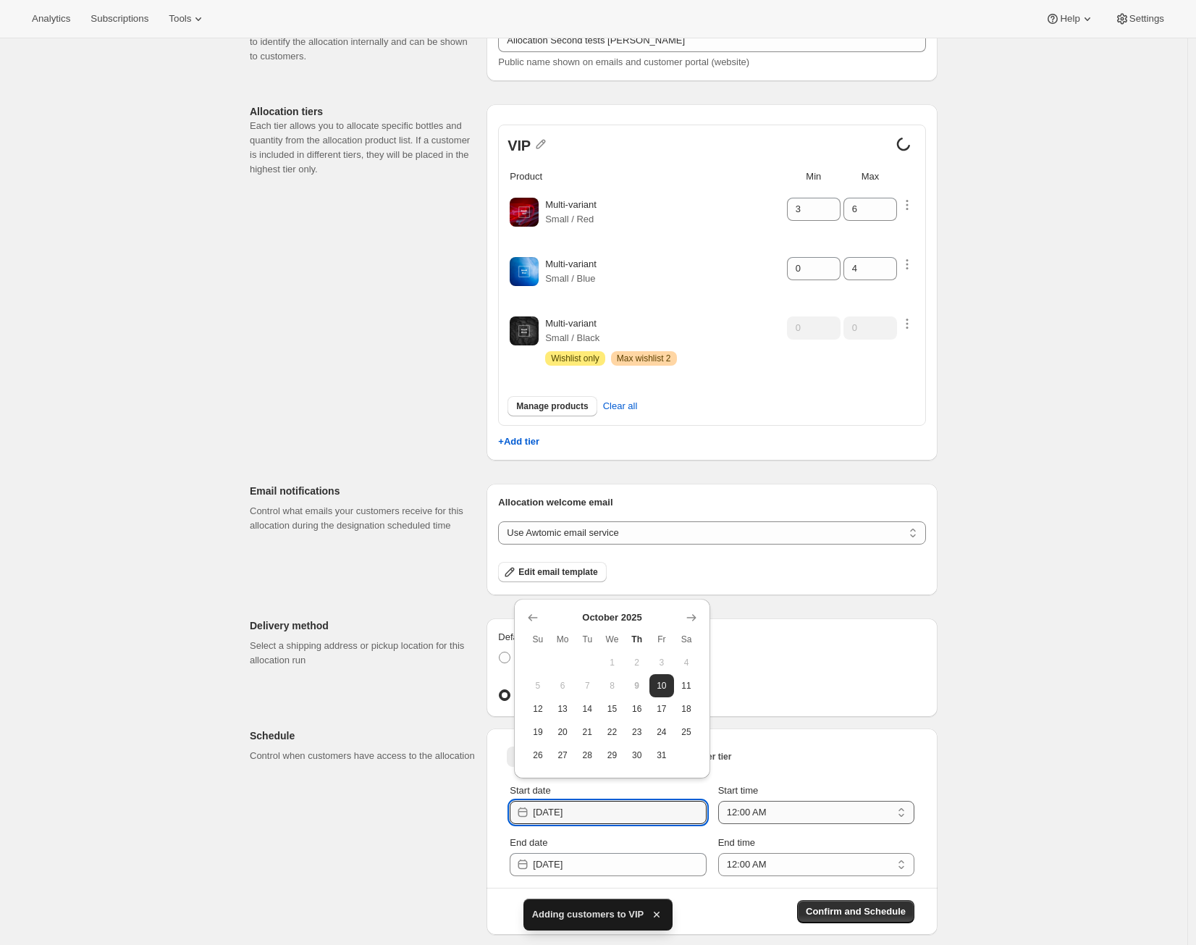
click at [755, 806] on select "12:00 AM 1:00 AM 2:00 AM 3:00 AM 4:00 AM 5:00 AM 6:00 AM 7:00 AM 8:00 AM 9:00 A…" at bounding box center [816, 812] width 196 height 23
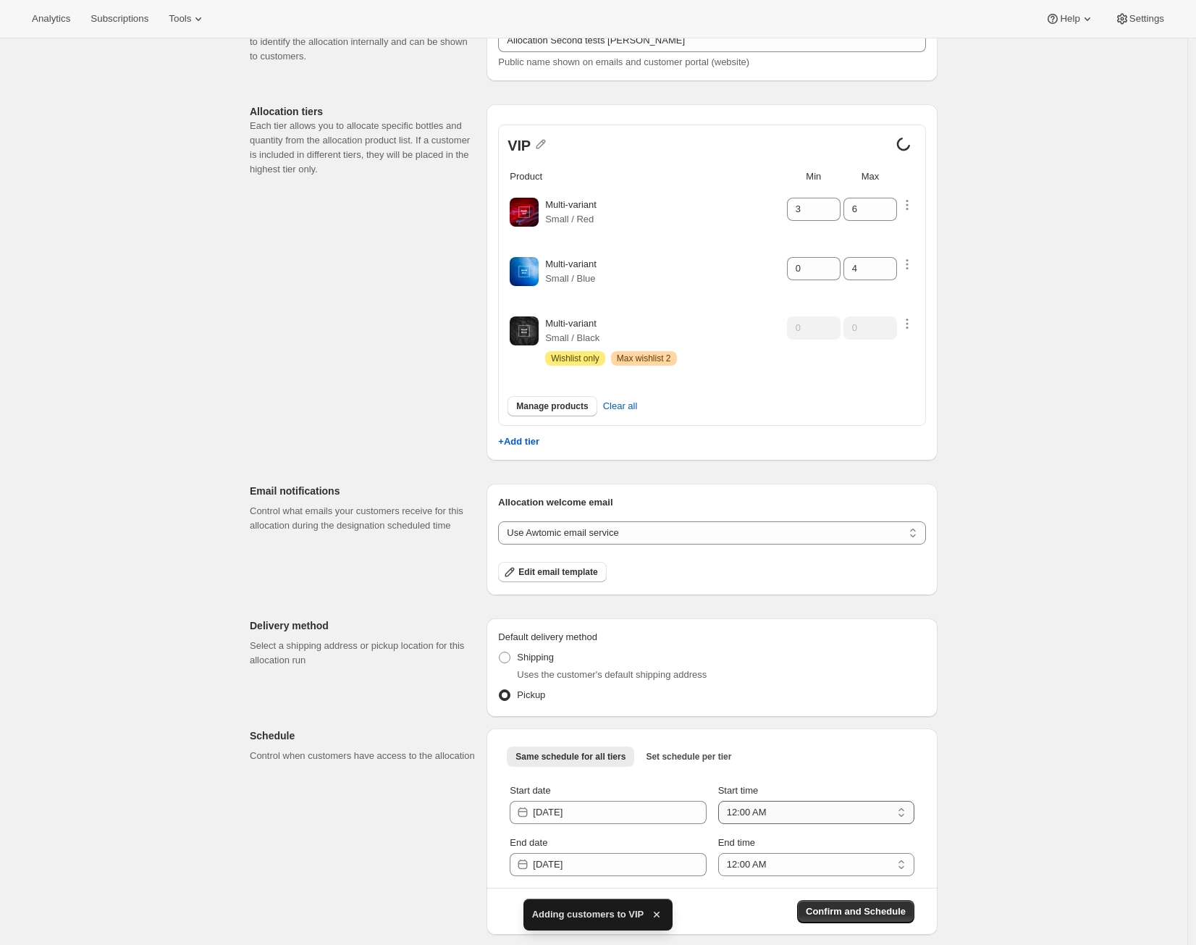
click at [722, 801] on select "12:00 AM 1:00 AM 2:00 AM 3:00 AM 4:00 AM 5:00 AM 6:00 AM 7:00 AM 8:00 AM 9:00 A…" at bounding box center [816, 812] width 196 height 23
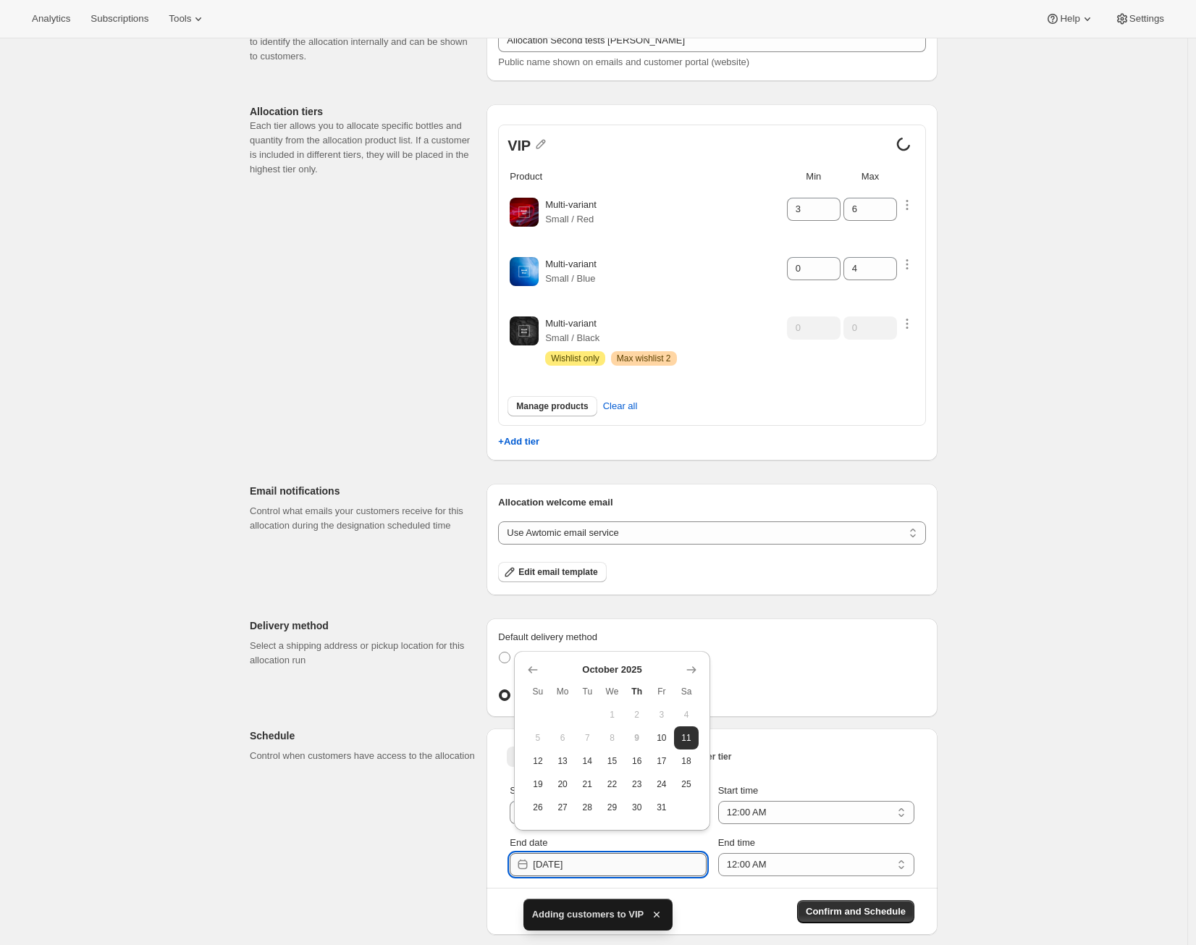
click at [657, 853] on input "2025-10-11" at bounding box center [619, 864] width 173 height 23
click at [543, 764] on span "12" at bounding box center [537, 761] width 13 height 12
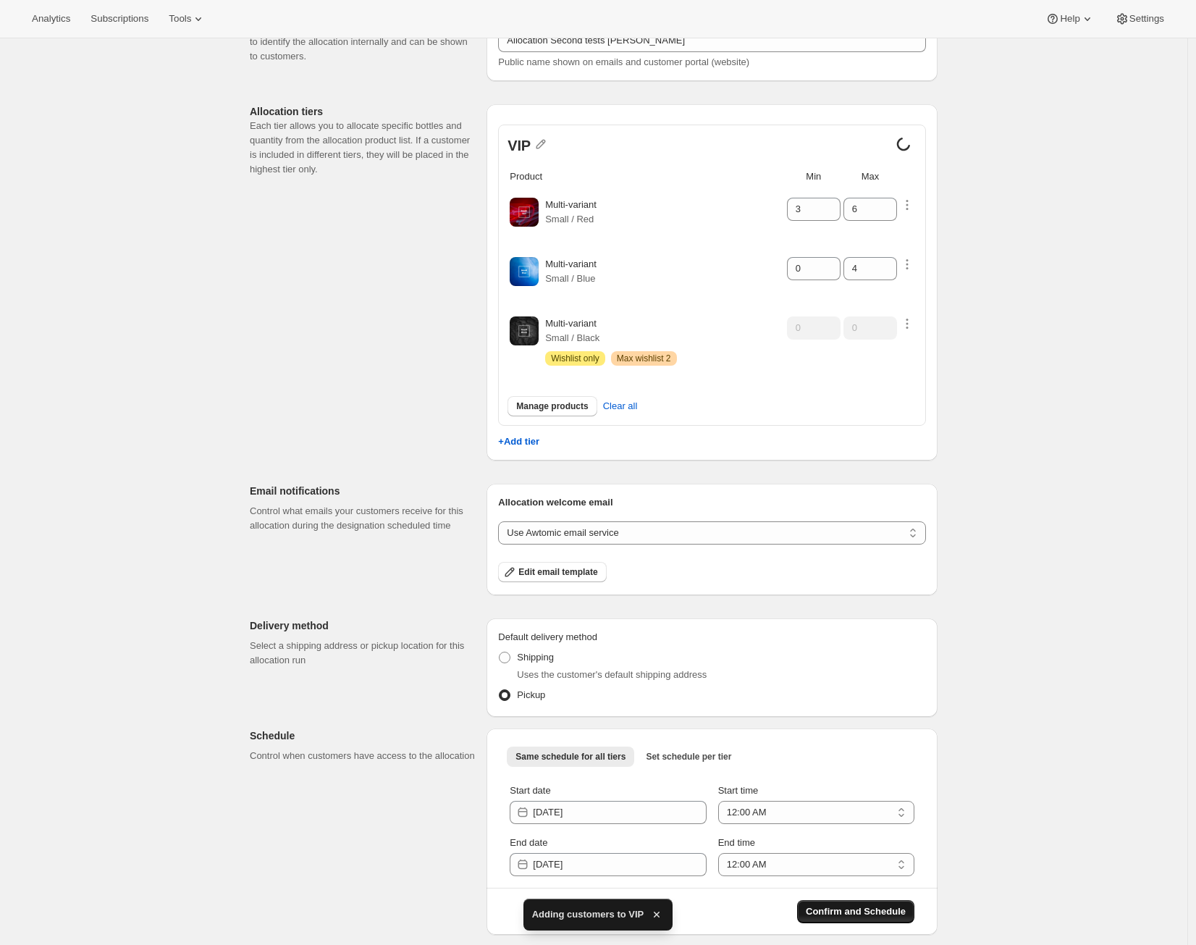
click at [824, 909] on span "Confirm and Schedule" at bounding box center [856, 911] width 100 height 14
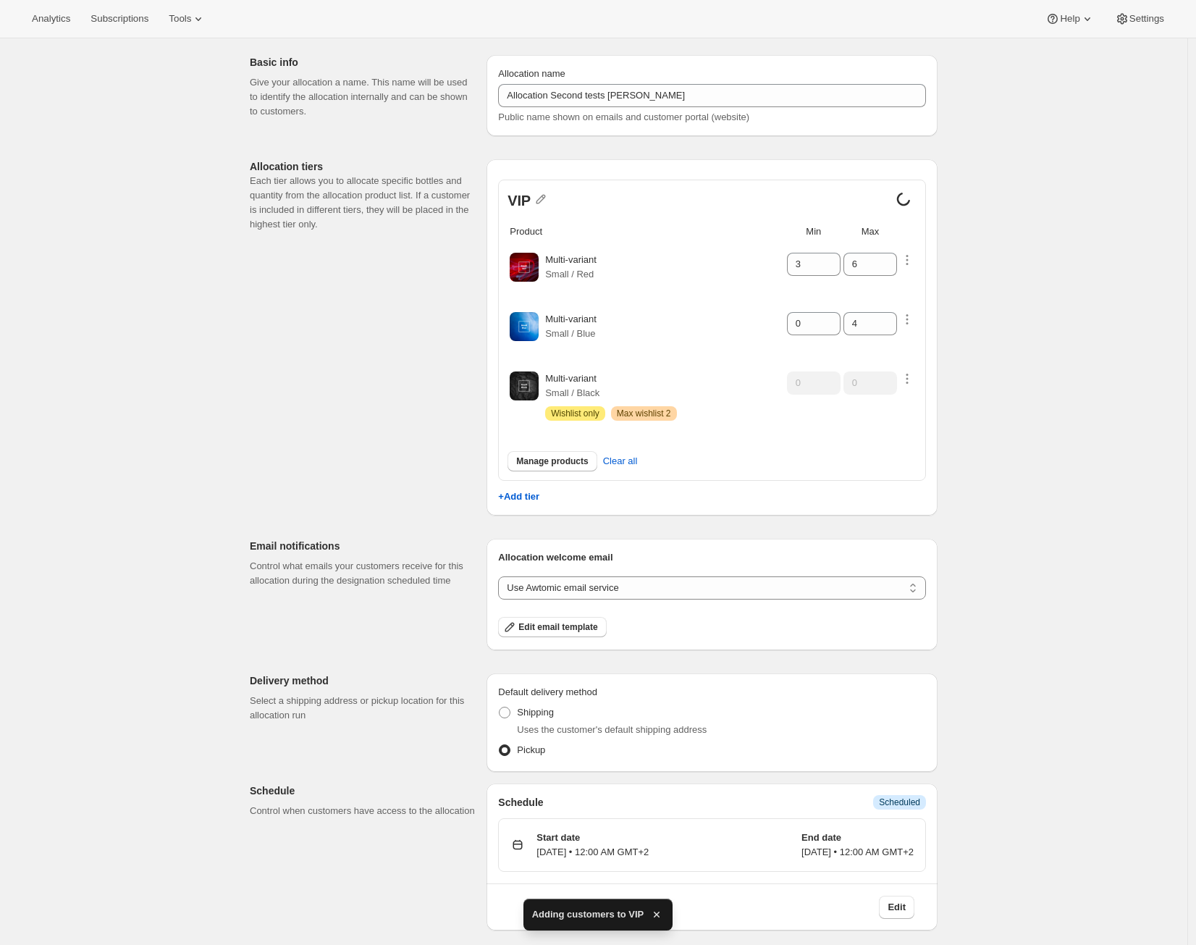
scroll to position [0, 0]
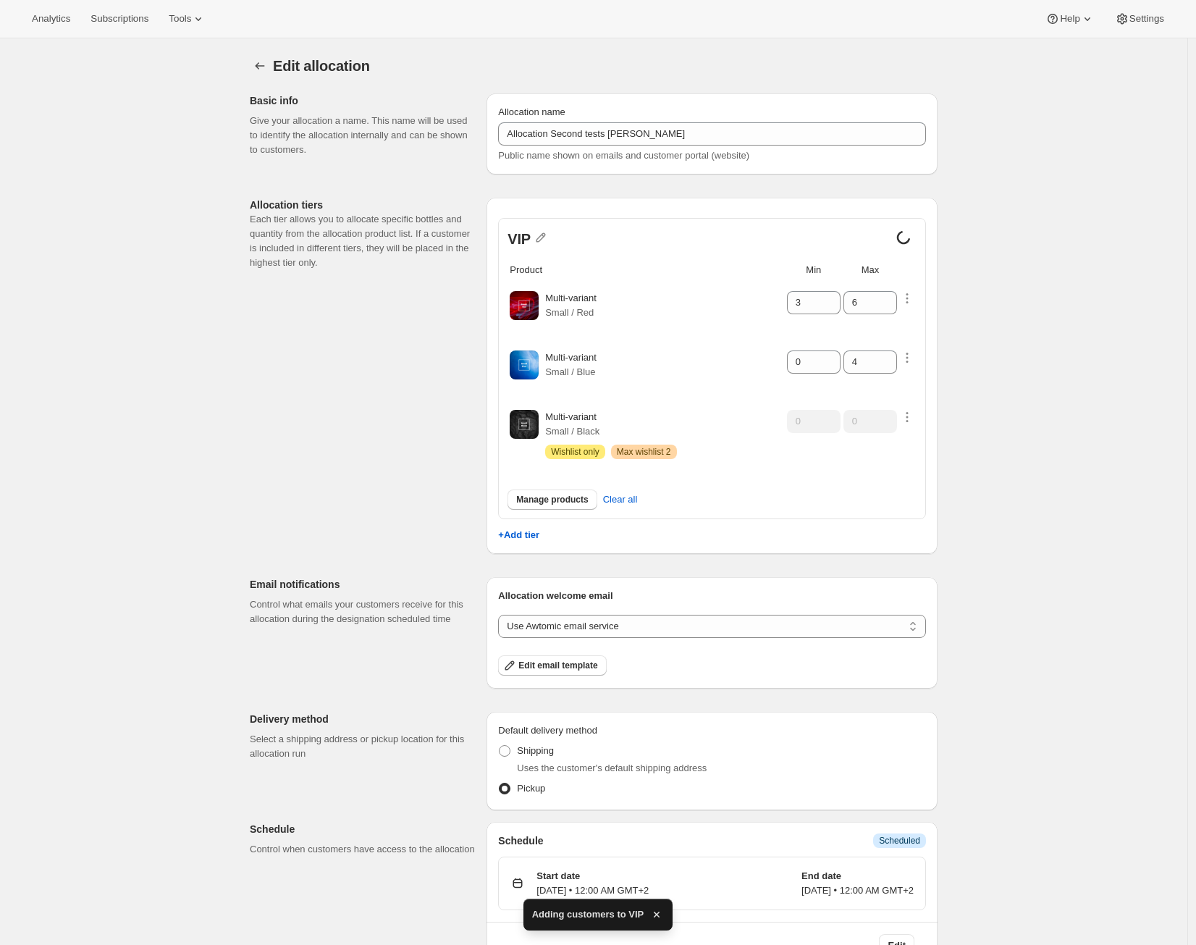
radio input "true"
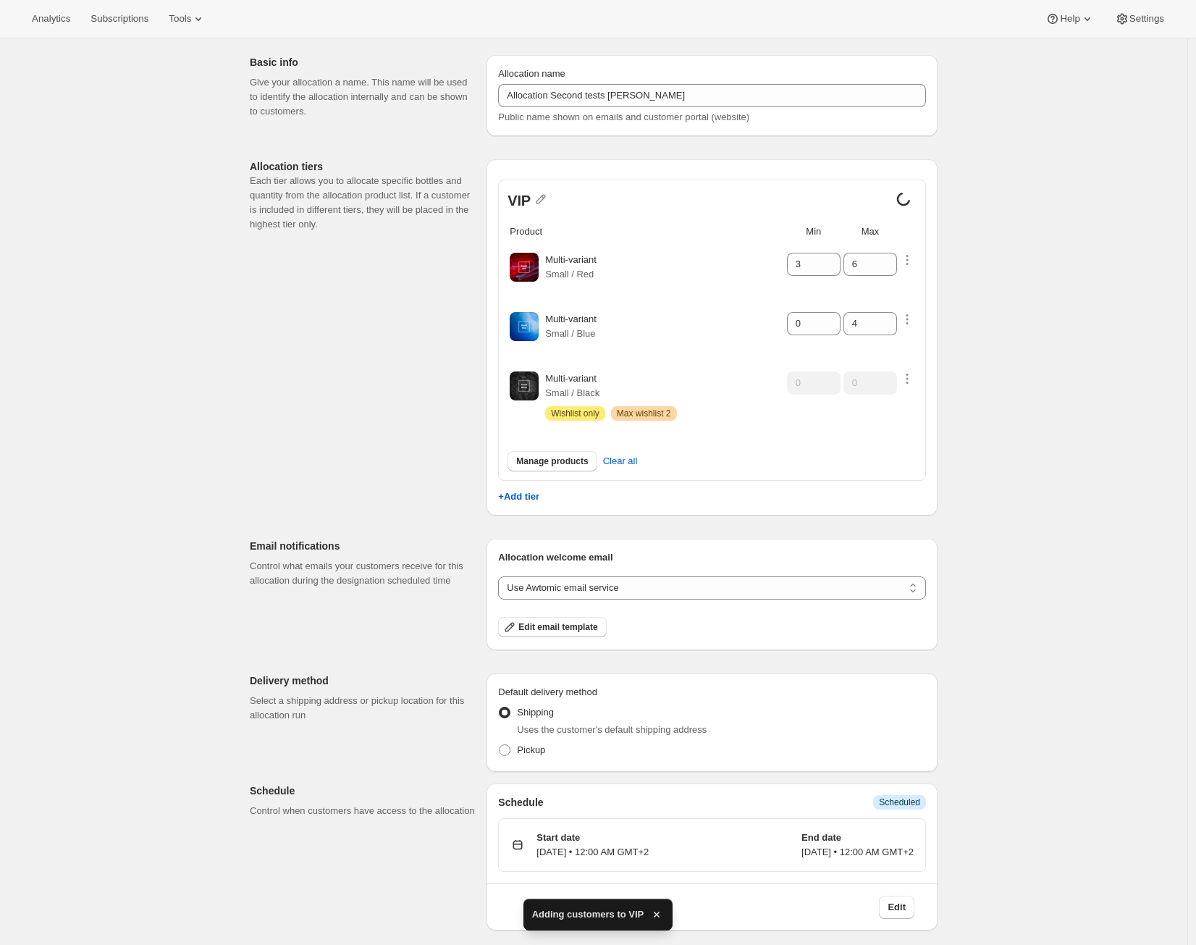
click at [659, 913] on icon "button" at bounding box center [656, 914] width 14 height 14
click at [1077, 837] on div "Edit allocation. This page is ready Edit allocation Basic info Give your alloca…" at bounding box center [593, 472] width 1187 height 945
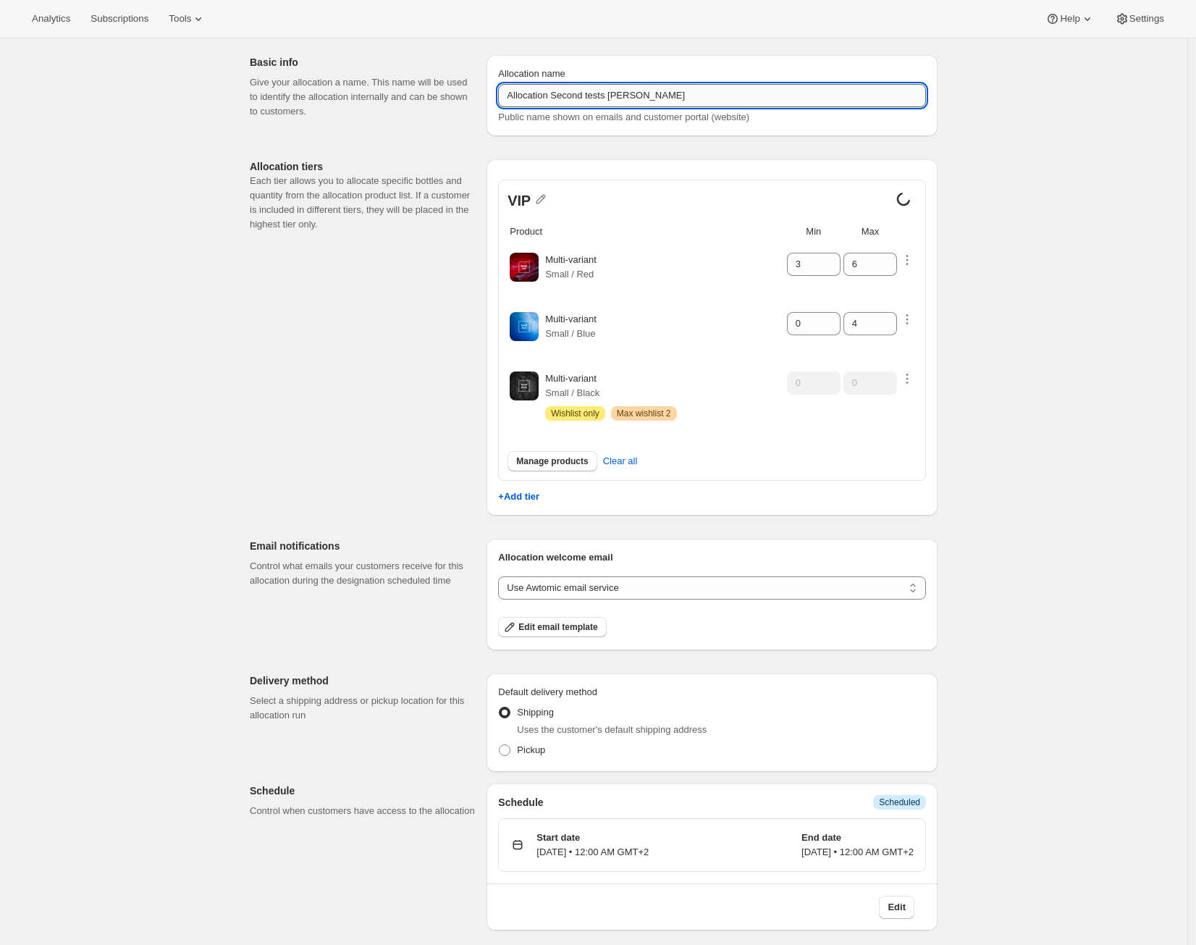
click at [659, 94] on input "Allocation Second tests [PERSON_NAME]" at bounding box center [712, 95] width 428 height 23
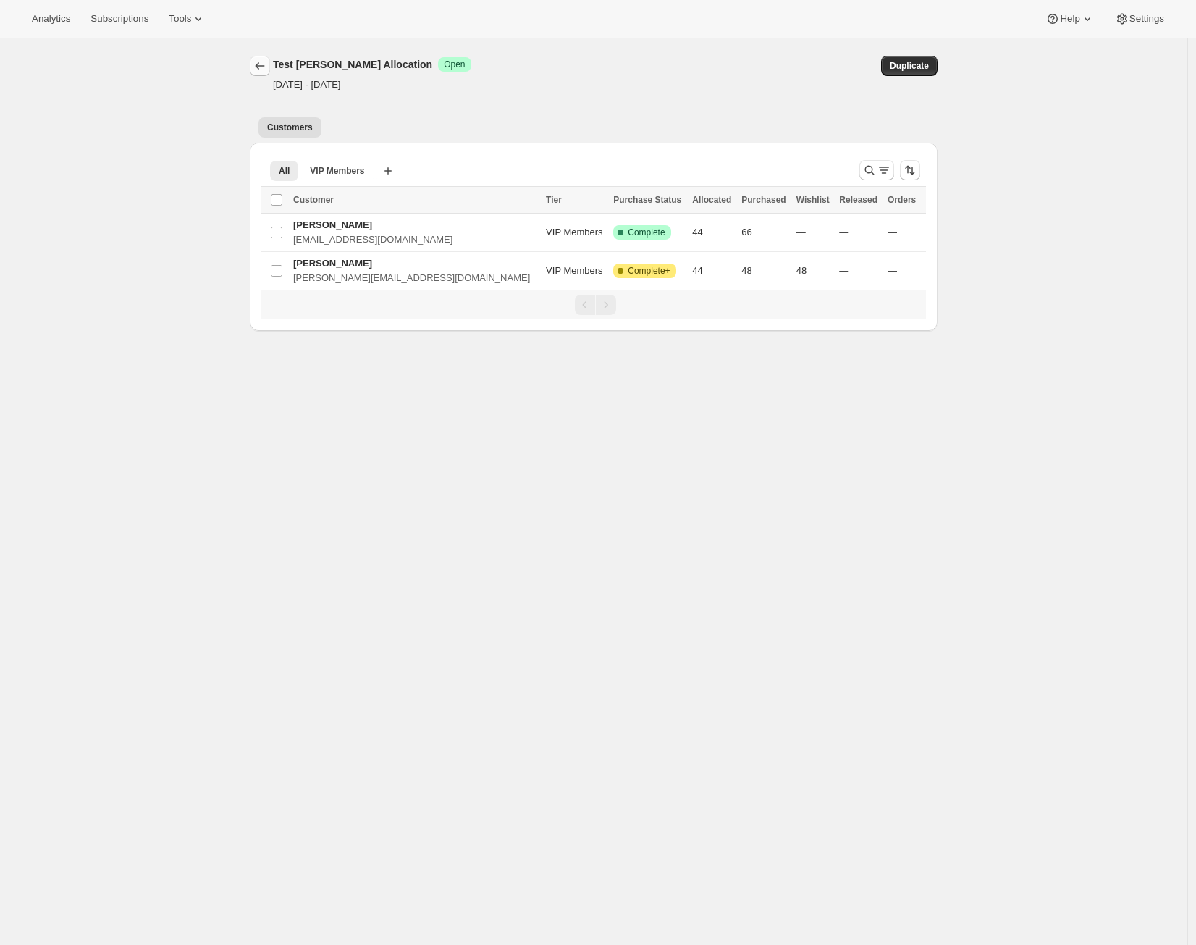
click at [267, 66] on icon "Allocations" at bounding box center [260, 66] width 14 height 14
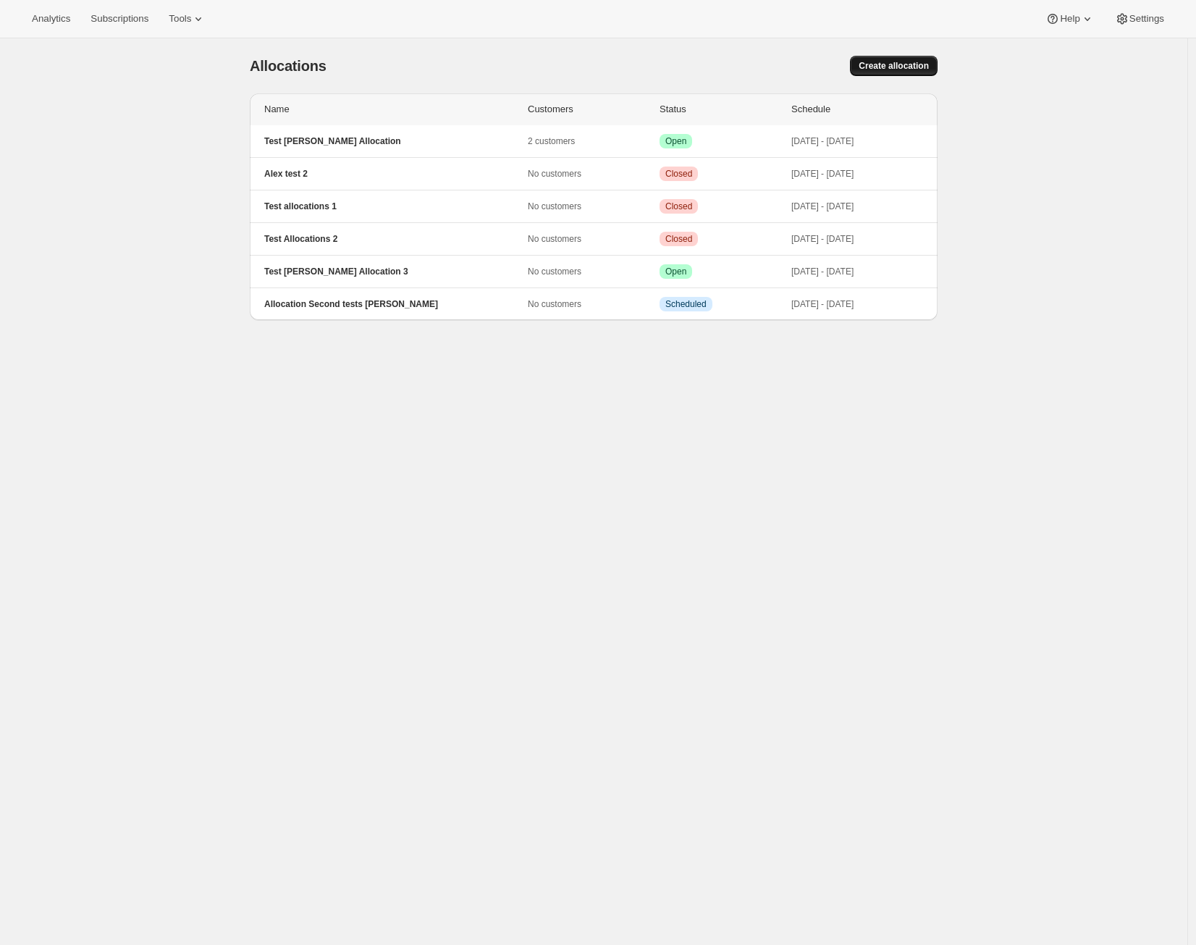
click at [887, 64] on span "Create allocation" at bounding box center [893, 66] width 70 height 12
select select "12:00"
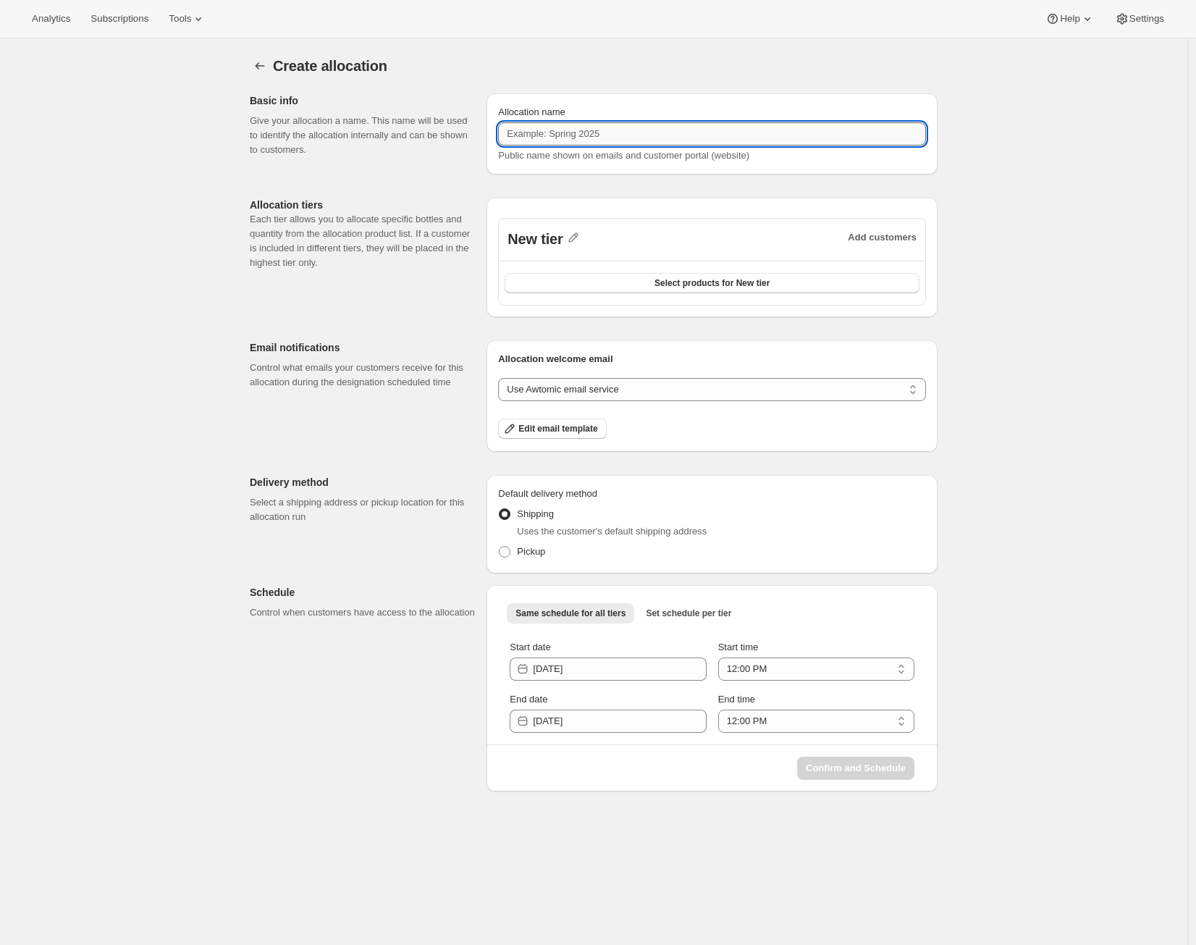
click at [824, 127] on input "Allocation name" at bounding box center [712, 133] width 428 height 23
paste input "Allocation Second tests [PERSON_NAME]"
type input "Allocation Second tests Alex 2"
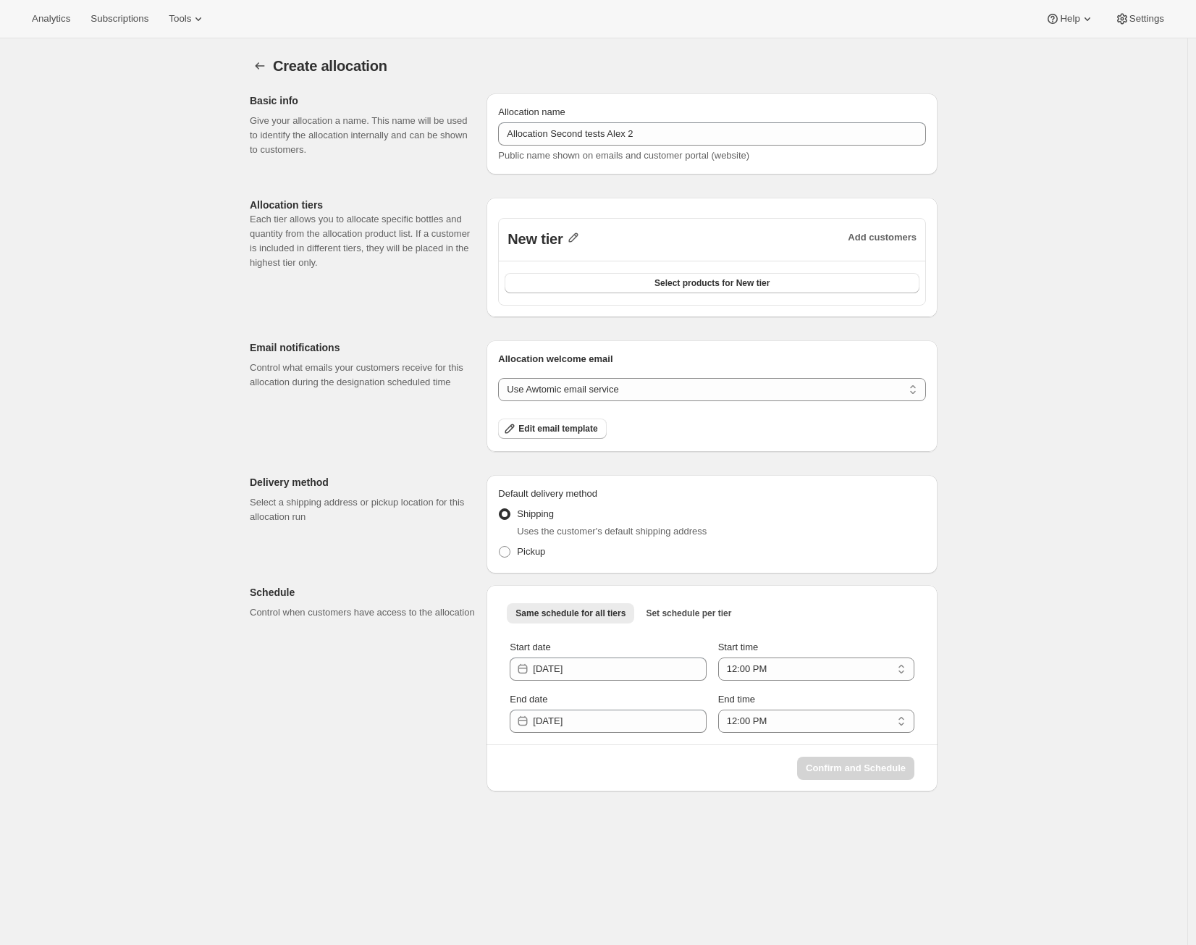
click at [580, 232] on icon "button" at bounding box center [573, 237] width 14 height 14
click at [573, 256] on div "New tier Save" at bounding box center [586, 278] width 139 height 48
click at [573, 257] on input "New tier" at bounding box center [586, 268] width 139 height 23
type input "VIP 2"
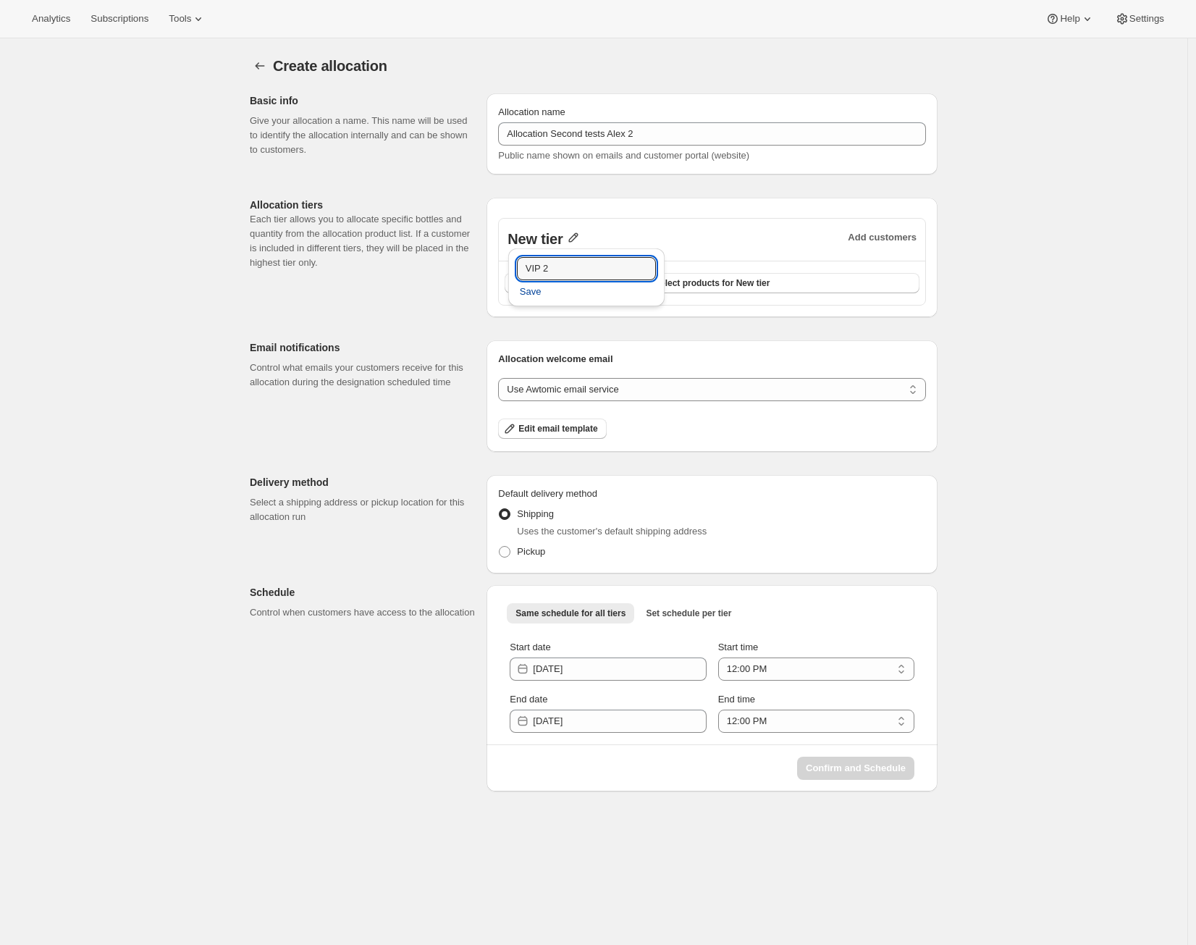
click at [541, 294] on button "Save" at bounding box center [530, 291] width 39 height 23
click at [684, 271] on div "Select products for VIP 2" at bounding box center [712, 283] width 426 height 44
click at [681, 280] on span "Select products for VIP 2" at bounding box center [712, 283] width 103 height 12
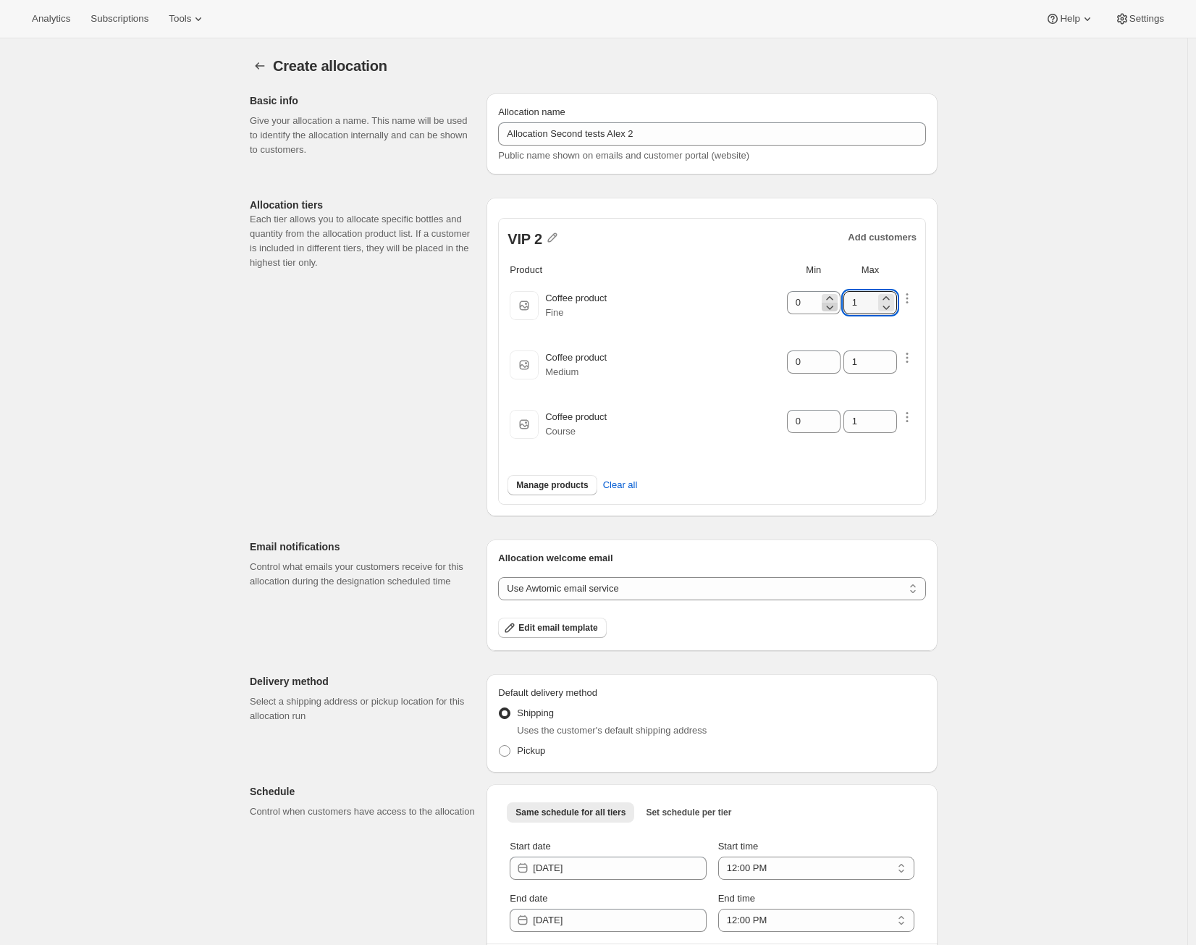
drag, startPoint x: 879, startPoint y: 304, endPoint x: 839, endPoint y: 299, distance: 40.1
click at [839, 299] on tr "Coffee product Coffee product Fine 0 1" at bounding box center [712, 308] width 406 height 58
click at [832, 294] on icon at bounding box center [829, 298] width 14 height 14
type input "2"
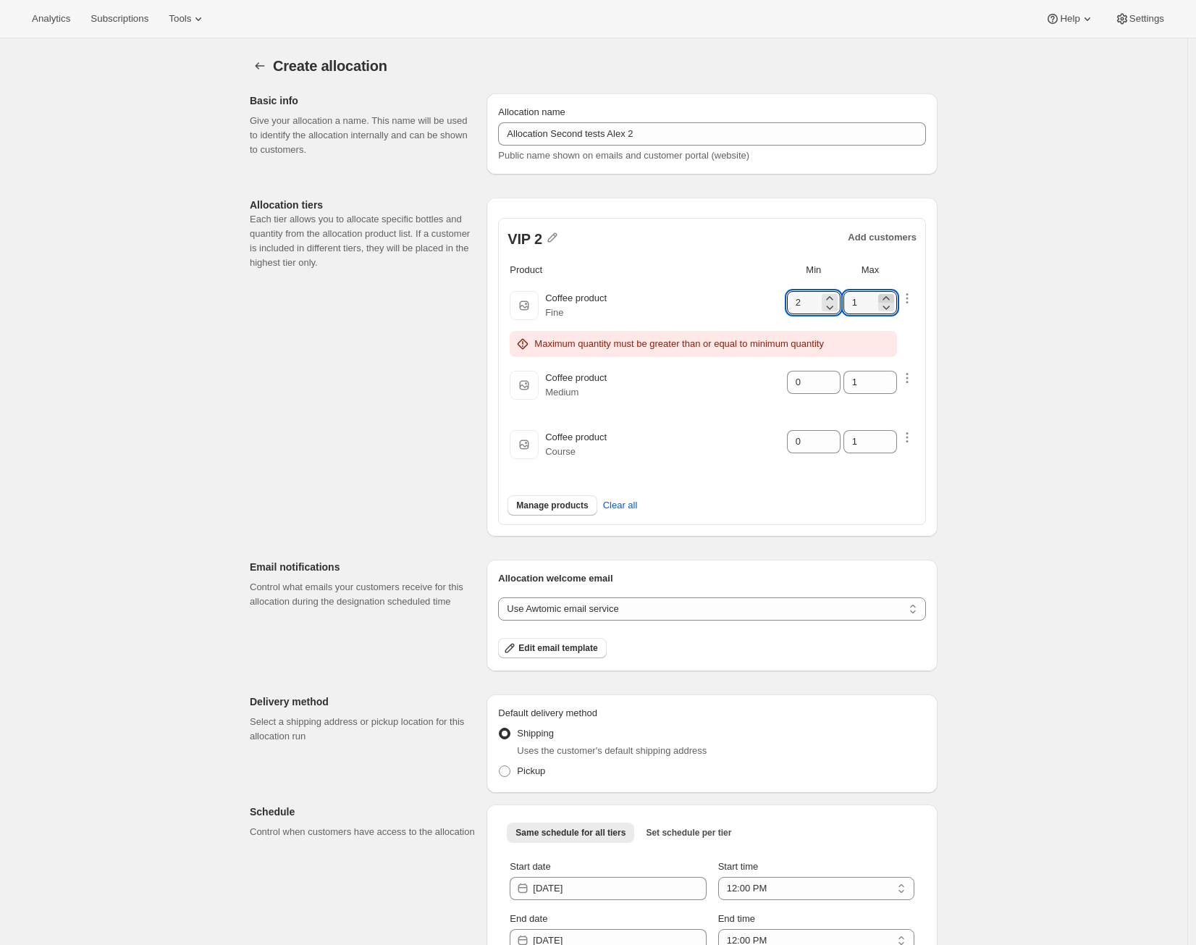
click at [889, 297] on icon at bounding box center [885, 298] width 7 height 4
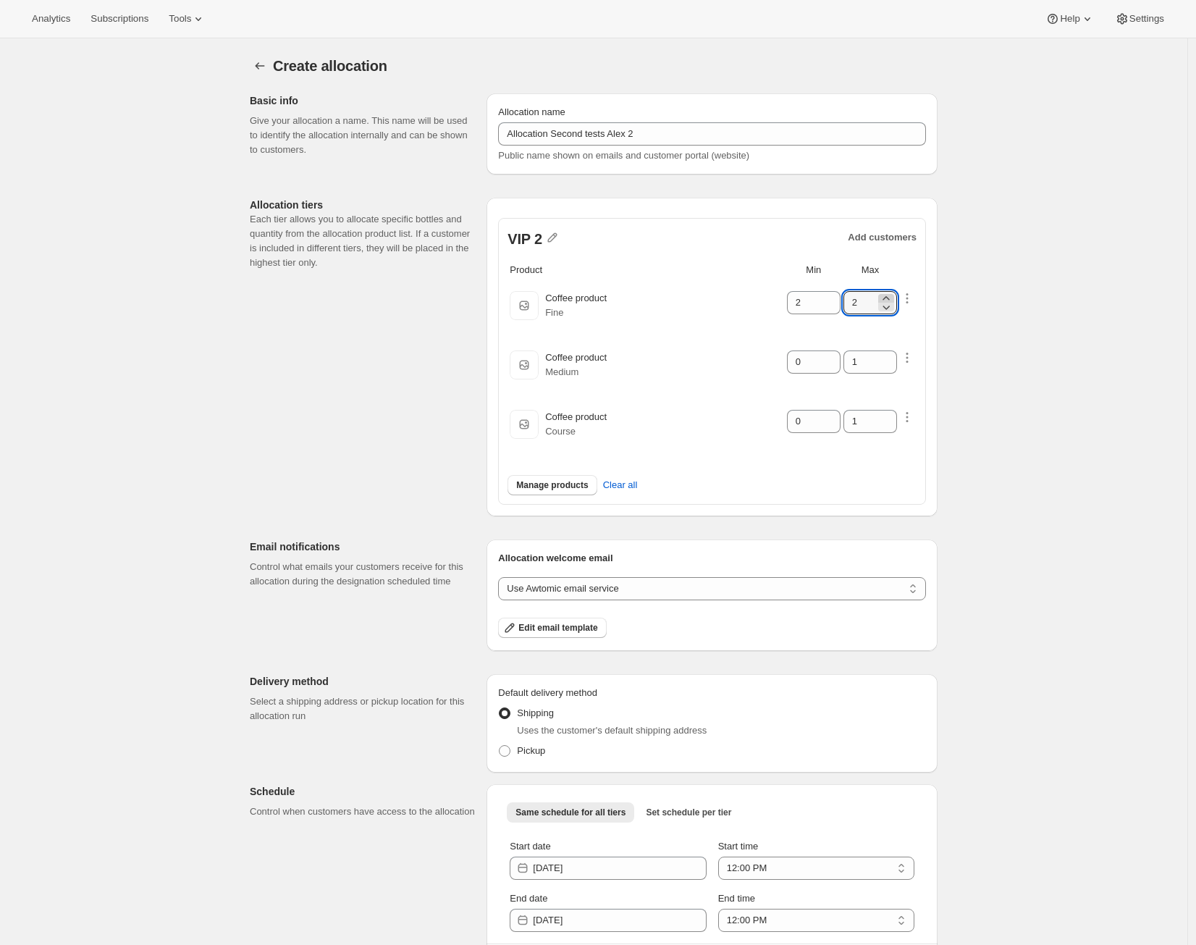
click at [889, 297] on icon at bounding box center [885, 298] width 7 height 4
click at [892, 297] on icon at bounding box center [886, 298] width 14 height 14
drag, startPoint x: 890, startPoint y: 305, endPoint x: 857, endPoint y: 345, distance: 50.9
click at [890, 305] on icon at bounding box center [886, 307] width 14 height 14
type input "3"
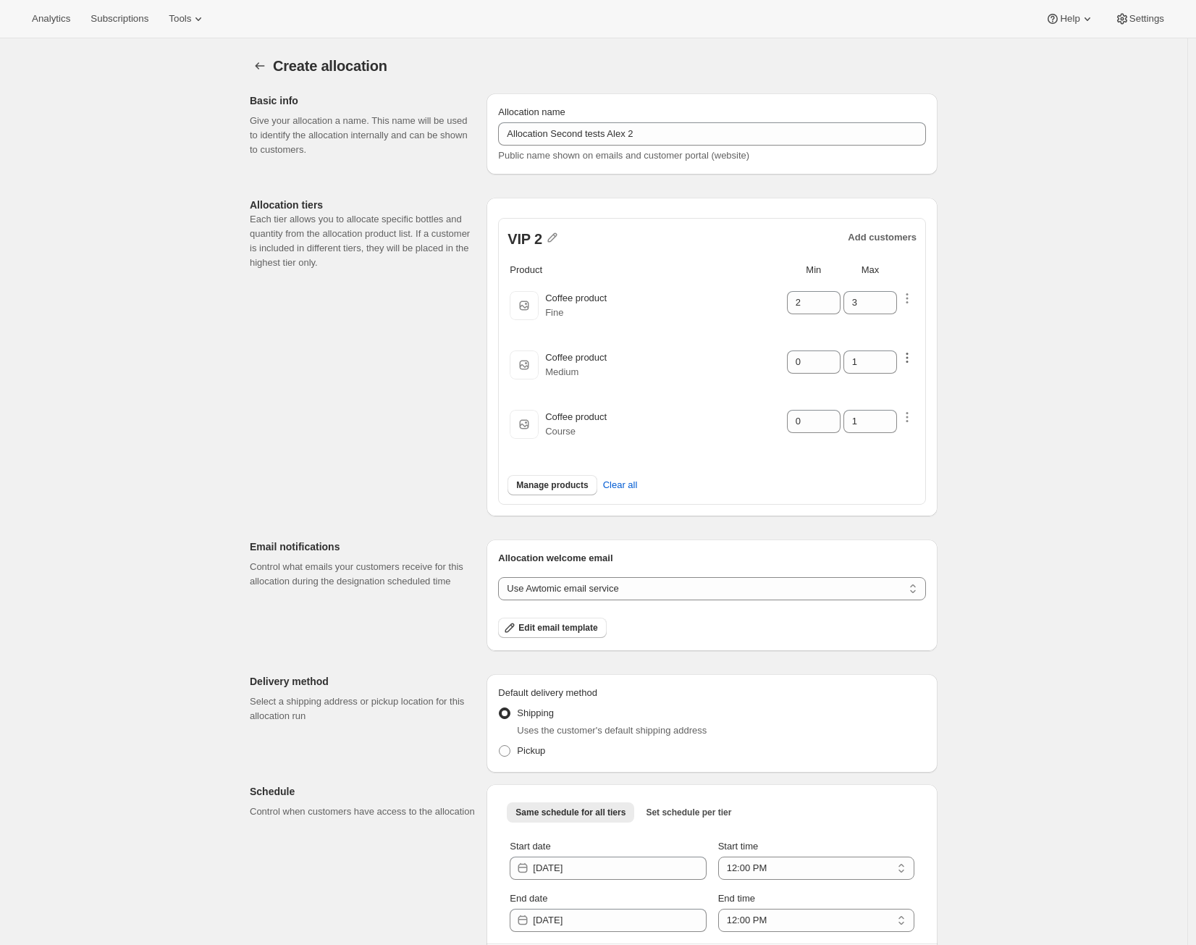
click at [912, 354] on icon "button" at bounding box center [907, 357] width 14 height 14
click at [916, 387] on select "Customers can wishlist item Wishlist only product Block item from wishlist" at bounding box center [905, 390] width 145 height 23
click at [833, 379] on select "Customers can wishlist item Wishlist only product Block item from wishlist" at bounding box center [905, 390] width 145 height 23
click at [858, 420] on span "Wishlist max" at bounding box center [878, 418] width 53 height 11
click at [845, 420] on input "Wishlist max" at bounding box center [840, 419] width 12 height 12
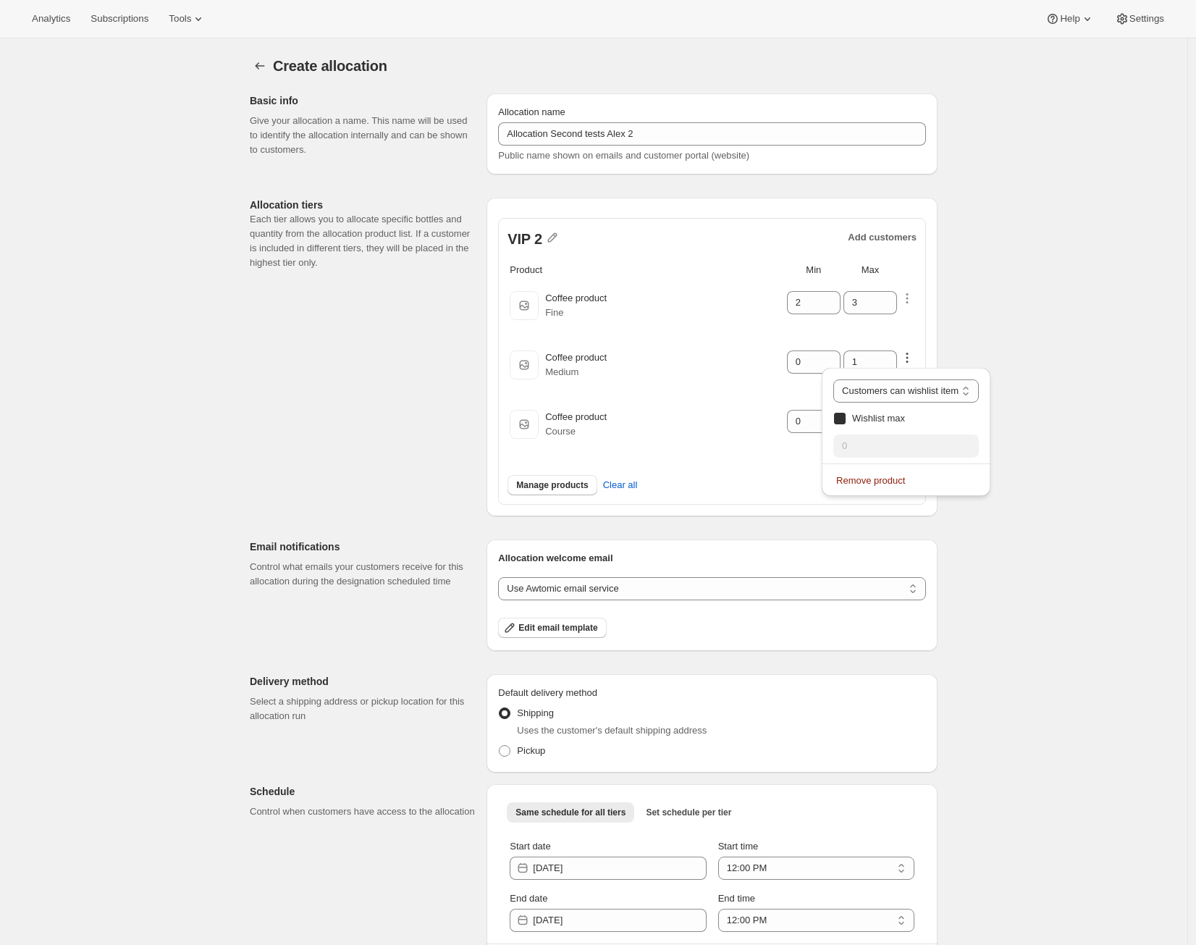
checkbox input "true"
drag, startPoint x: 856, startPoint y: 436, endPoint x: 866, endPoint y: 451, distance: 18.1
click at [866, 451] on input "0" at bounding box center [902, 445] width 139 height 23
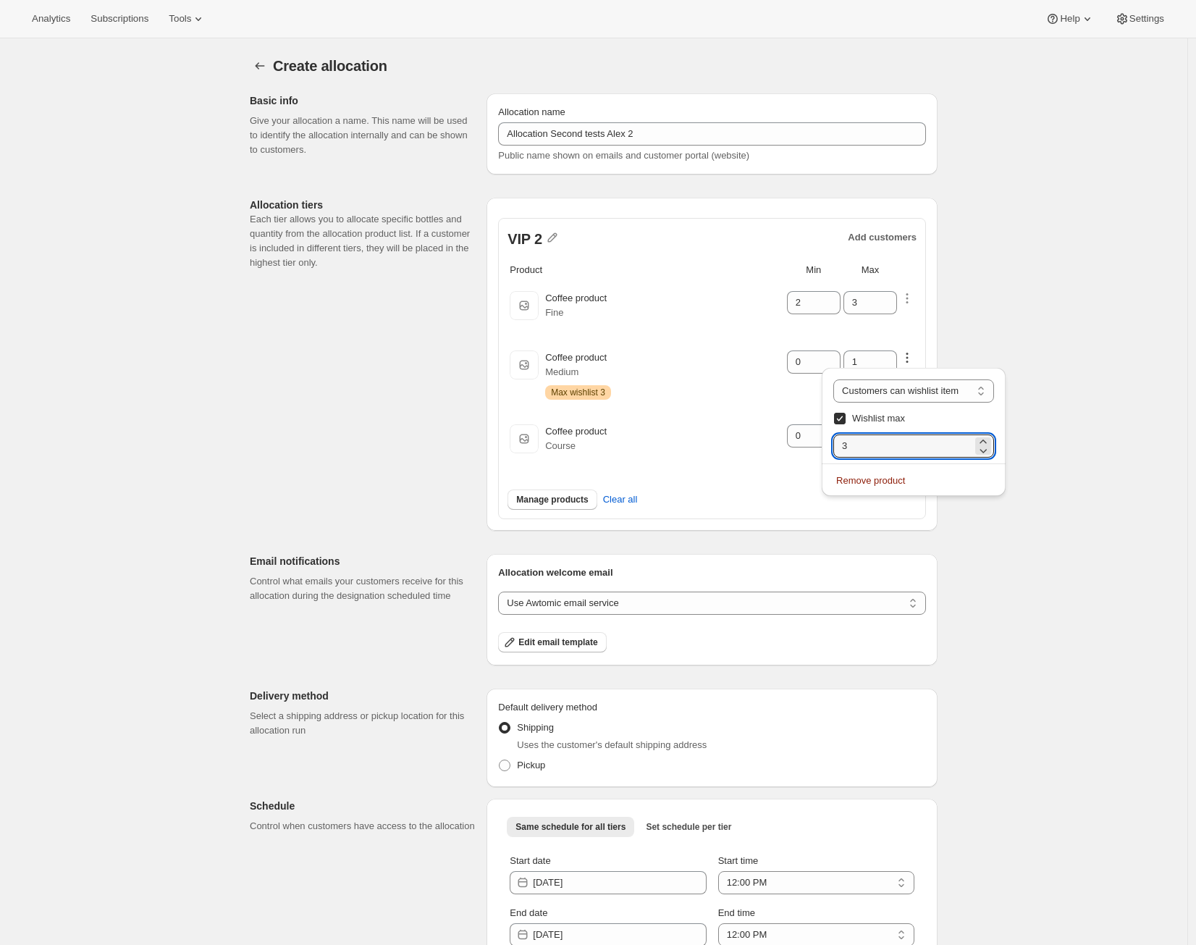
type input "3"
click at [772, 350] on div "Coffee product Medium Warning Max wishlist 3" at bounding box center [664, 374] width 239 height 49
click at [911, 429] on icon "button" at bounding box center [907, 431] width 14 height 14
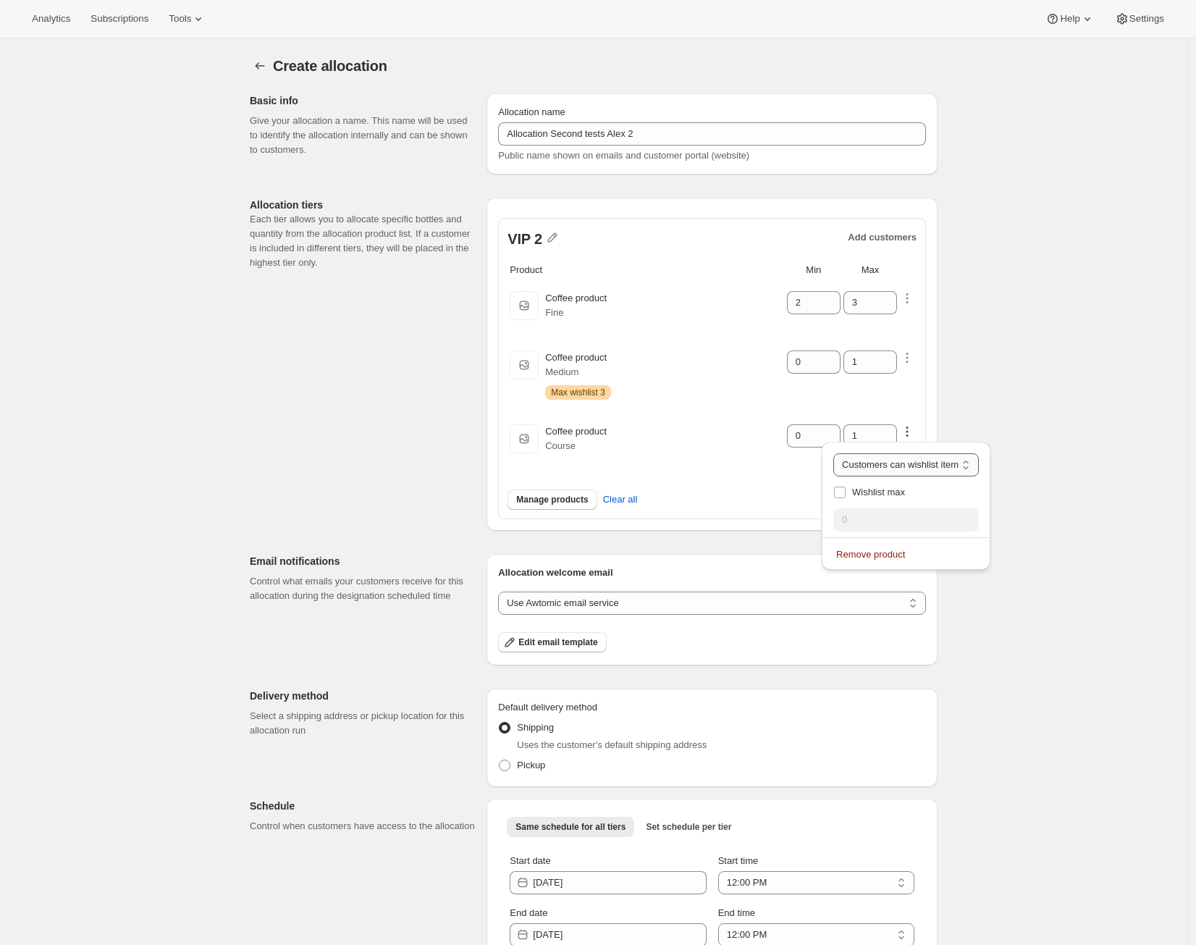
click at [895, 468] on select "Customers can wishlist item Wishlist only product Block item from wishlist" at bounding box center [905, 464] width 145 height 23
select select "only"
click at [848, 453] on select "Customers can wishlist item Wishlist only product Block item from wishlist" at bounding box center [905, 464] width 145 height 23
type input "0"
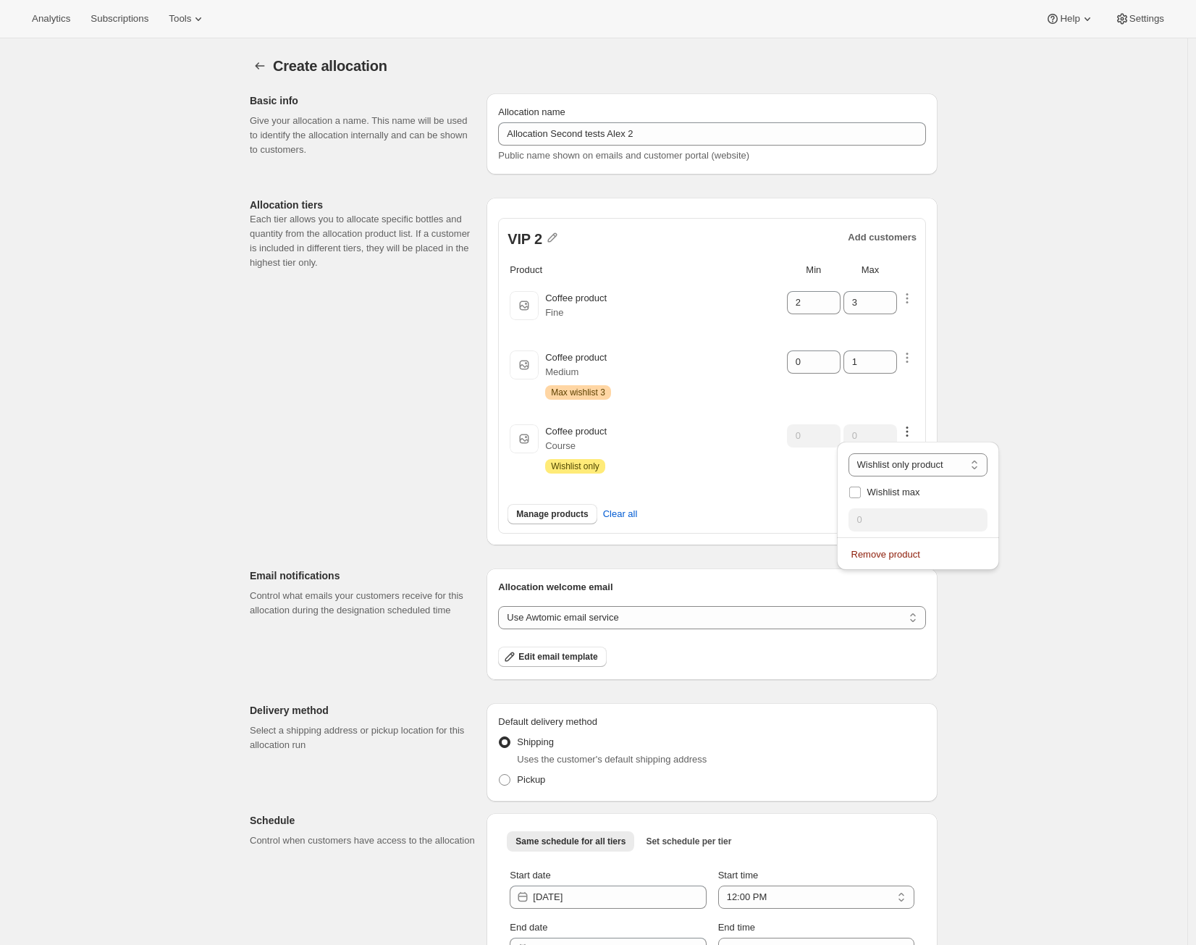
click at [795, 498] on div "Manage products Clear all" at bounding box center [711, 509] width 409 height 46
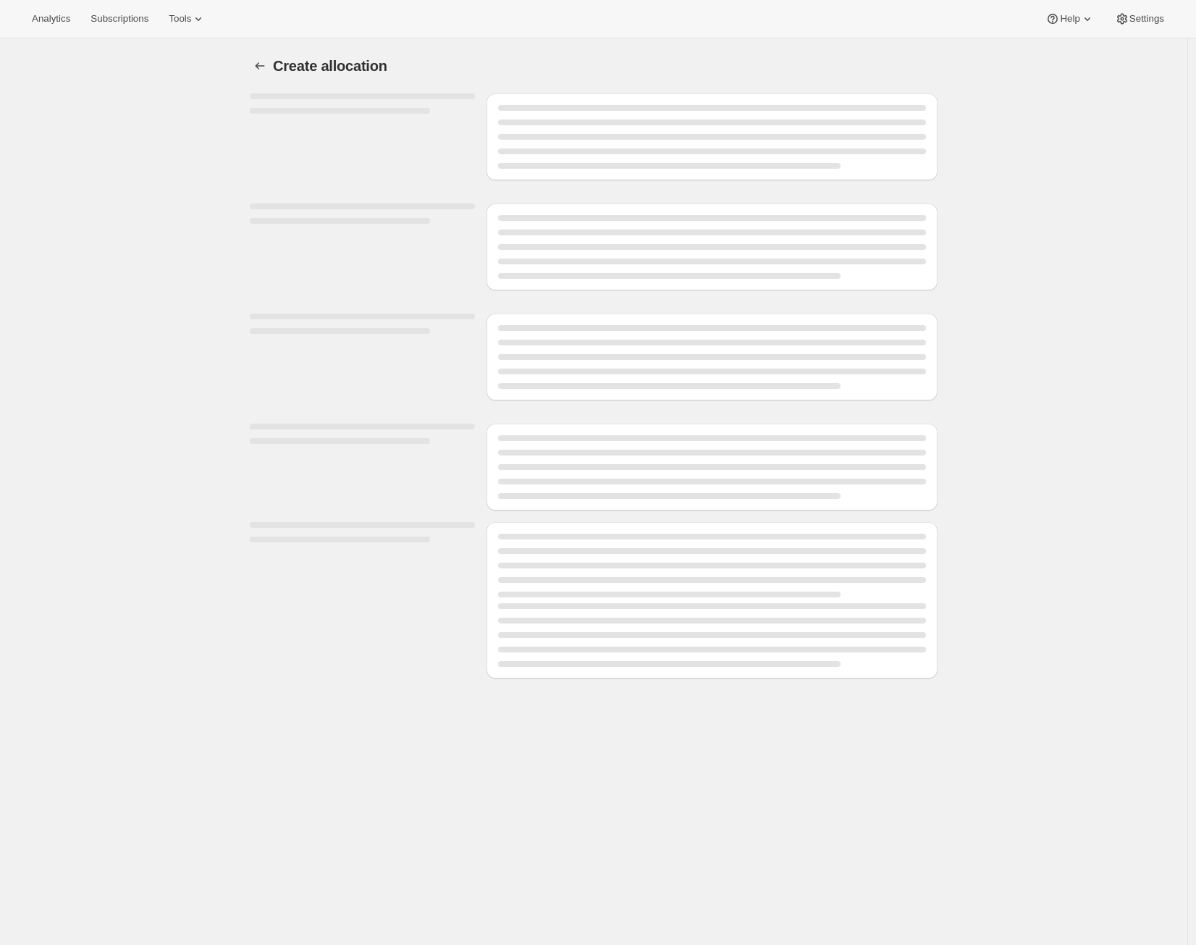
scroll to position [38, 0]
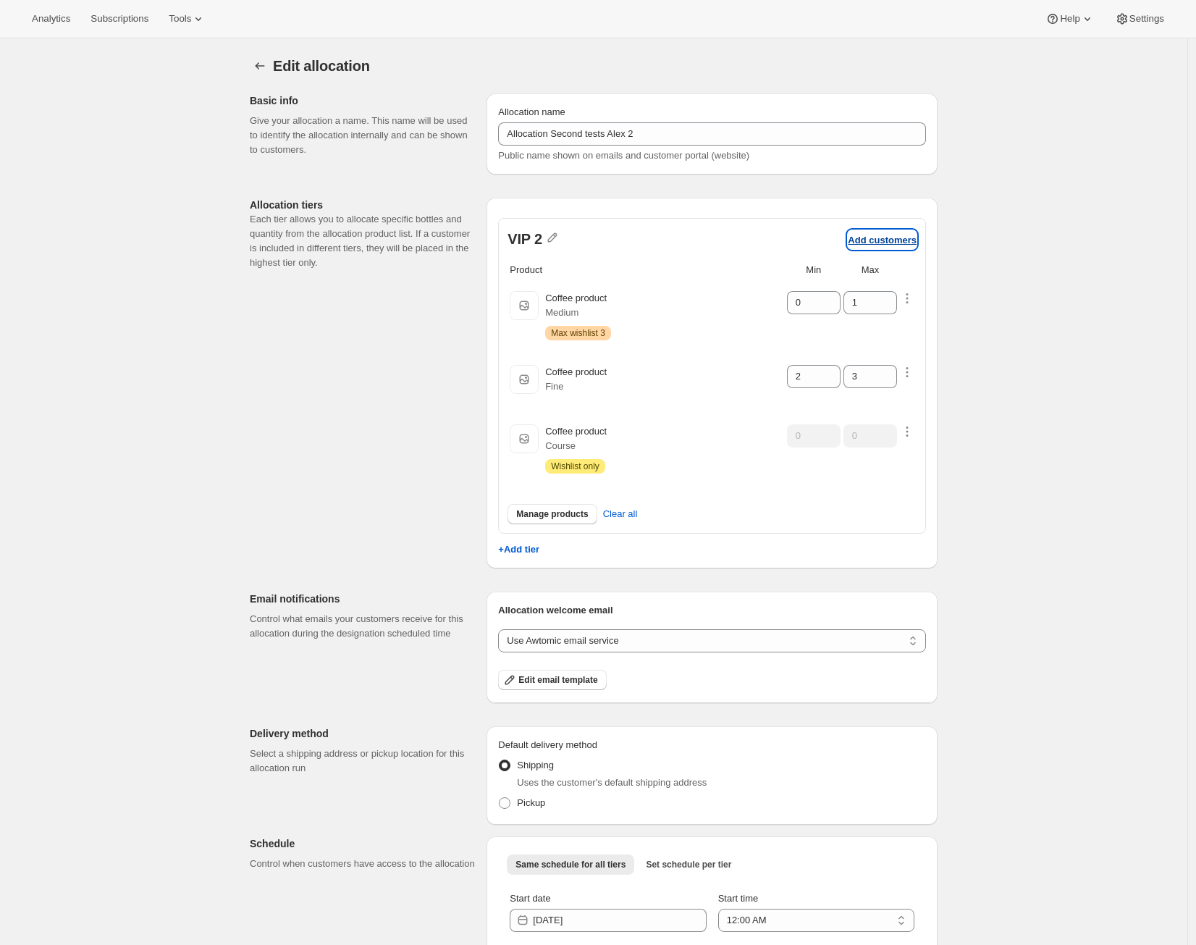
click at [866, 245] on button "Add customers" at bounding box center [882, 239] width 69 height 19
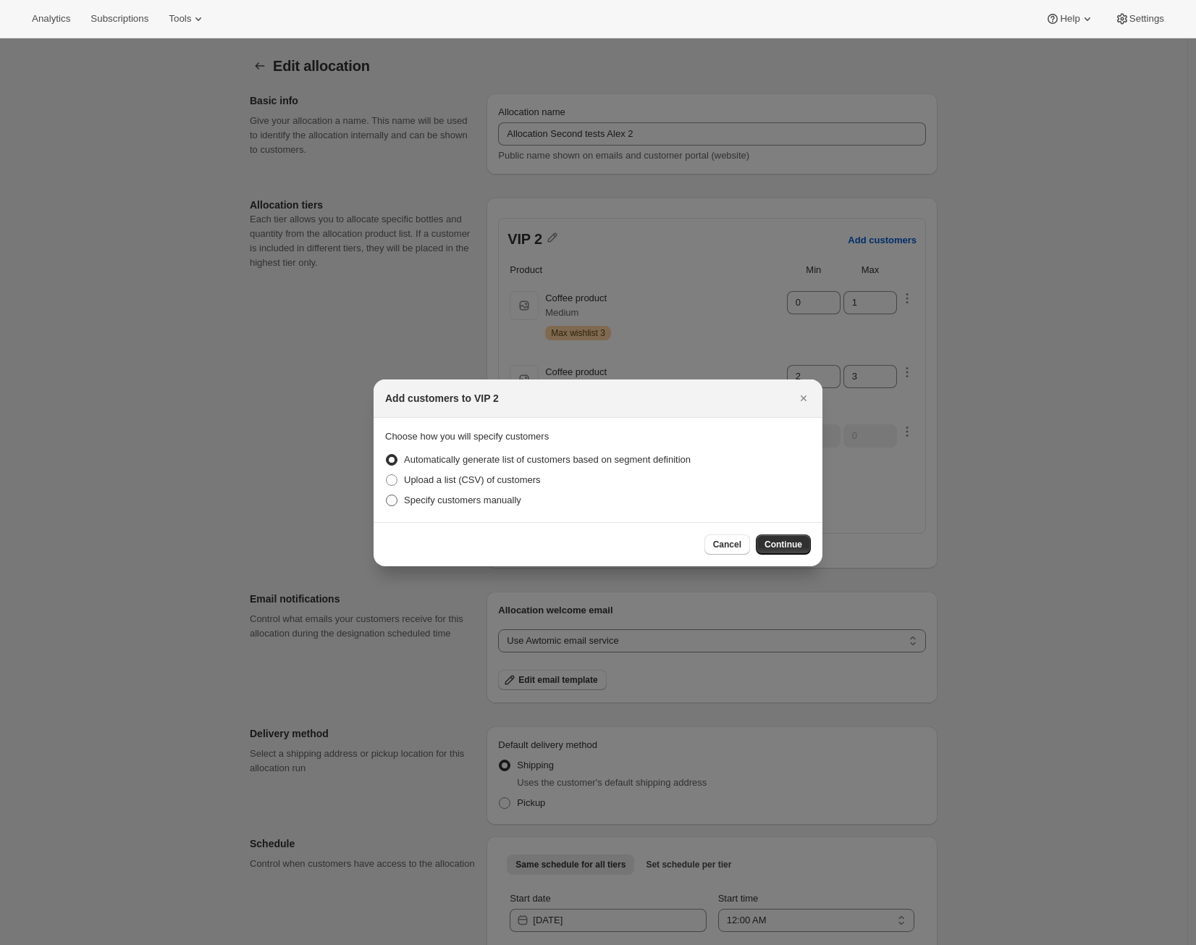
click at [491, 502] on span "Specify customers manually" at bounding box center [462, 499] width 117 height 11
click at [387, 495] on input "Specify customers manually" at bounding box center [386, 494] width 1 height 1
click at [799, 545] on span "Continue" at bounding box center [783, 545] width 38 height 12
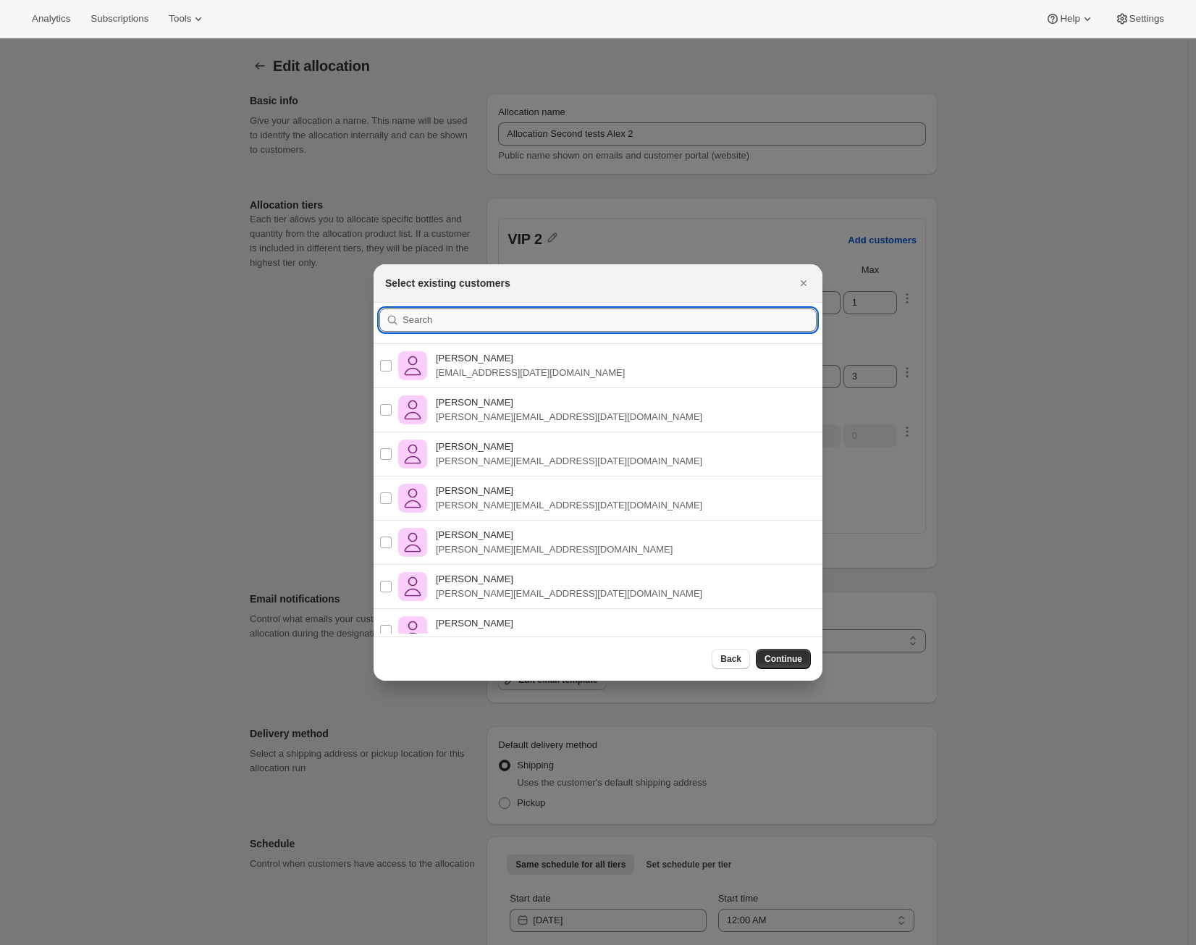
click at [518, 326] on input ":r48:" at bounding box center [609, 319] width 414 height 23
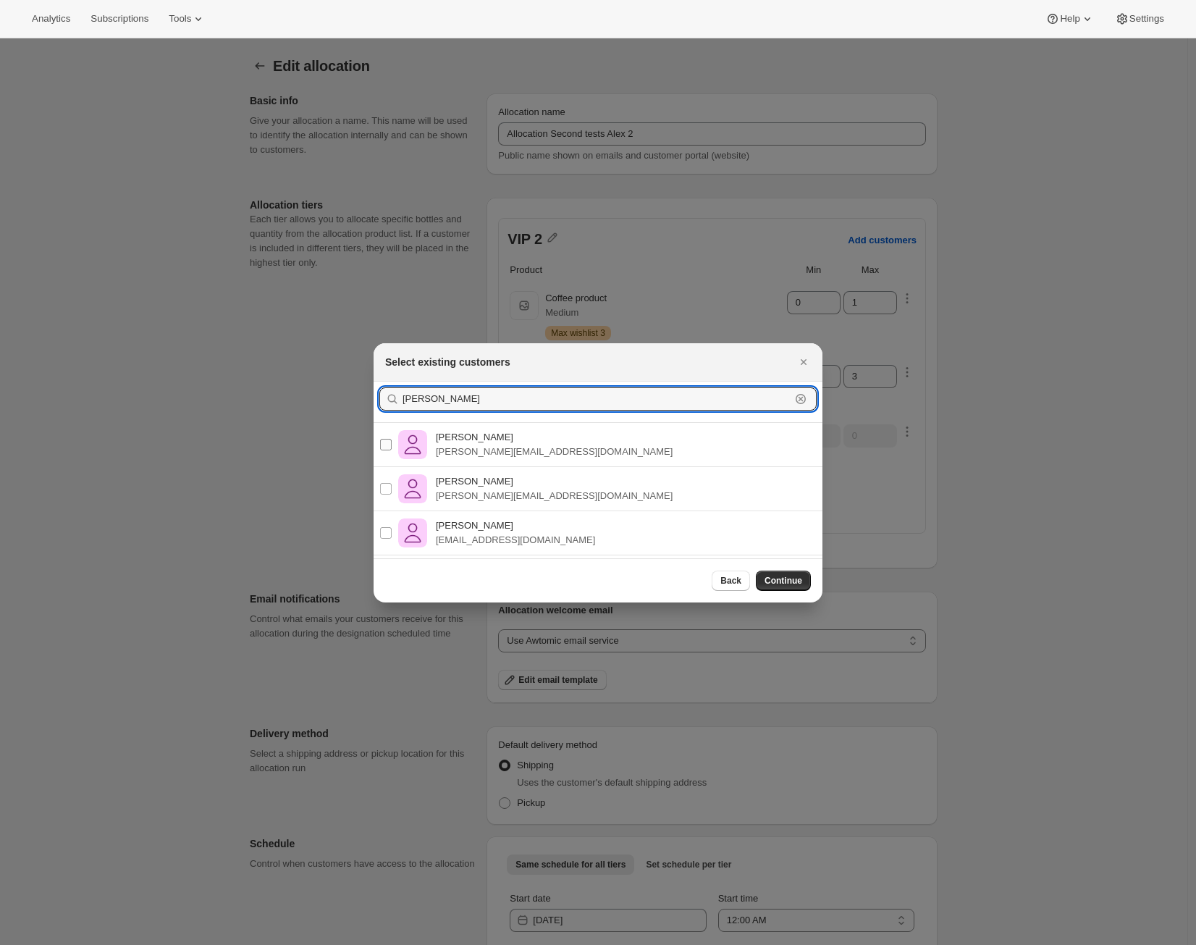
type input "Alejandro"
click at [536, 443] on p "Alejandro Pérez Ramos" at bounding box center [554, 437] width 237 height 14
click at [392, 443] on input "Alejandro Pérez Ramos alex@awtomic.com" at bounding box center [386, 445] width 12 height 12
checkbox input "true"
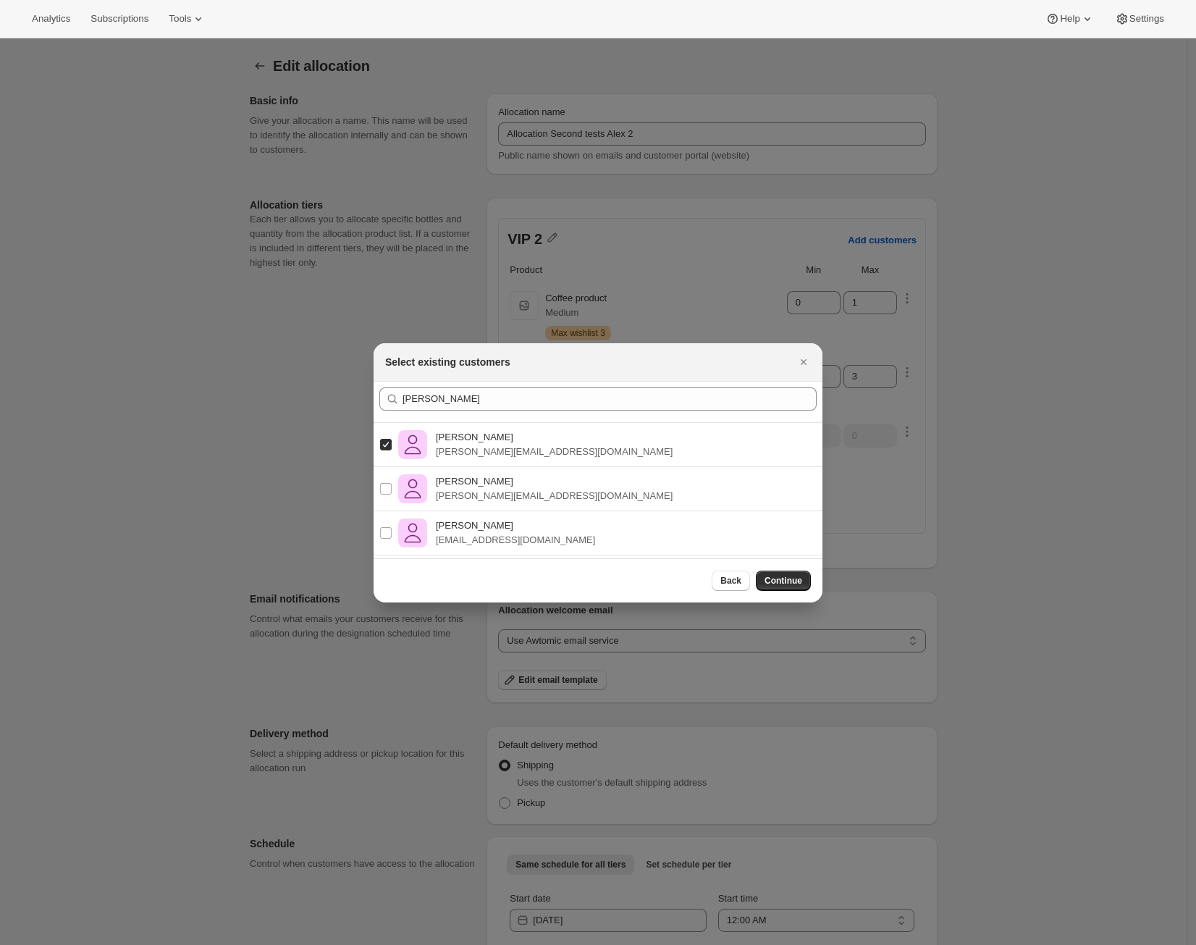
drag, startPoint x: 530, startPoint y: 544, endPoint x: 592, endPoint y: 551, distance: 62.7
click at [530, 544] on p "alex@shopbundle.co" at bounding box center [515, 540] width 159 height 14
click at [392, 539] on input "Alejandro Pérez Ramos alex@shopbundle.co" at bounding box center [386, 533] width 12 height 12
checkbox input "true"
click at [768, 575] on span "Continue" at bounding box center [783, 581] width 38 height 12
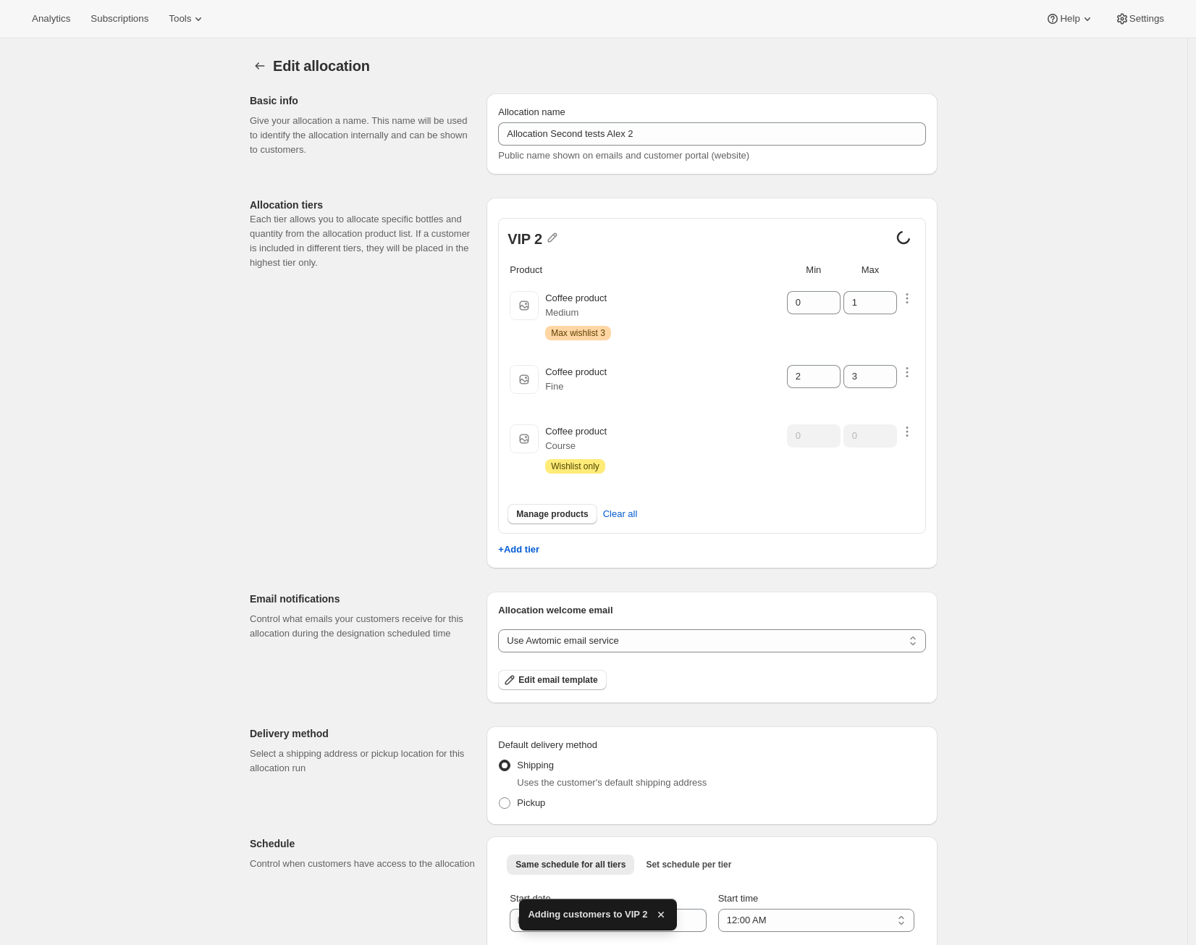
scroll to position [108, 0]
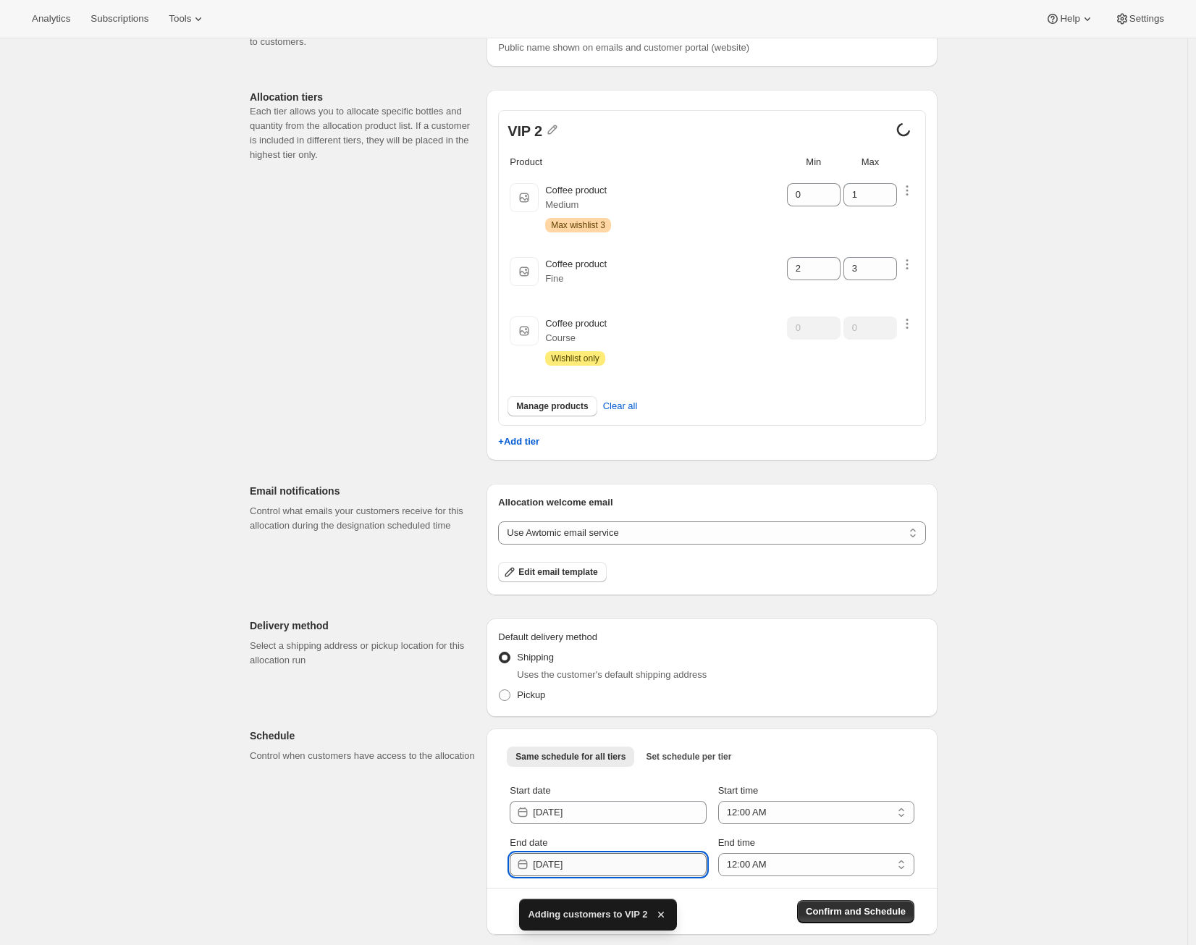
click at [673, 861] on input "2025-10-11" at bounding box center [619, 864] width 173 height 23
click at [856, 904] on span "Confirm and Schedule" at bounding box center [856, 911] width 100 height 14
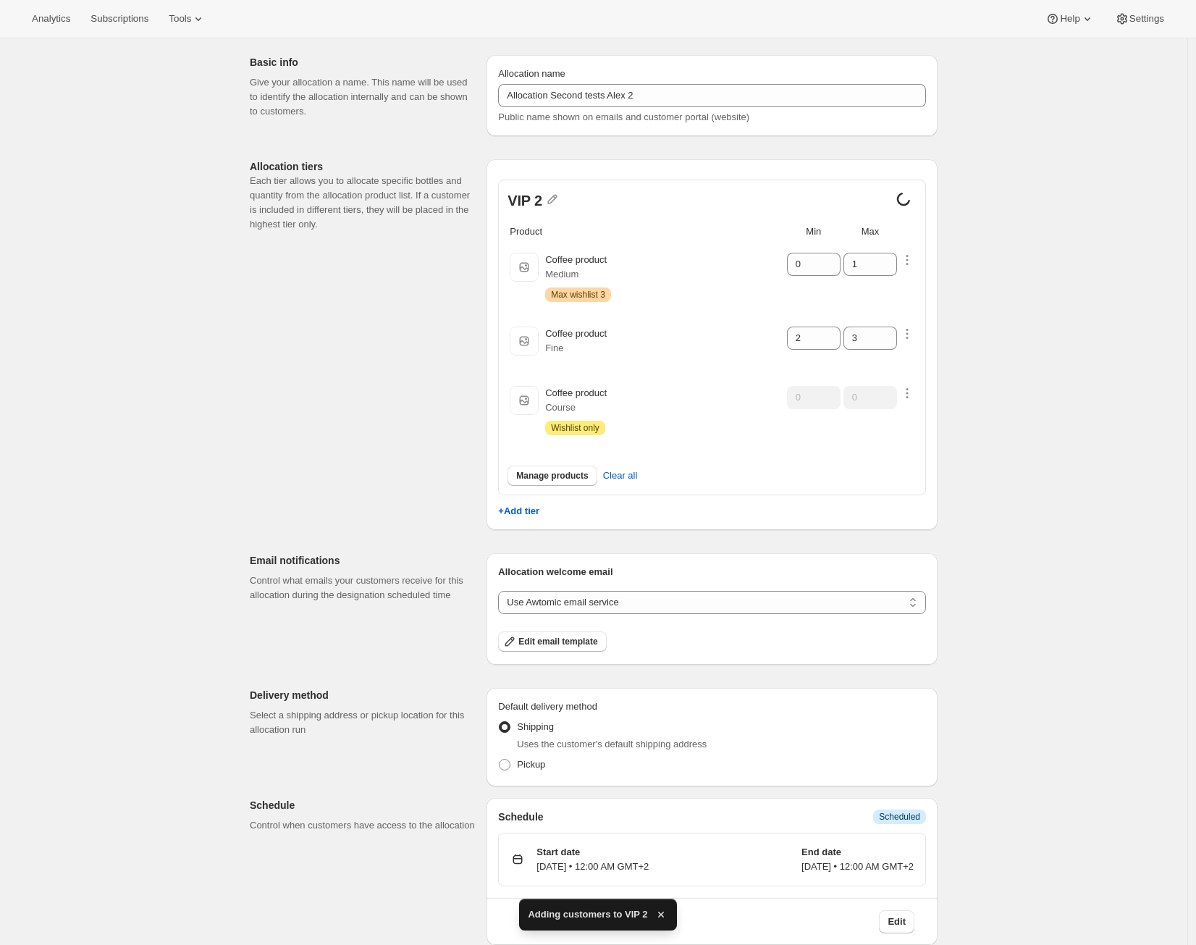
scroll to position [0, 0]
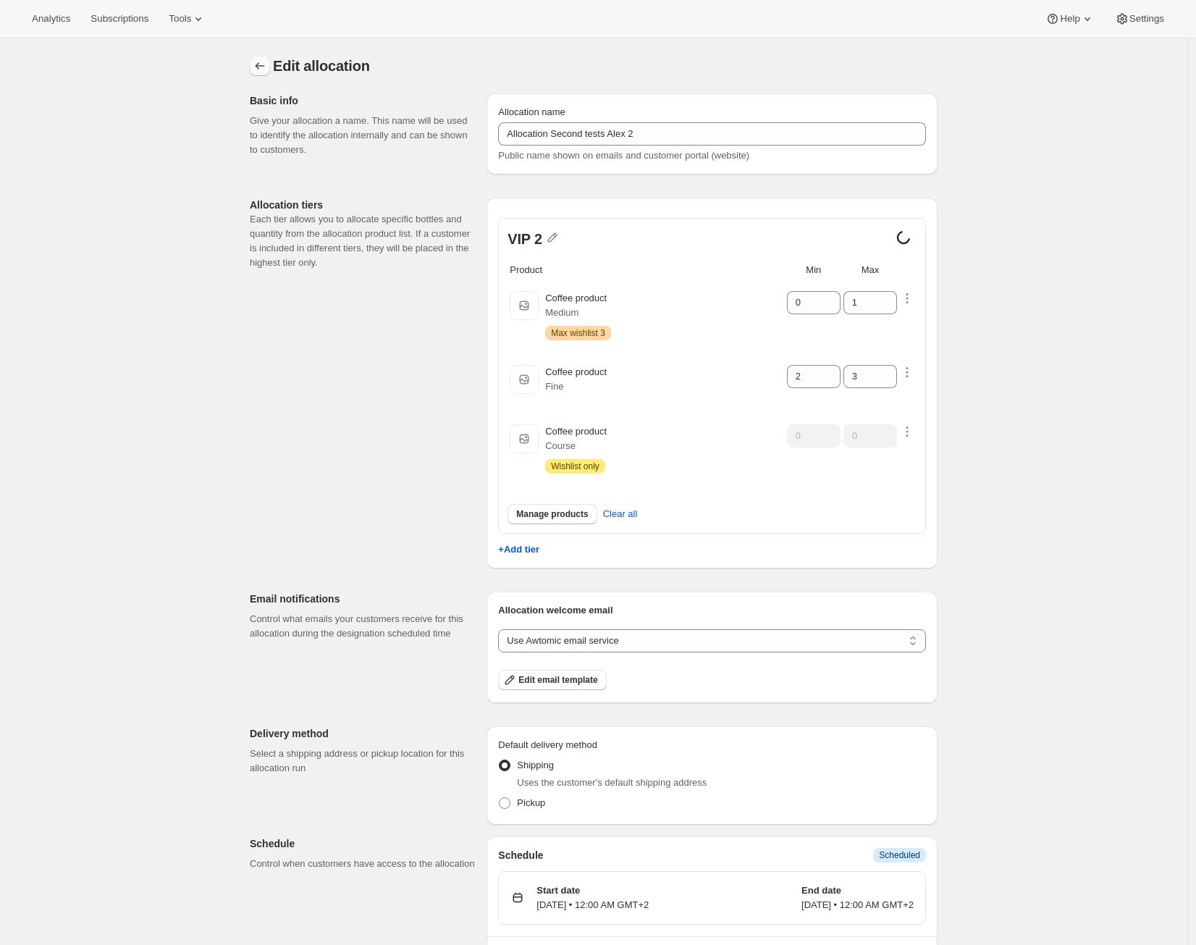
click at [263, 72] on icon "Allocations" at bounding box center [260, 66] width 14 height 14
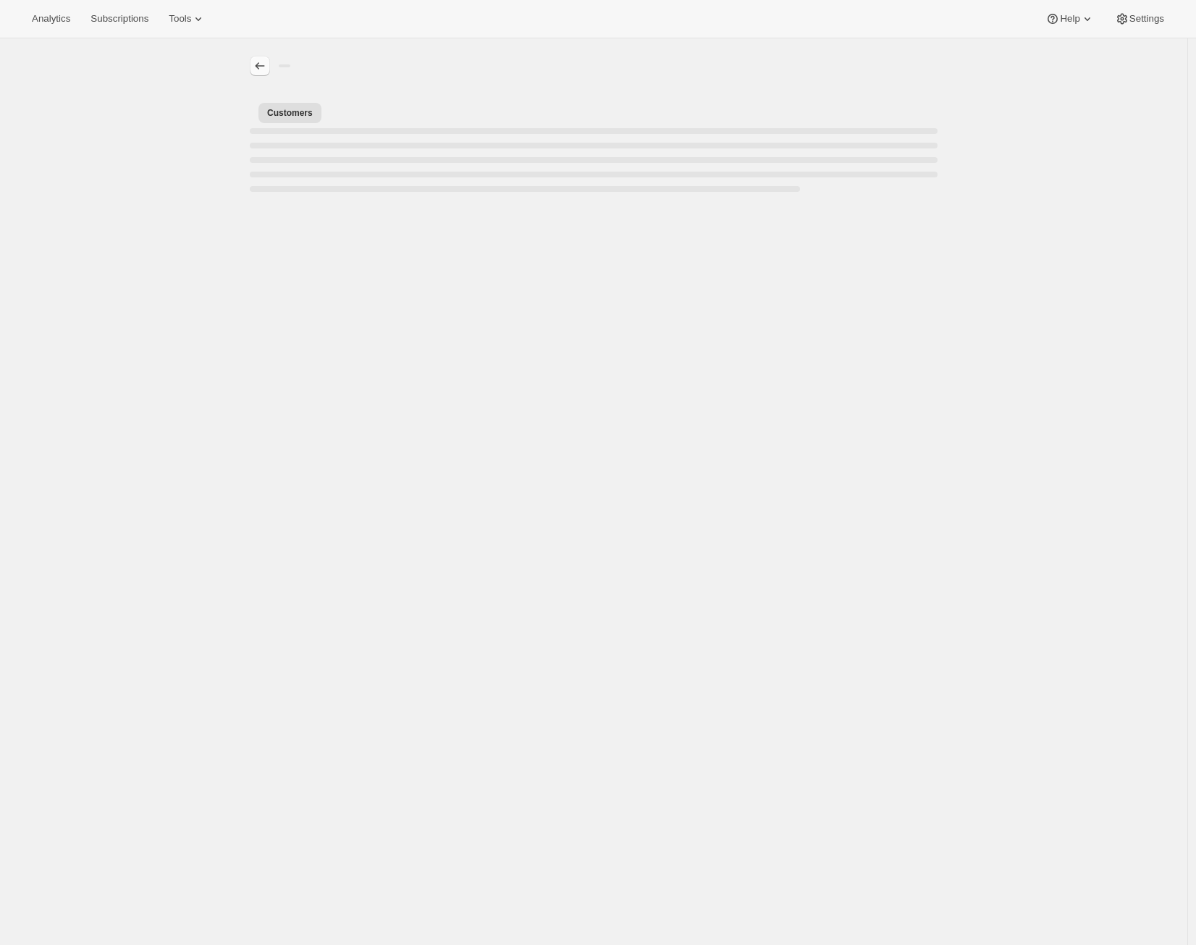
click at [263, 64] on icon "Allocations" at bounding box center [260, 66] width 14 height 14
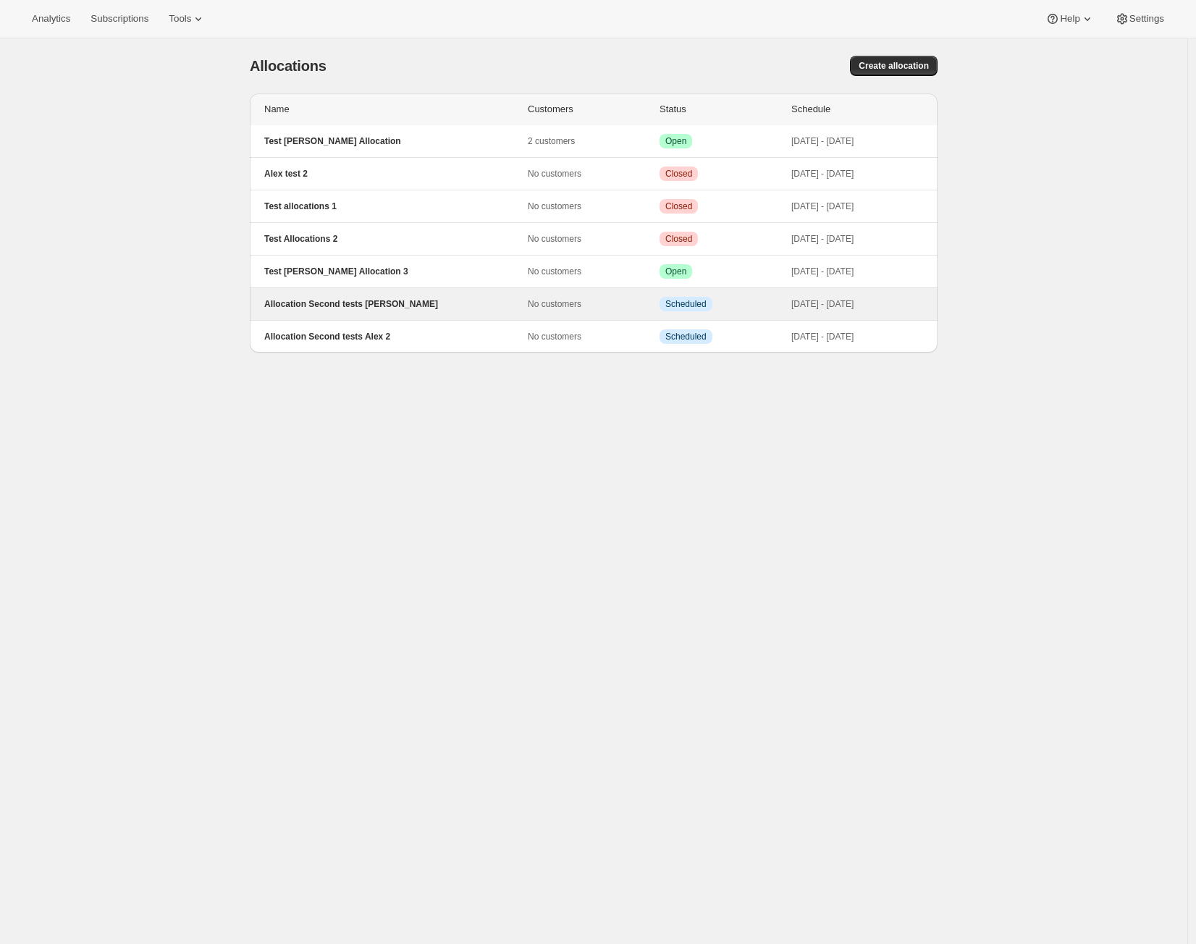
click at [348, 308] on p "Allocation Second tests [PERSON_NAME]" at bounding box center [395, 304] width 263 height 12
